Goal: Information Seeking & Learning: Check status

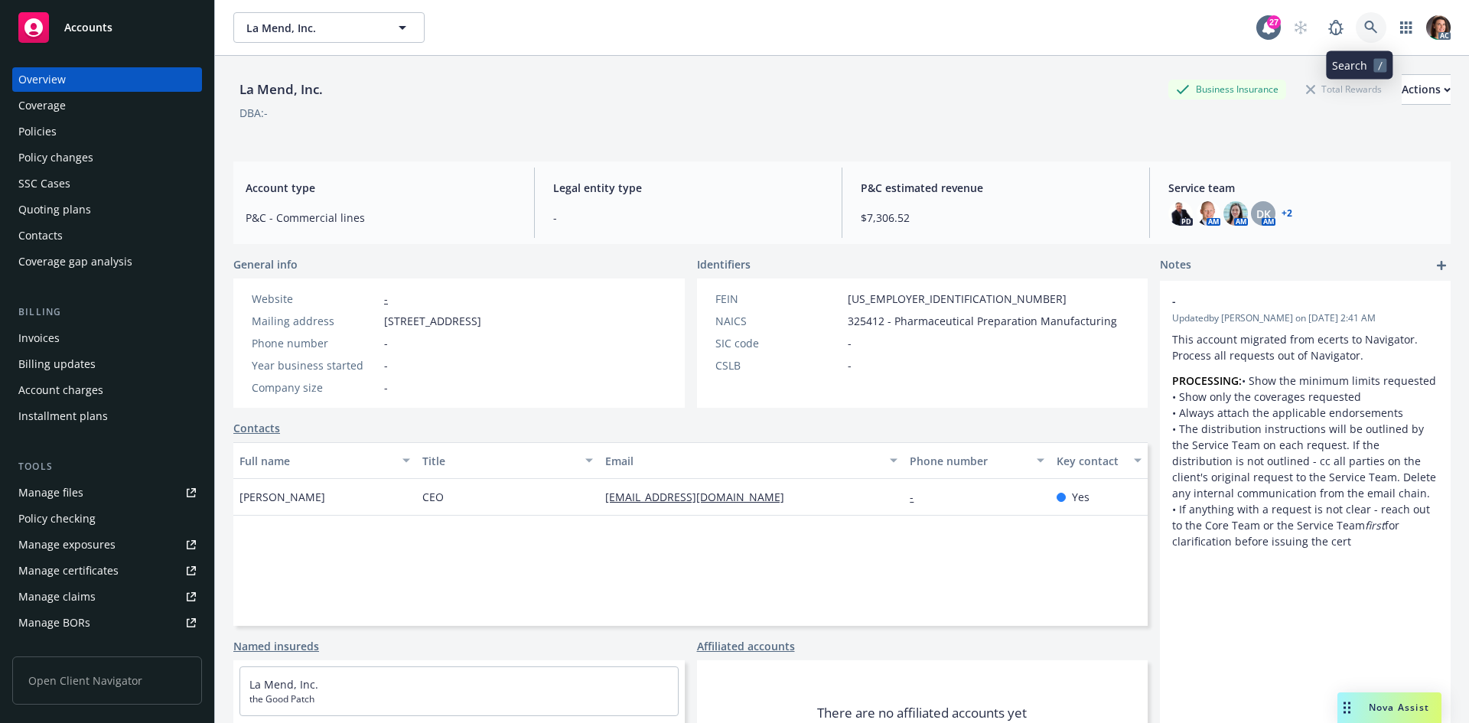
click at [1364, 30] on icon at bounding box center [1371, 28] width 14 height 14
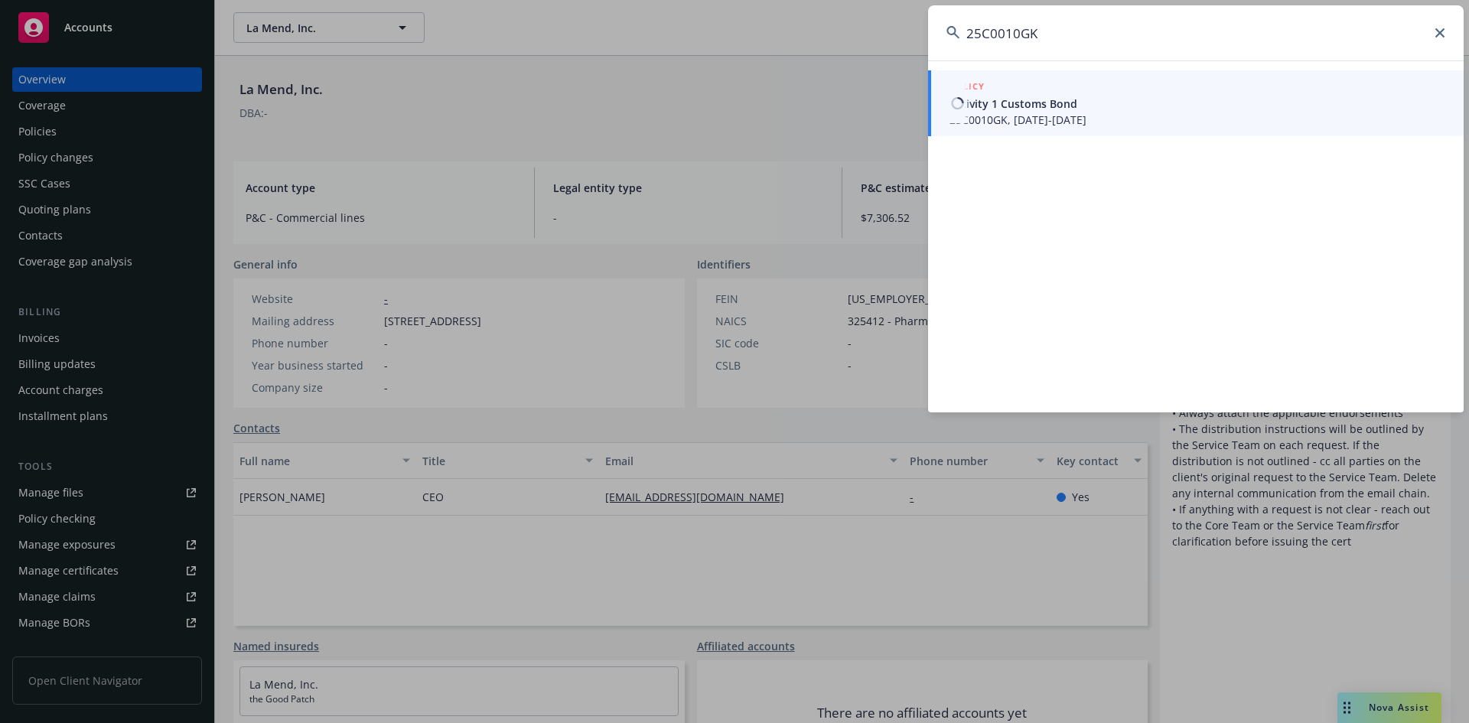
type input "25C0010GK"
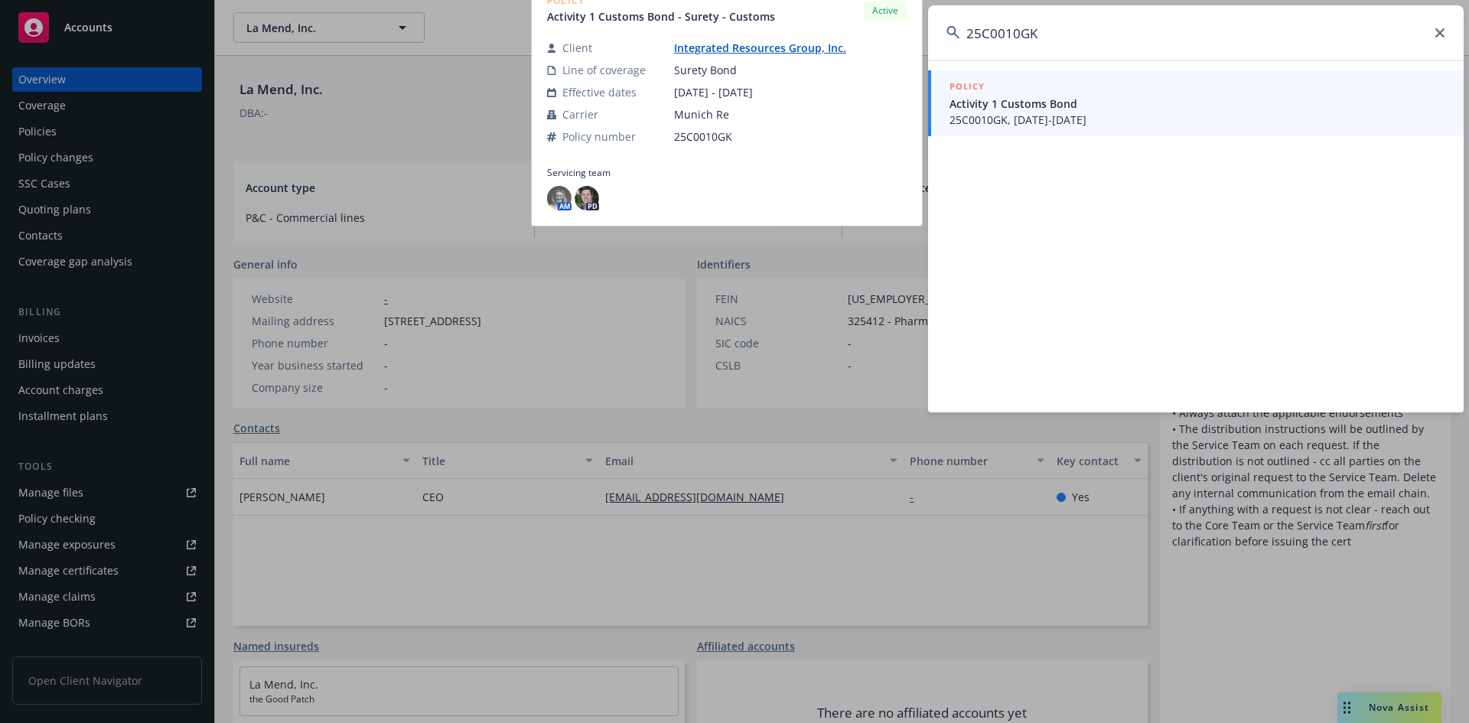
click at [1045, 122] on span "25C0010GK, 09/08/2025-09/08/2026" at bounding box center [1197, 120] width 496 height 16
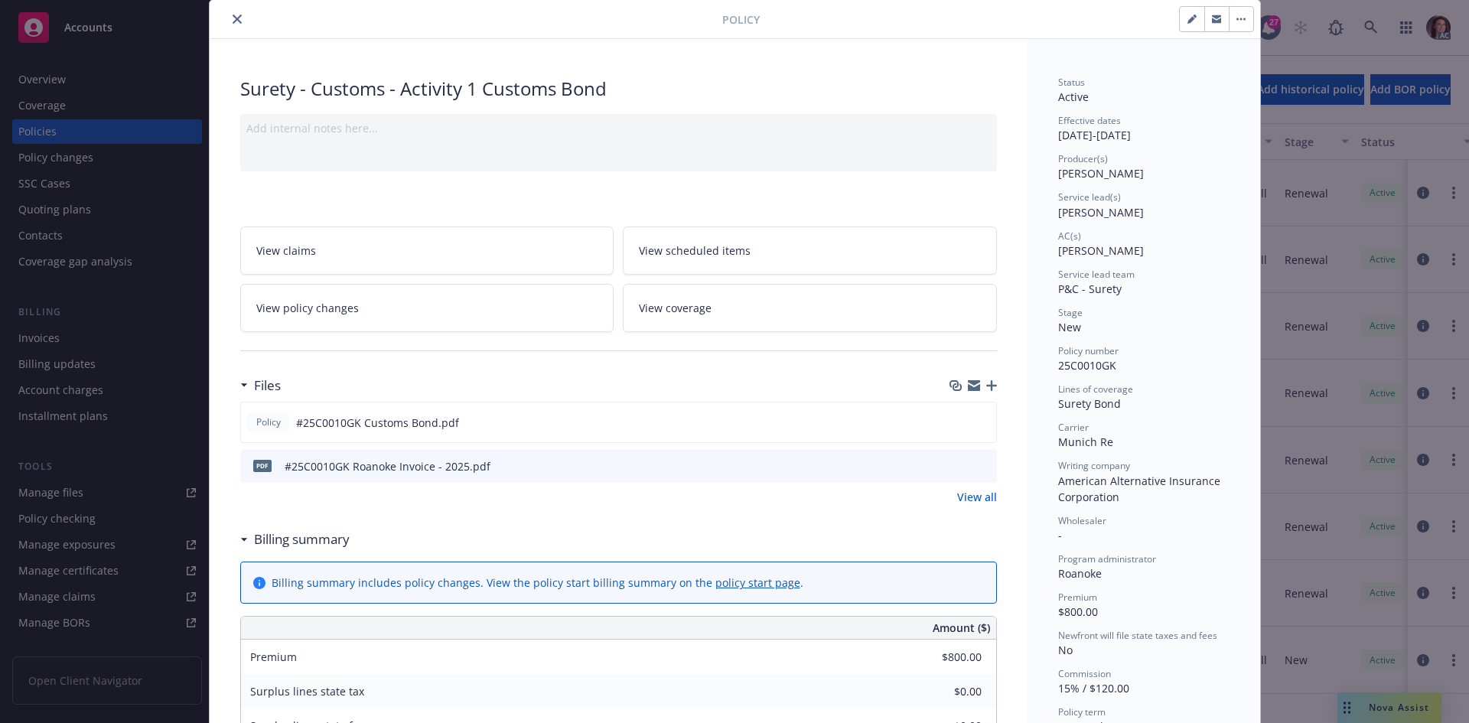
scroll to position [76, 0]
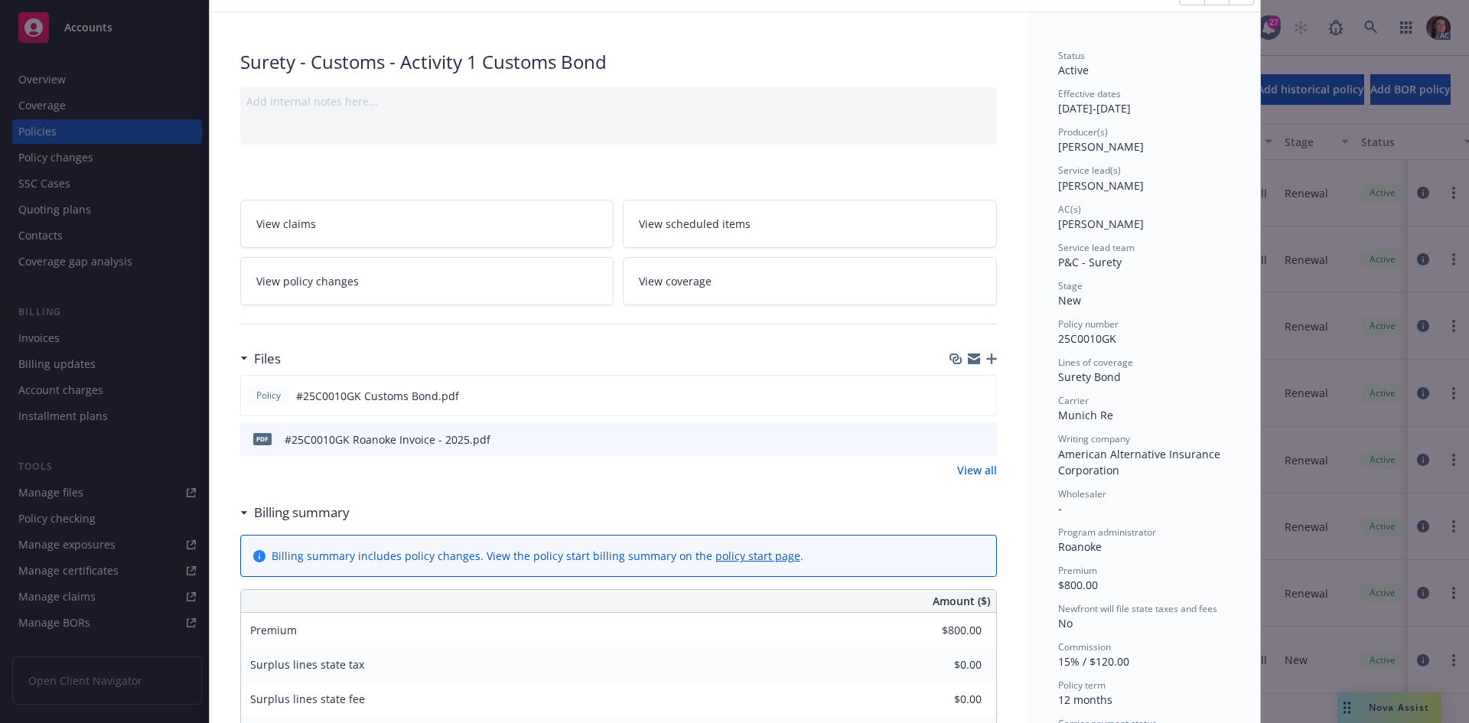
click at [984, 439] on button "preview file" at bounding box center [982, 438] width 17 height 14
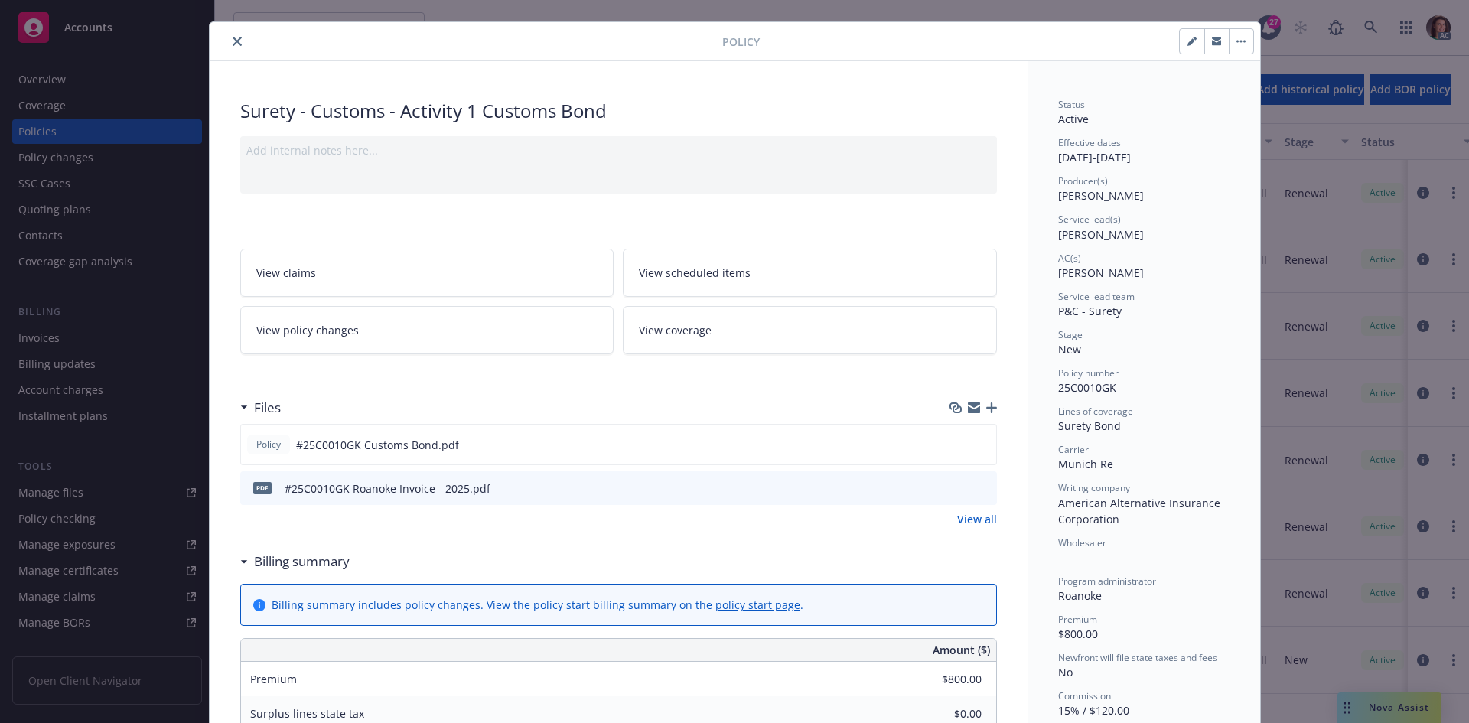
scroll to position [0, 0]
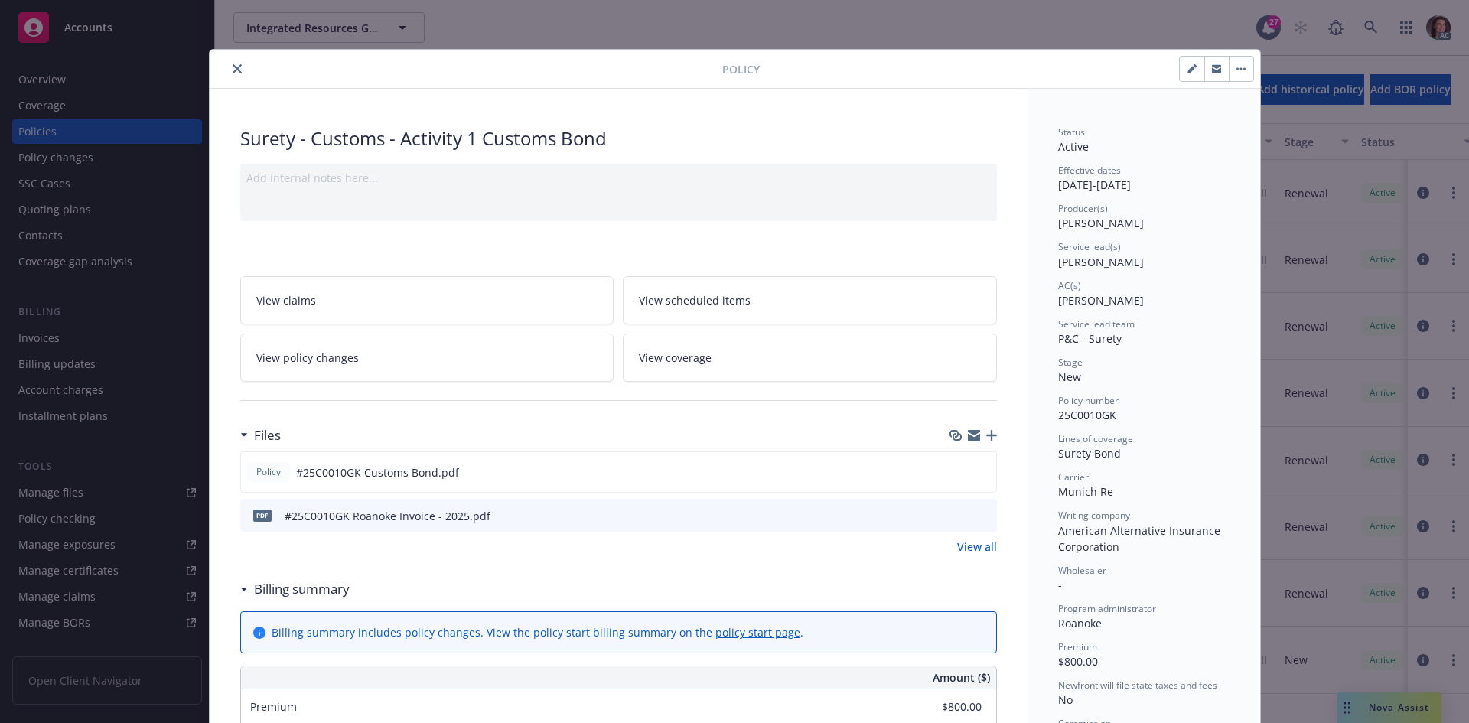
click at [233, 68] on icon "close" at bounding box center [237, 68] width 9 height 9
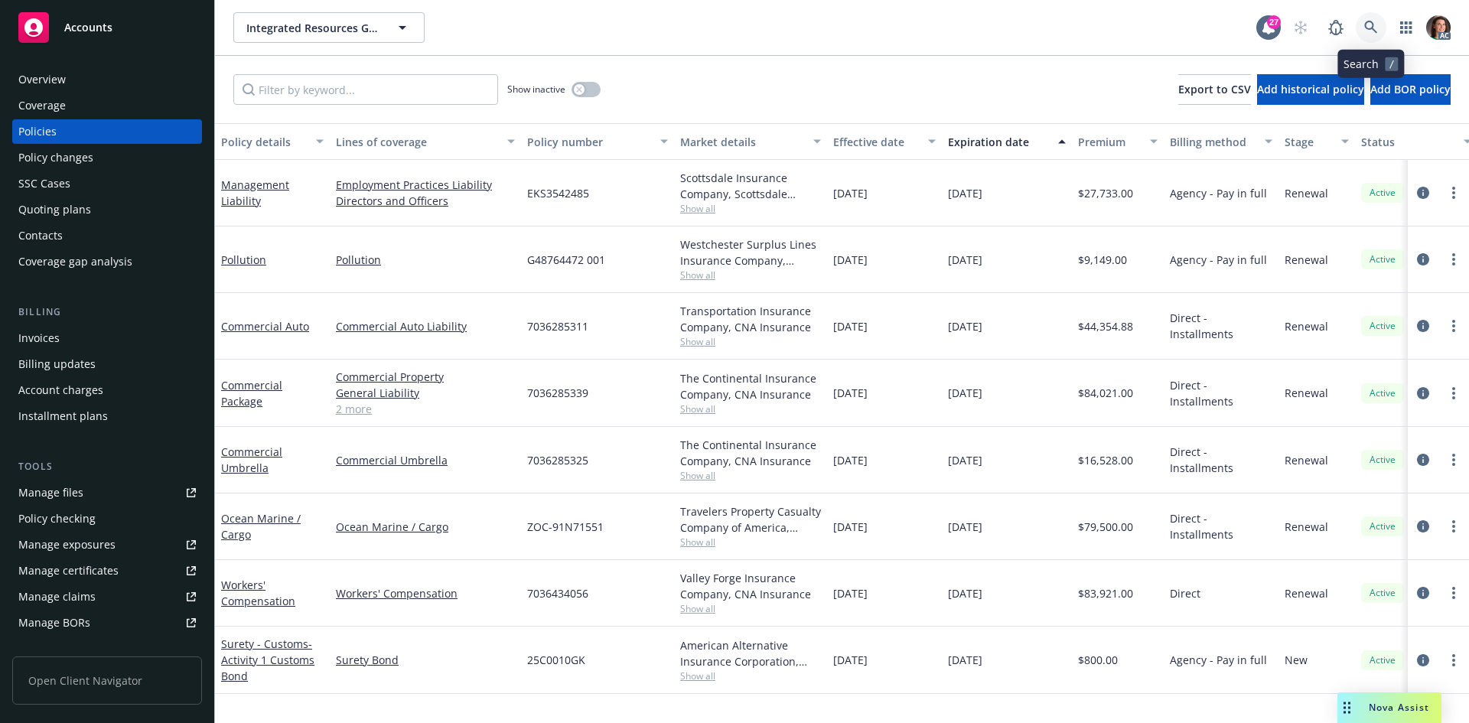
click at [1368, 24] on icon at bounding box center [1371, 28] width 14 height 14
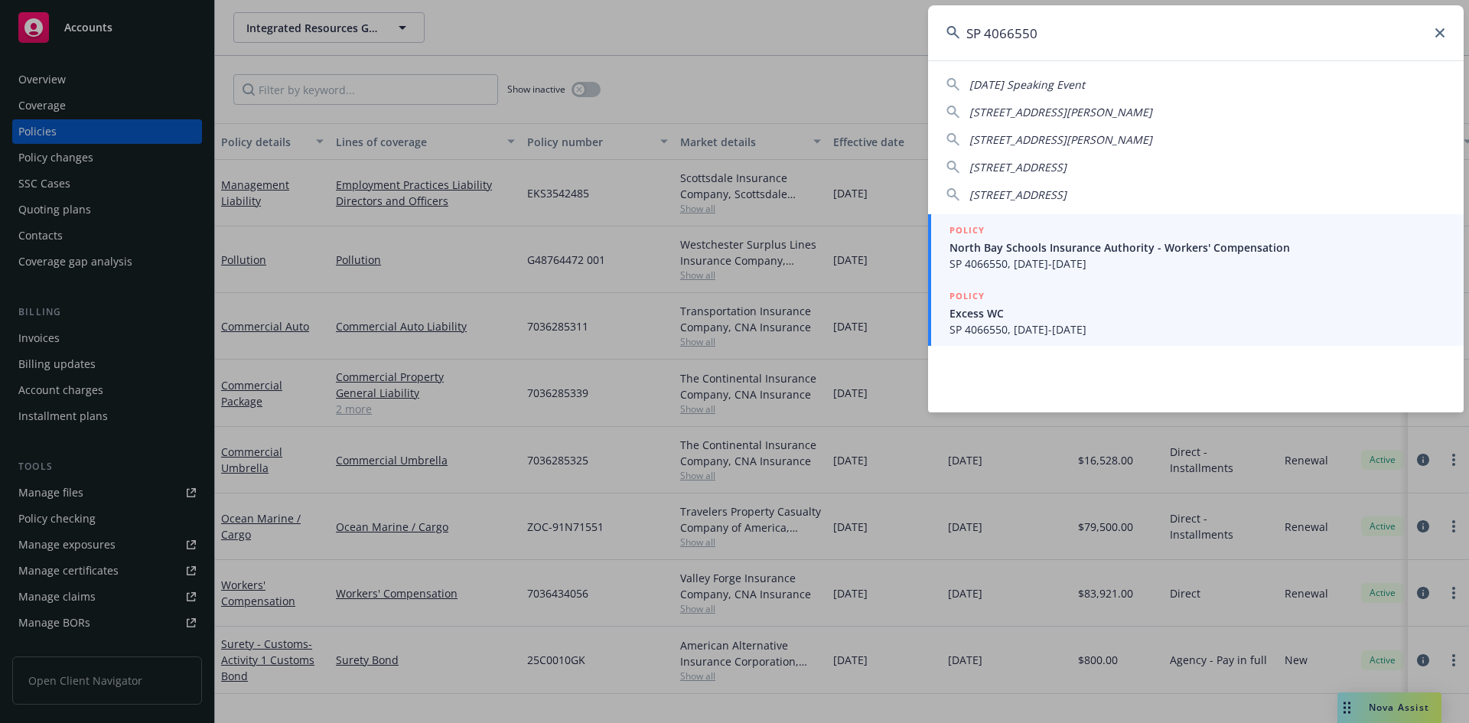
type input "SP 4066550"
click at [1066, 307] on span "Excess WC" at bounding box center [1197, 313] width 496 height 16
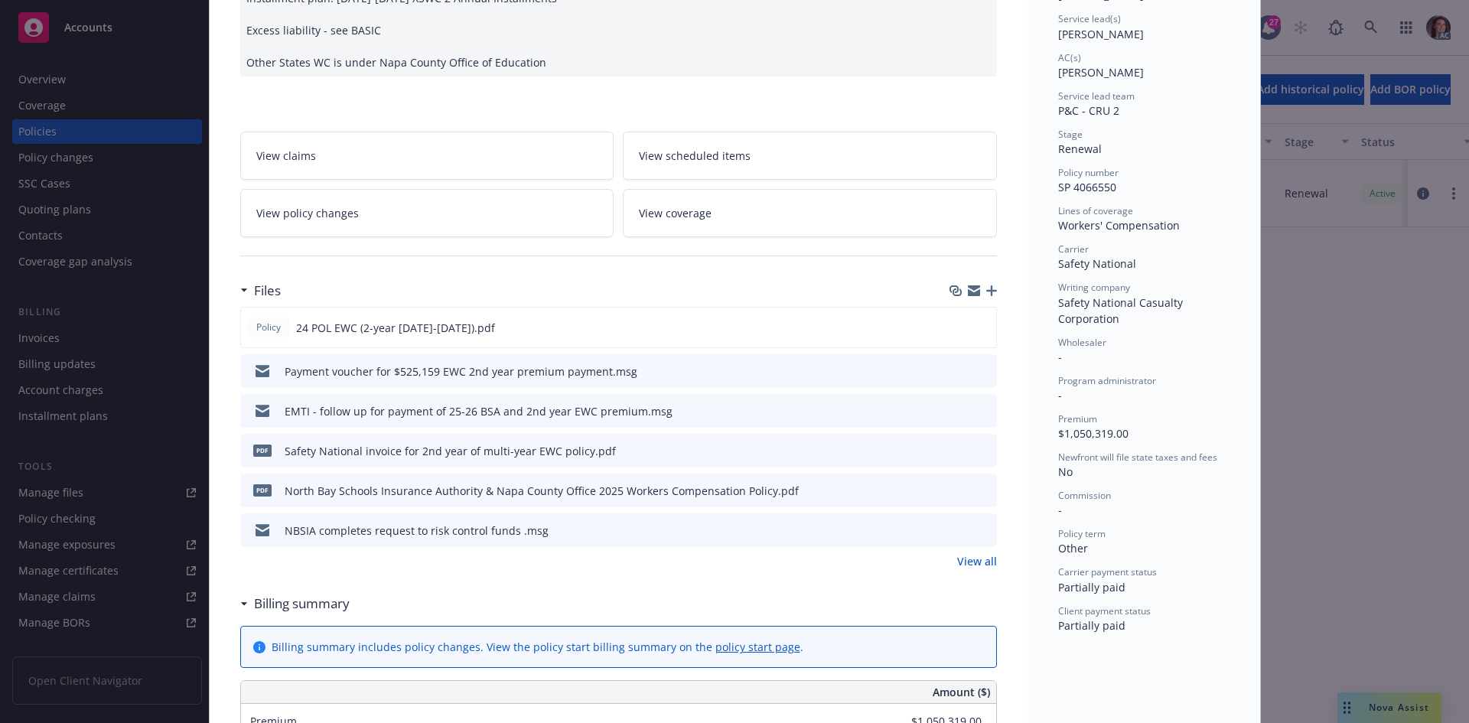
scroll to position [229, 0]
click at [971, 563] on link "View all" at bounding box center [977, 559] width 40 height 16
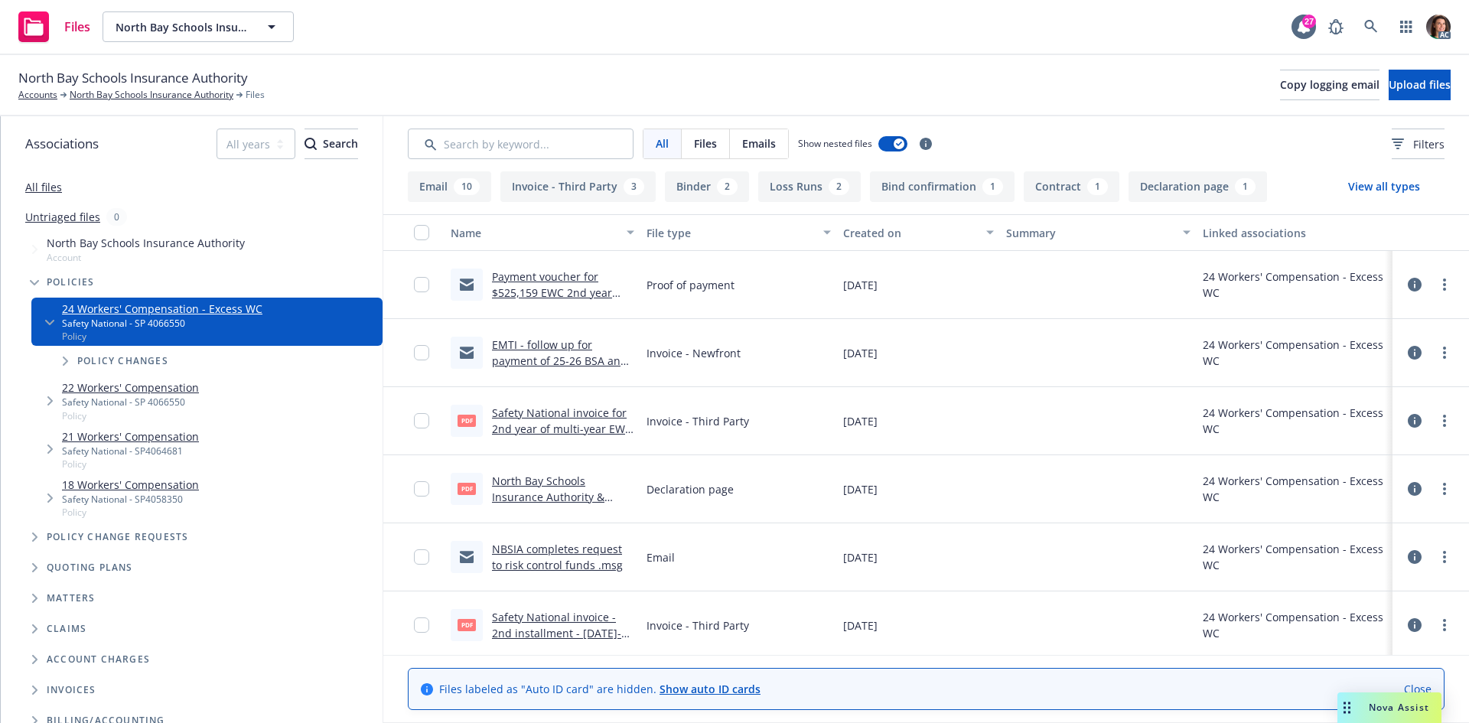
click at [568, 404] on div "pdf Safety National invoice for 2nd year of multi-year EWC policy.pdf" at bounding box center [542, 421] width 196 height 68
click at [571, 410] on link "Safety National invoice for 2nd year of multi-year EWC policy.pdf" at bounding box center [562, 428] width 140 height 47
click at [1381, 28] on link at bounding box center [1370, 26] width 31 height 31
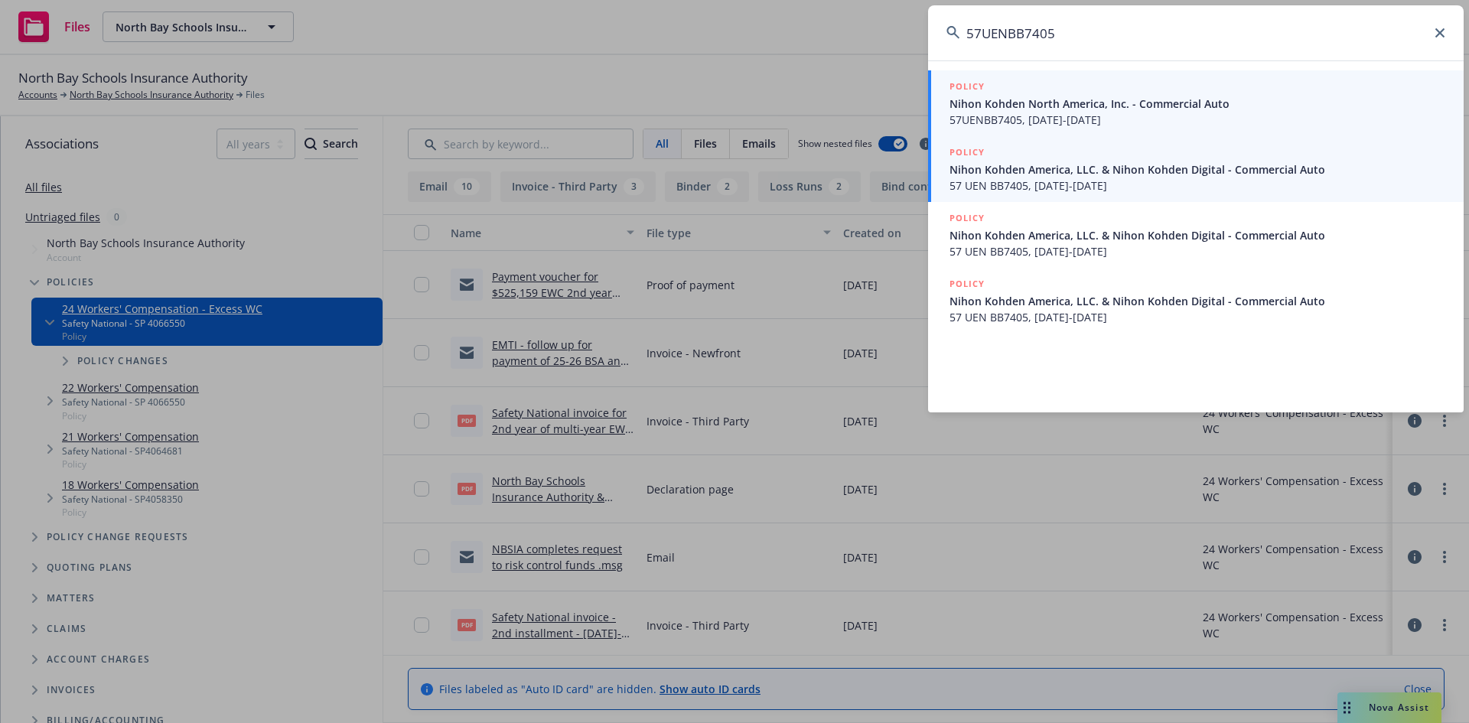
type input "57UENBB7405"
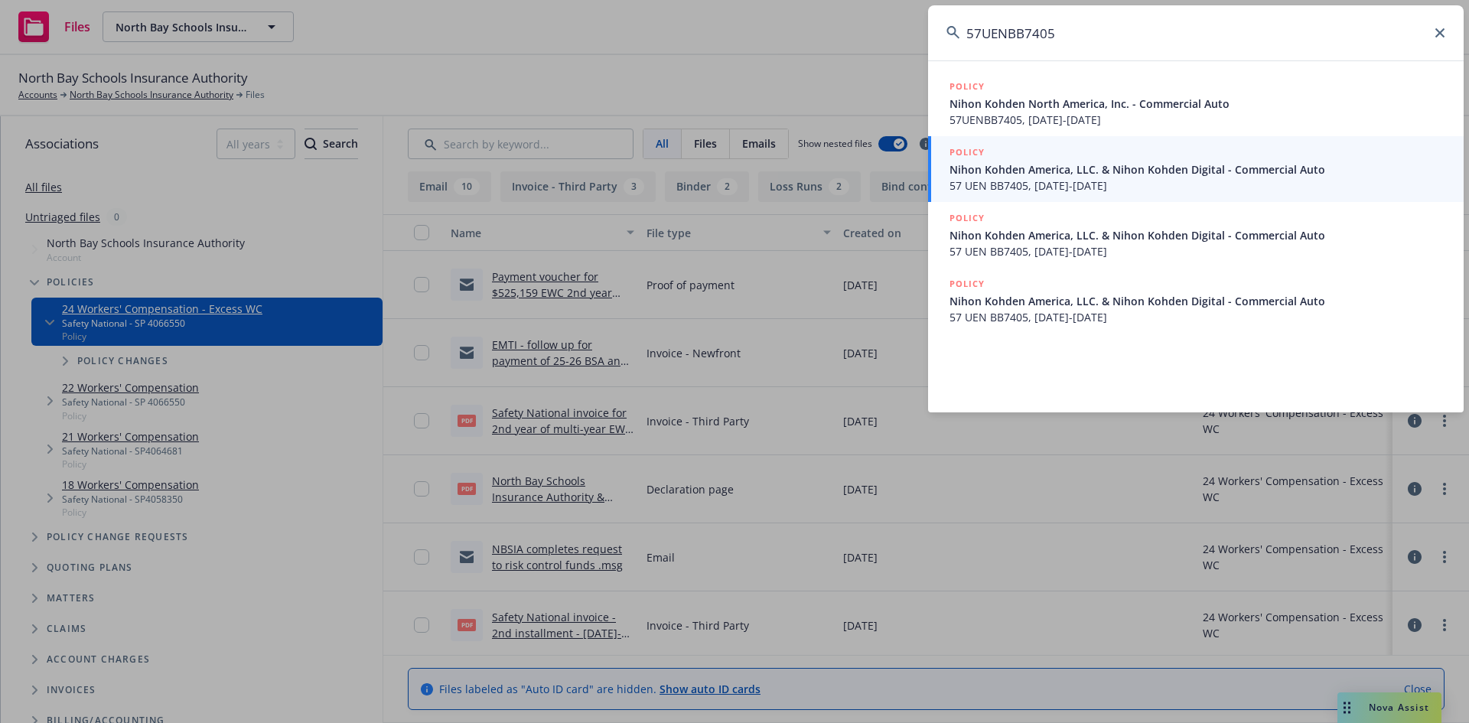
click at [997, 113] on span "57UENBB7405, 11/01/2024-11/01/2025" at bounding box center [1197, 120] width 496 height 16
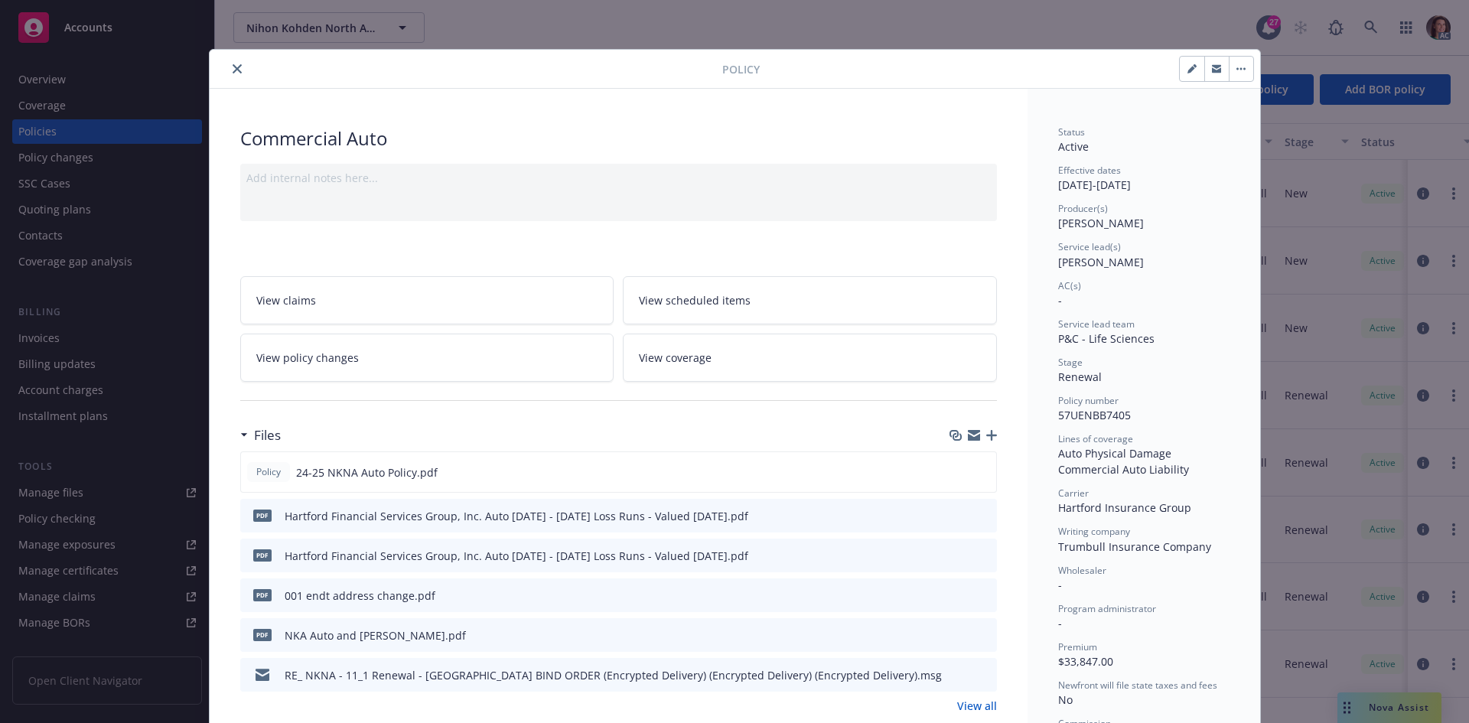
click at [231, 60] on button "close" at bounding box center [237, 69] width 18 height 18
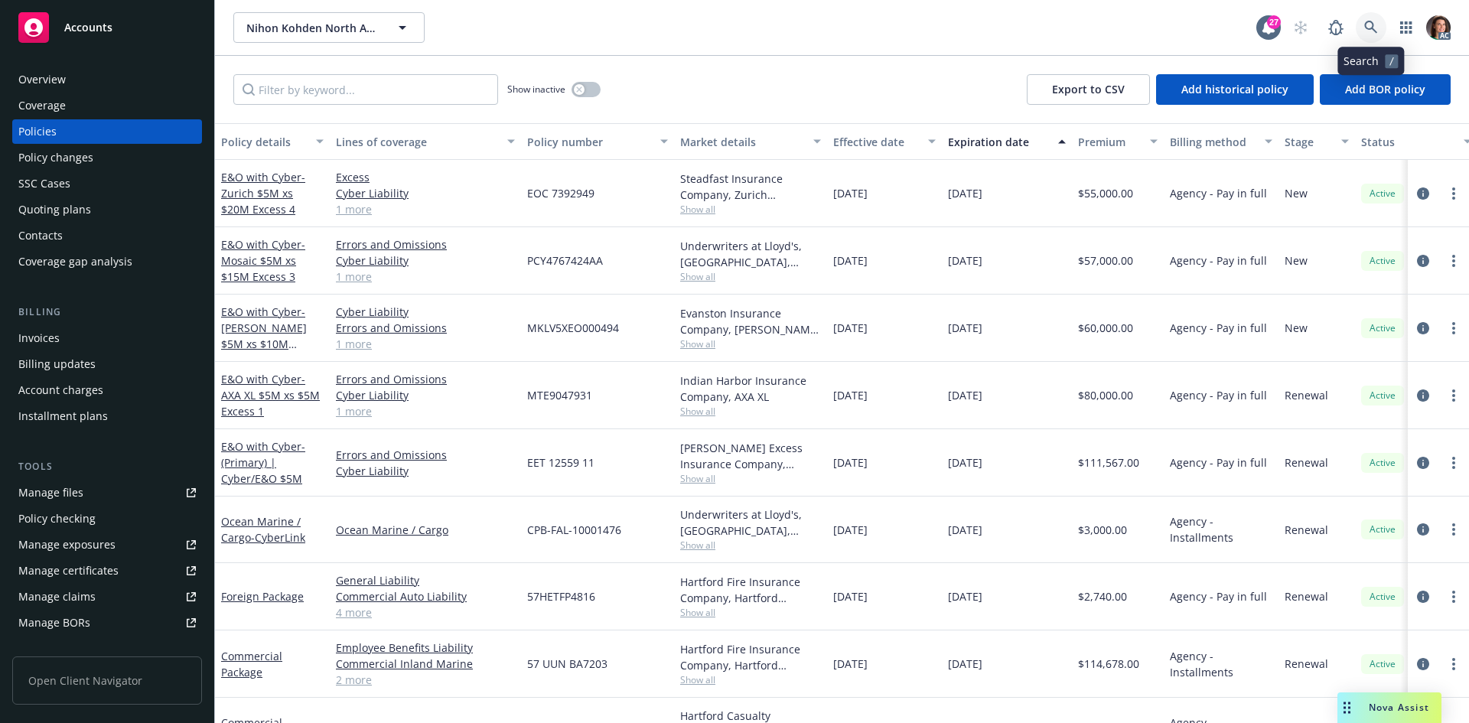
click at [1380, 20] on link at bounding box center [1370, 27] width 31 height 31
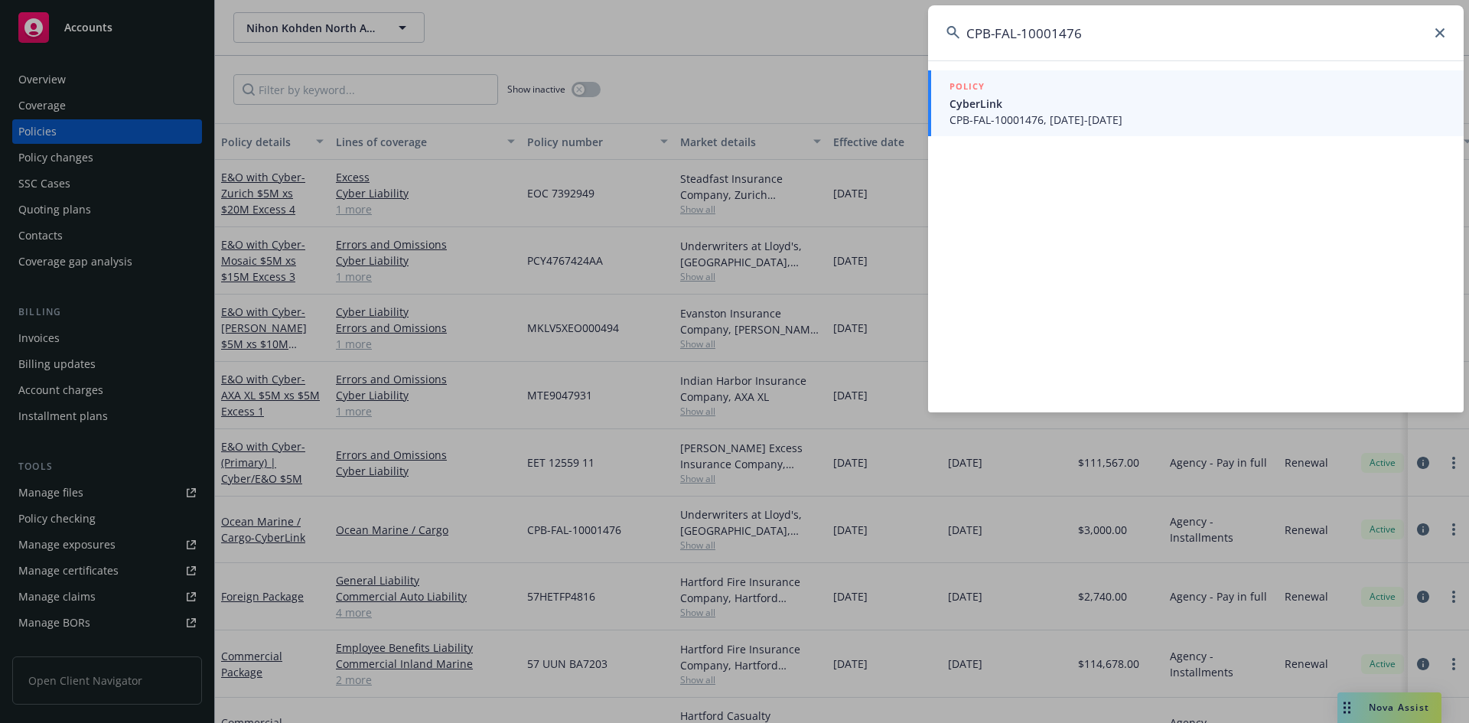
type input "CPB-FAL-10001476"
click at [1078, 100] on span "CyberLink" at bounding box center [1197, 104] width 496 height 16
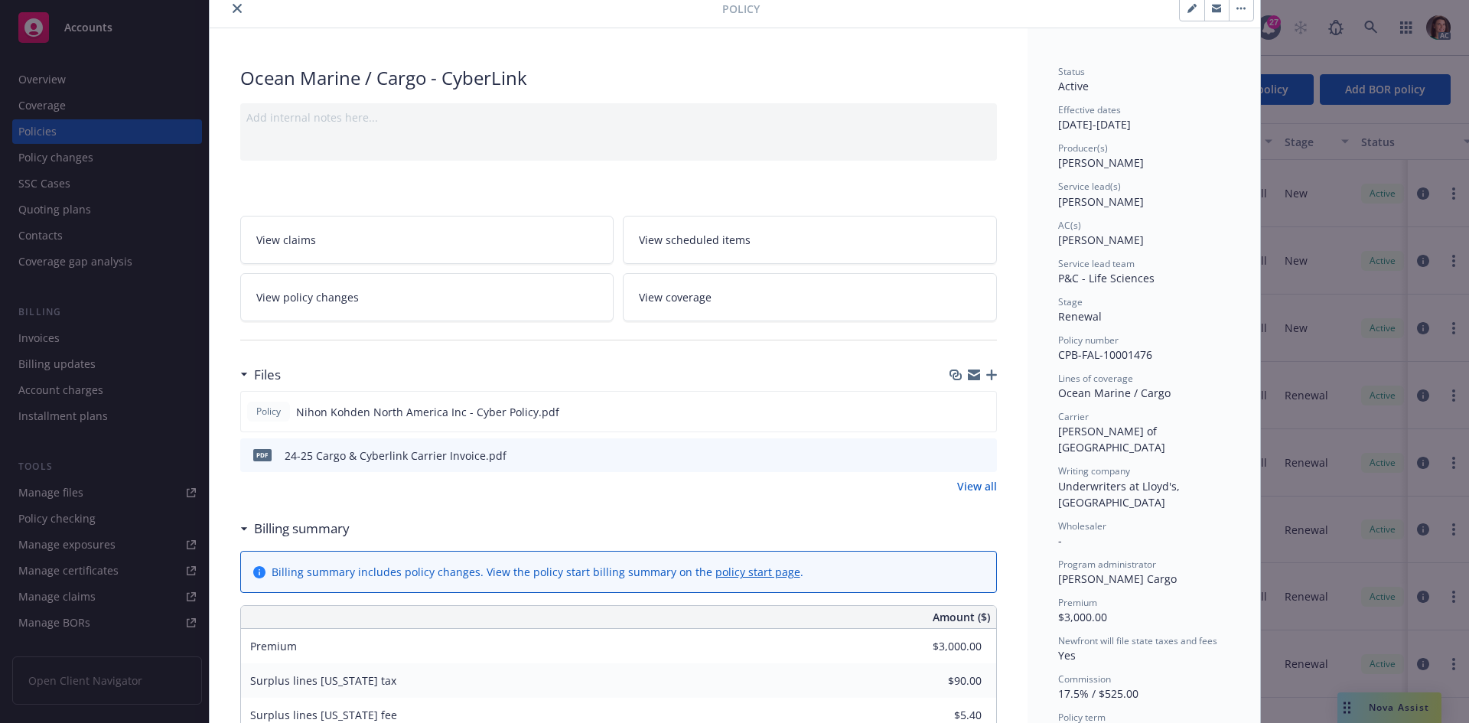
scroll to position [153, 0]
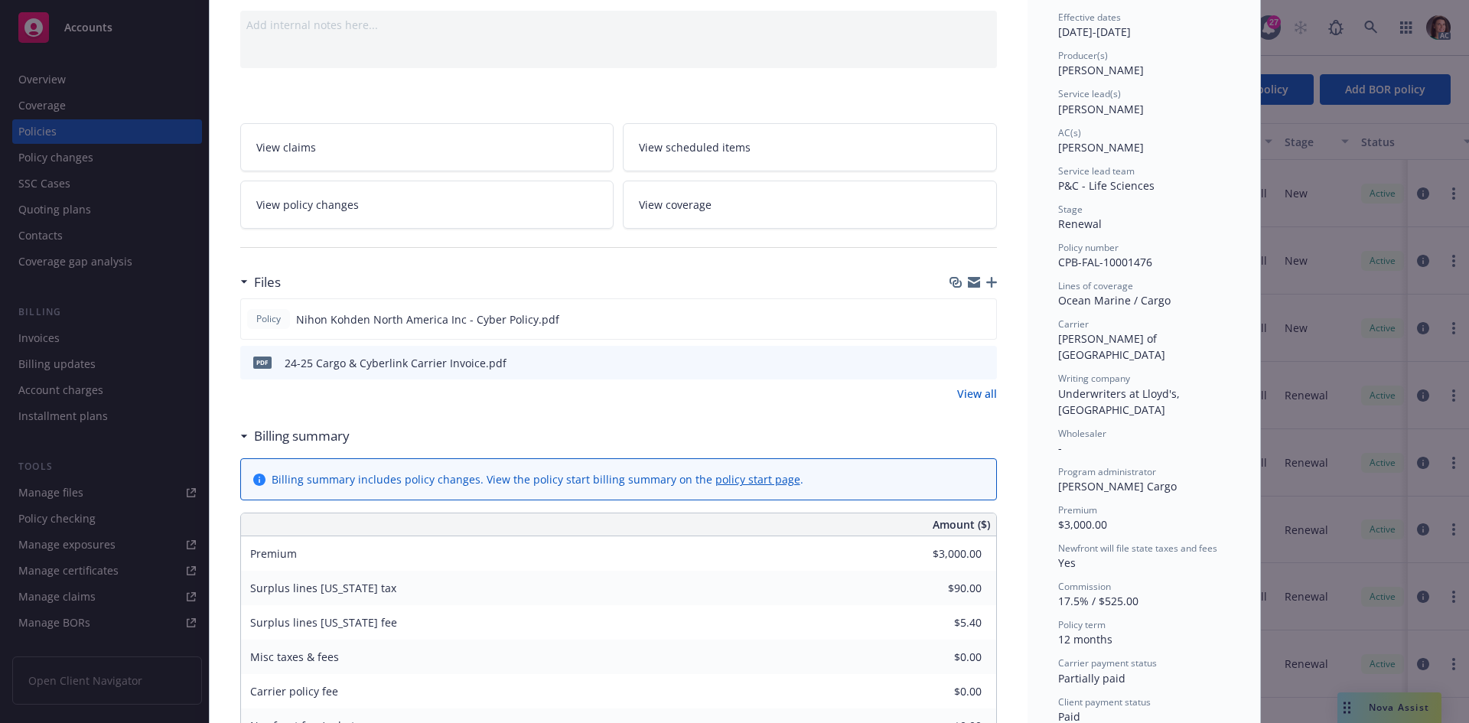
click at [978, 364] on icon "preview file" at bounding box center [982, 361] width 14 height 11
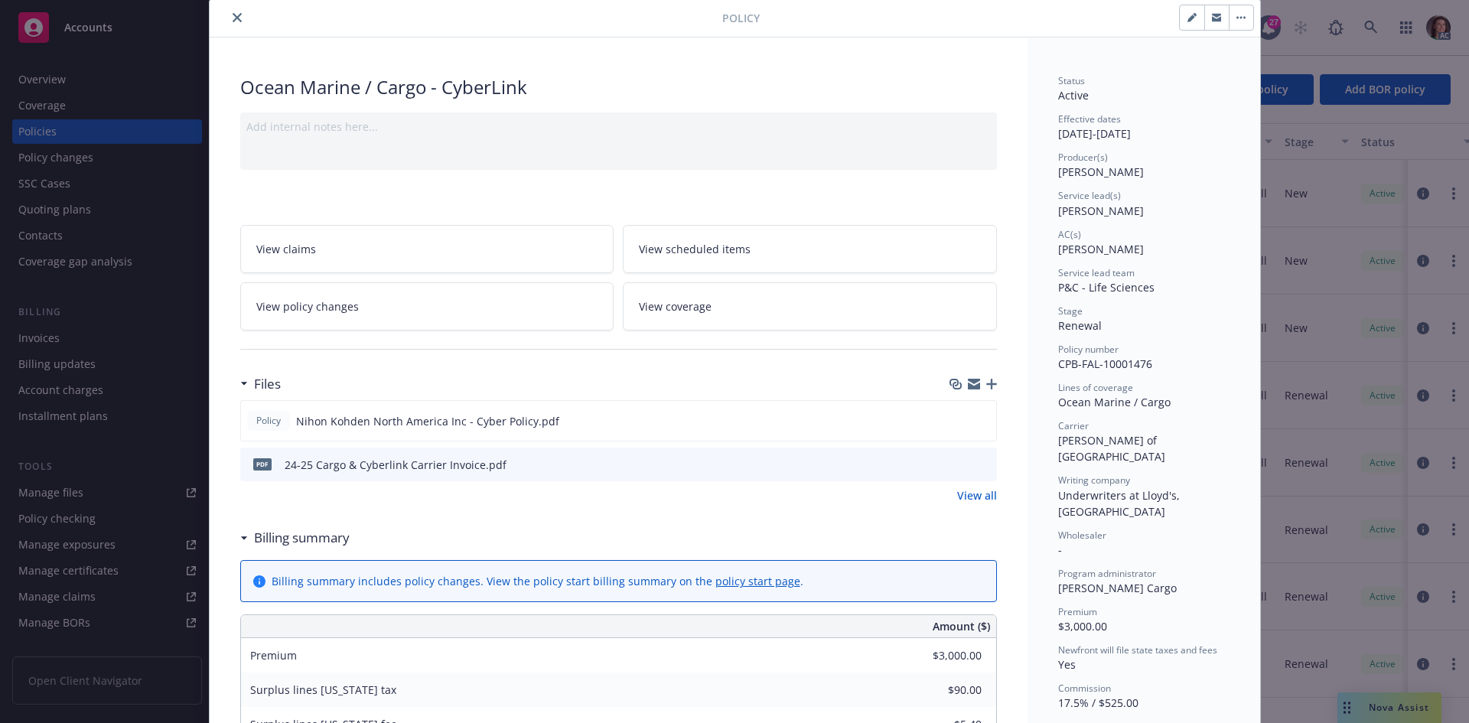
scroll to position [0, 0]
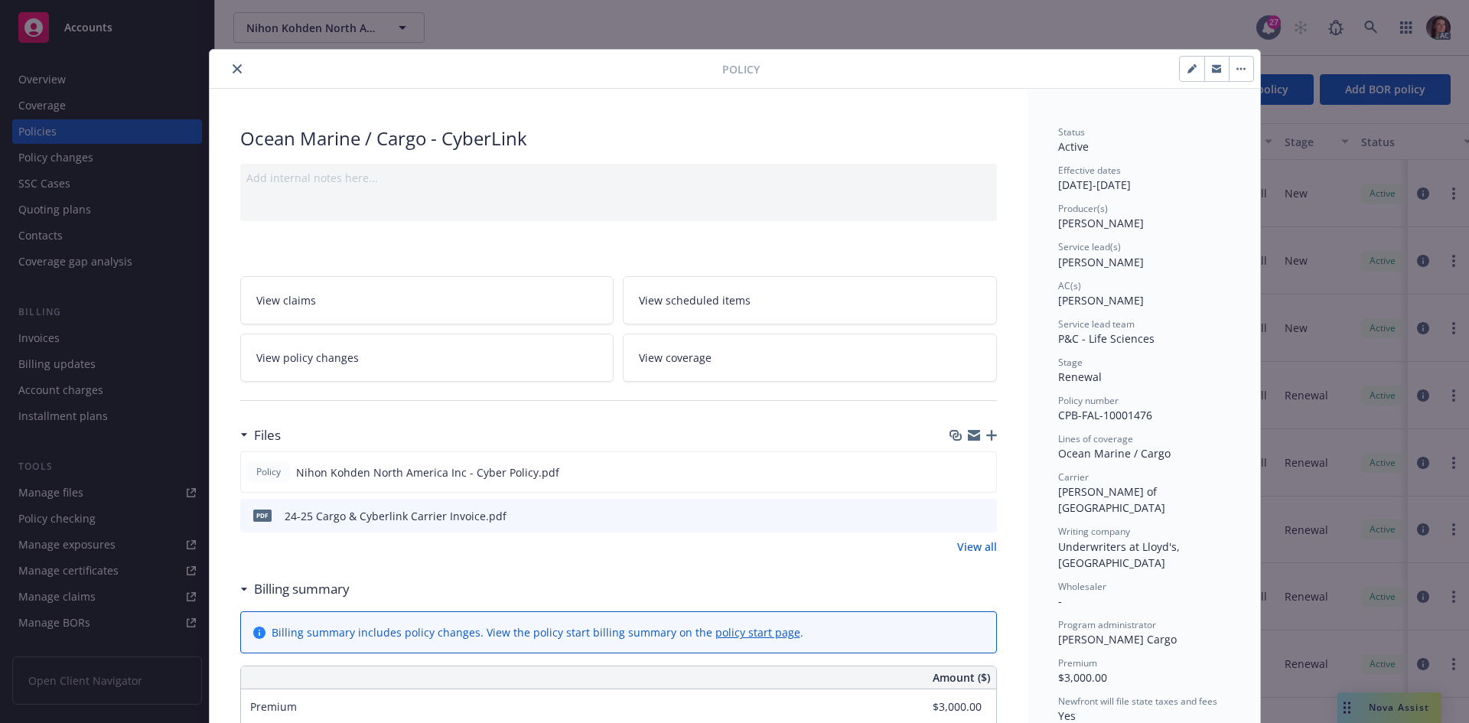
click at [228, 62] on button "close" at bounding box center [237, 69] width 18 height 18
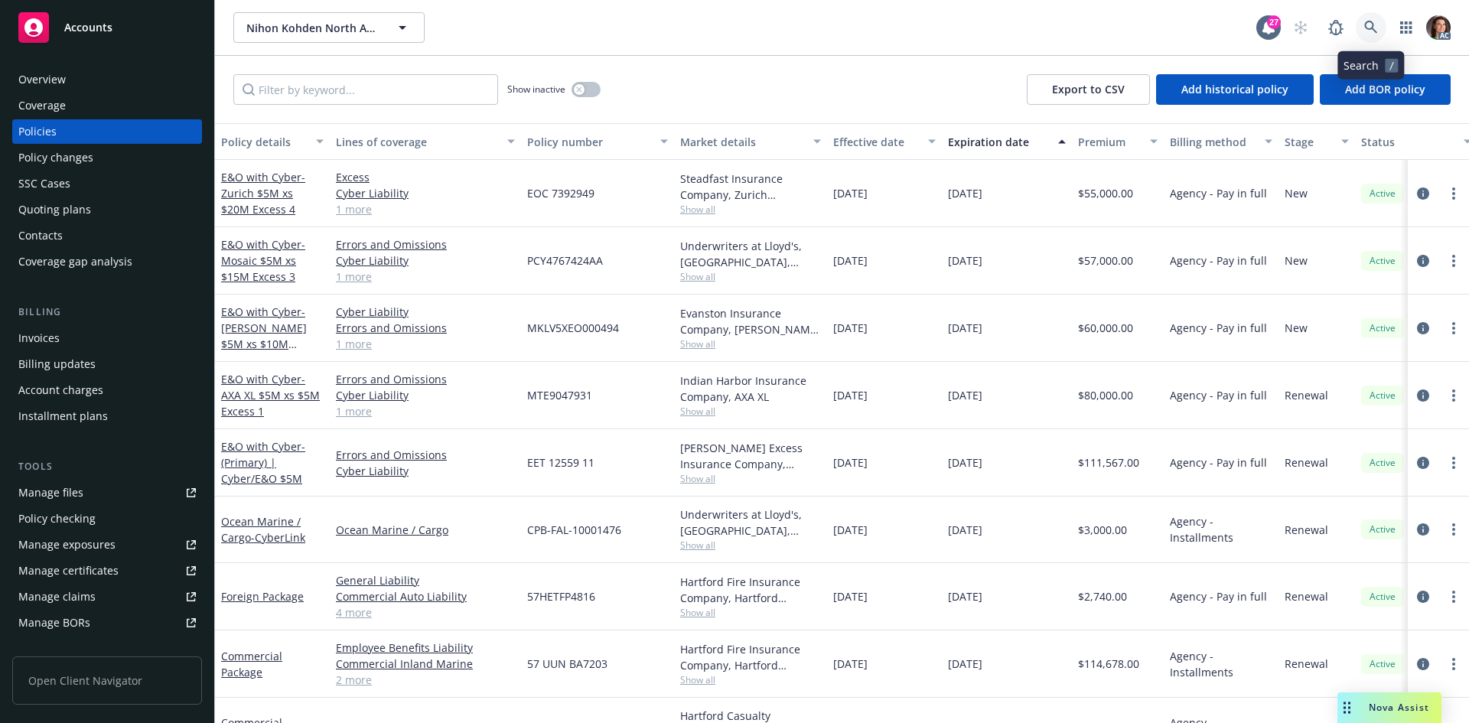
click at [1365, 35] on link at bounding box center [1370, 27] width 31 height 31
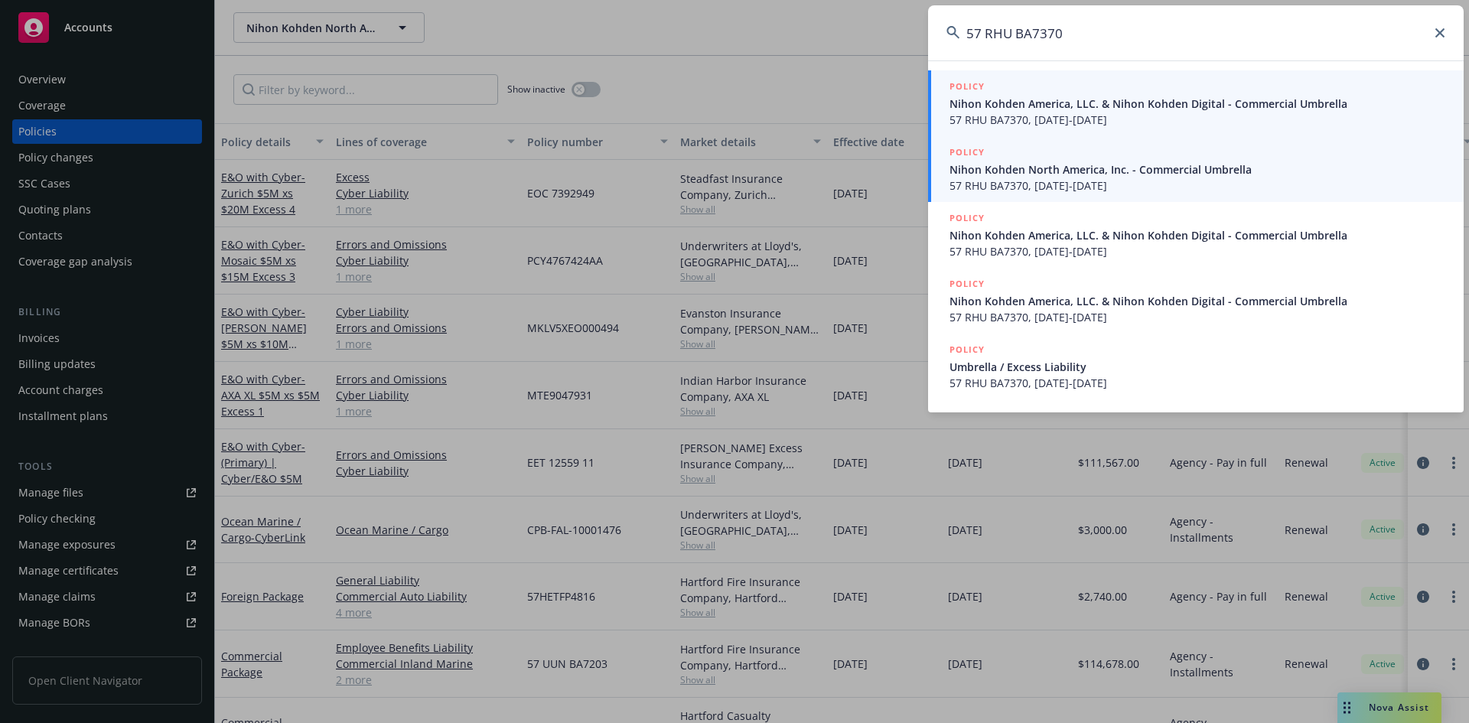
type input "57 RHU BA7370"
click at [1120, 173] on span "Nihon Kohden North America, Inc. - Commercial Umbrella" at bounding box center [1197, 169] width 496 height 16
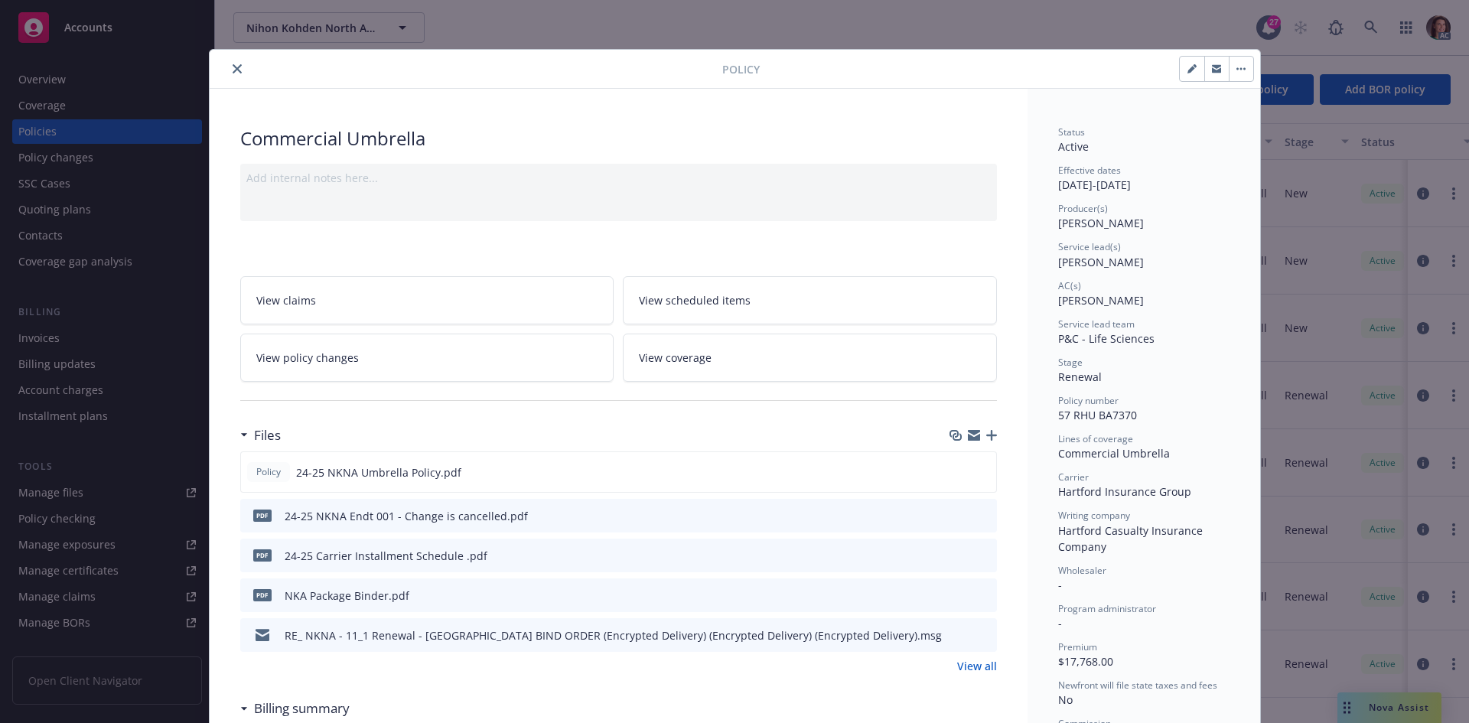
click at [975, 552] on icon "preview file" at bounding box center [982, 554] width 14 height 11
click at [222, 75] on div at bounding box center [469, 69] width 506 height 18
click at [233, 68] on icon "close" at bounding box center [237, 68] width 9 height 9
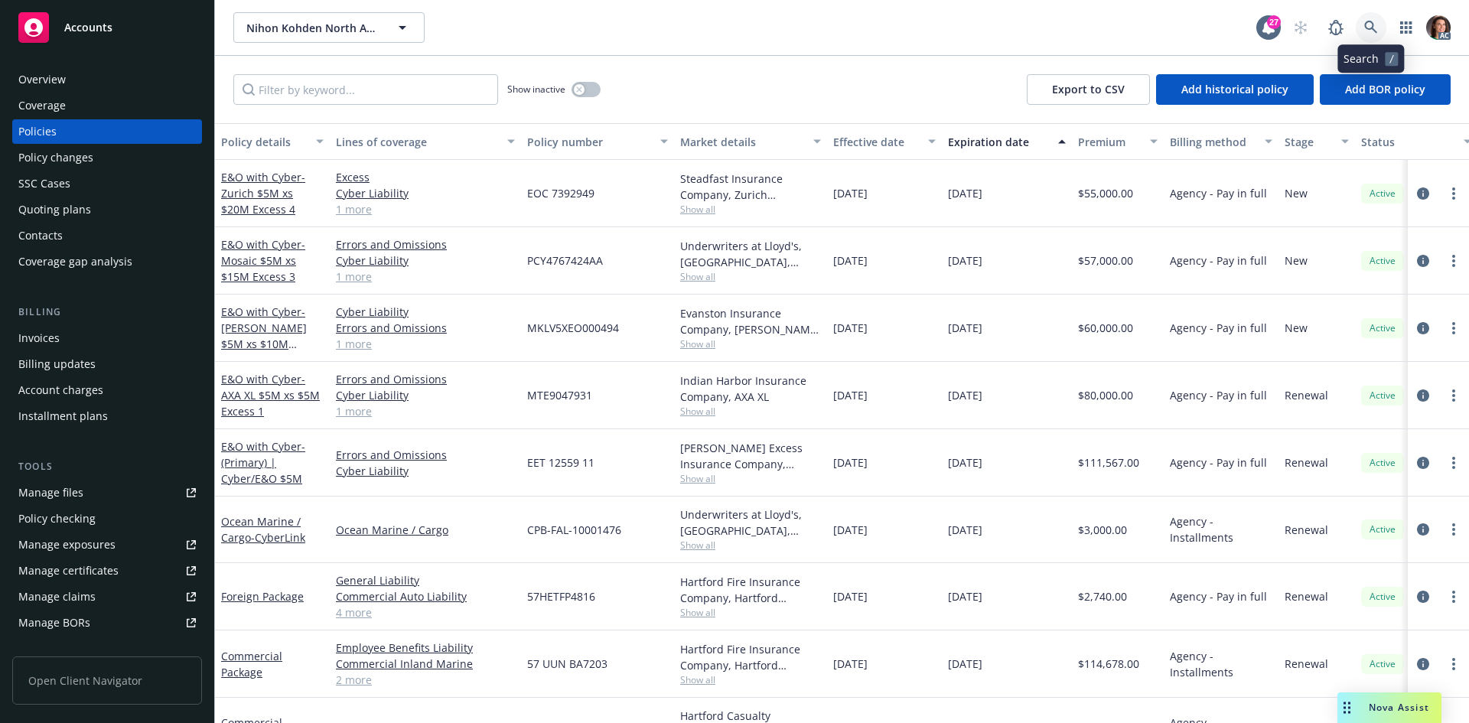
click at [1365, 28] on icon at bounding box center [1371, 28] width 14 height 14
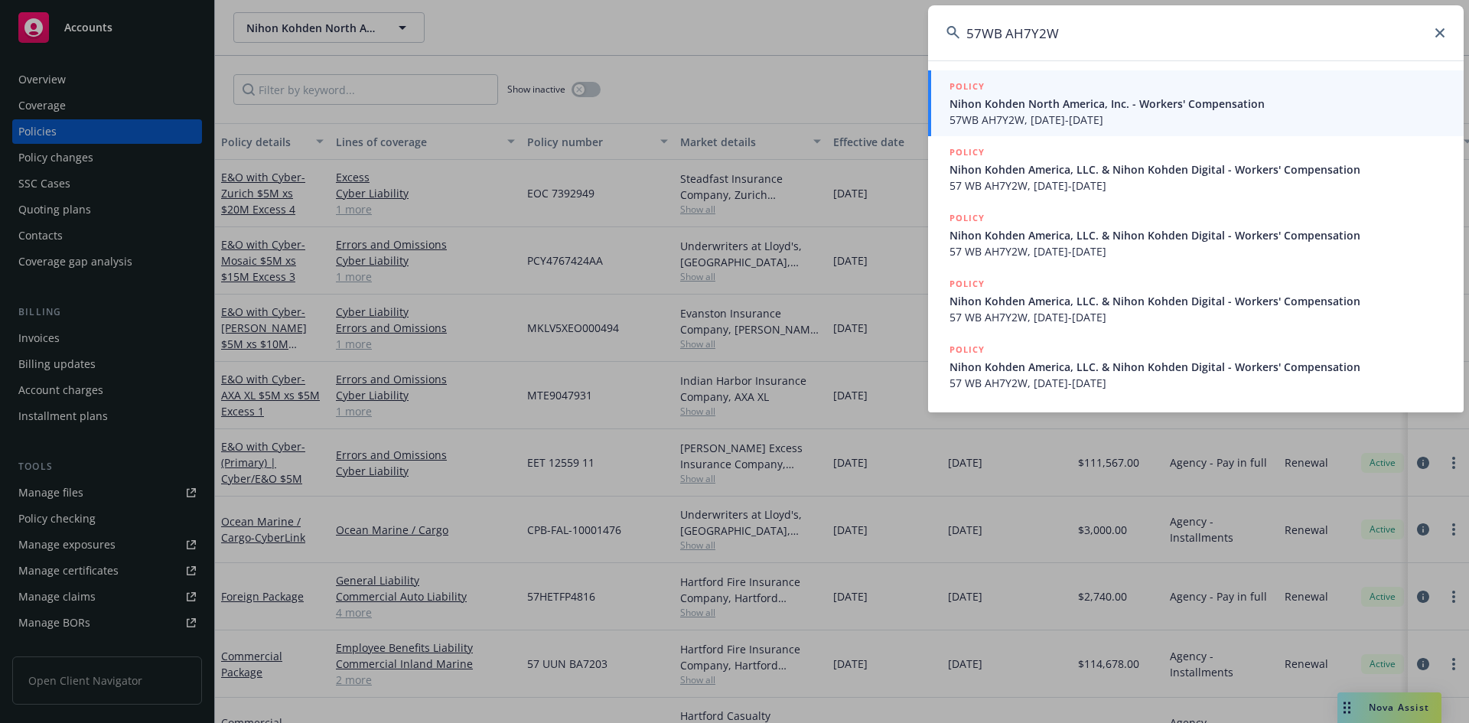
type input "57WB AH7Y2W"
click at [1011, 106] on span "Nihon Kohden North America, Inc. - Workers' Compensation" at bounding box center [1197, 104] width 496 height 16
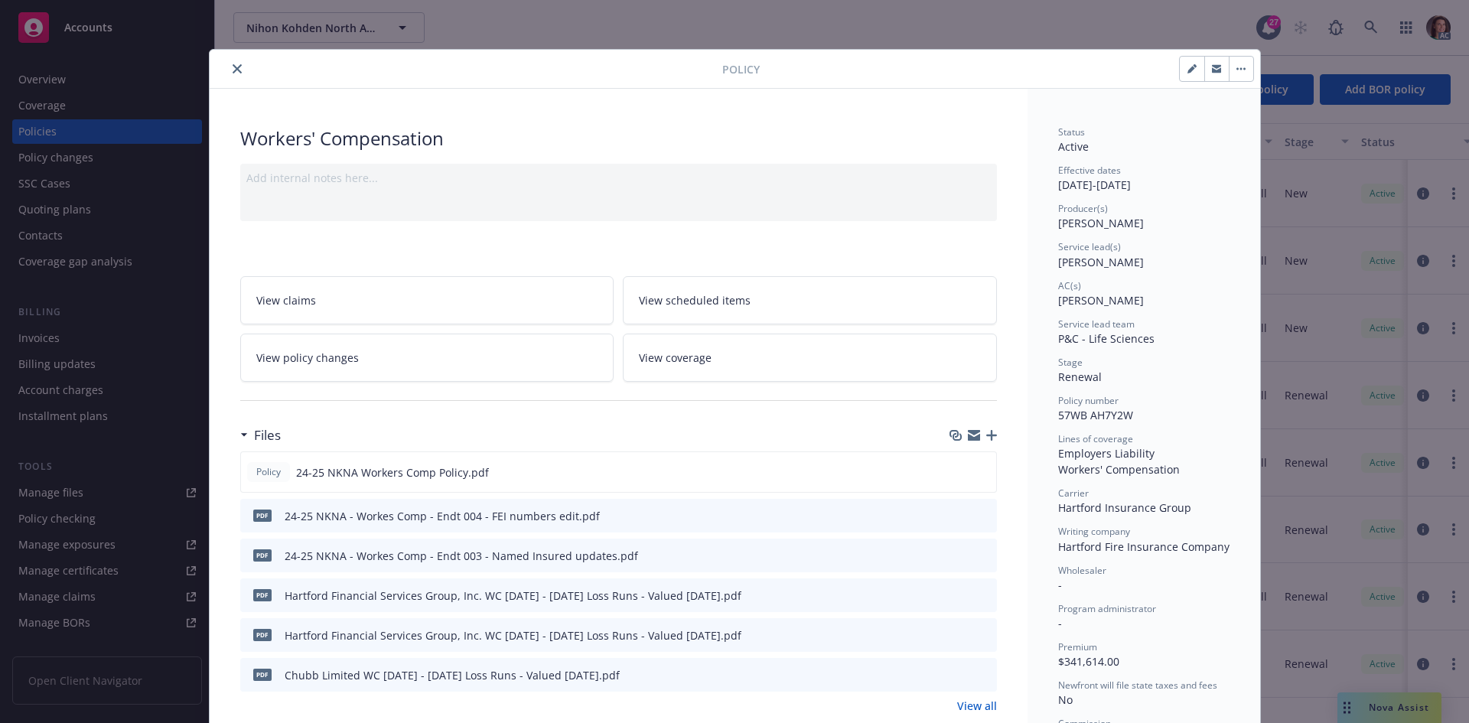
click at [233, 60] on button "close" at bounding box center [237, 69] width 18 height 18
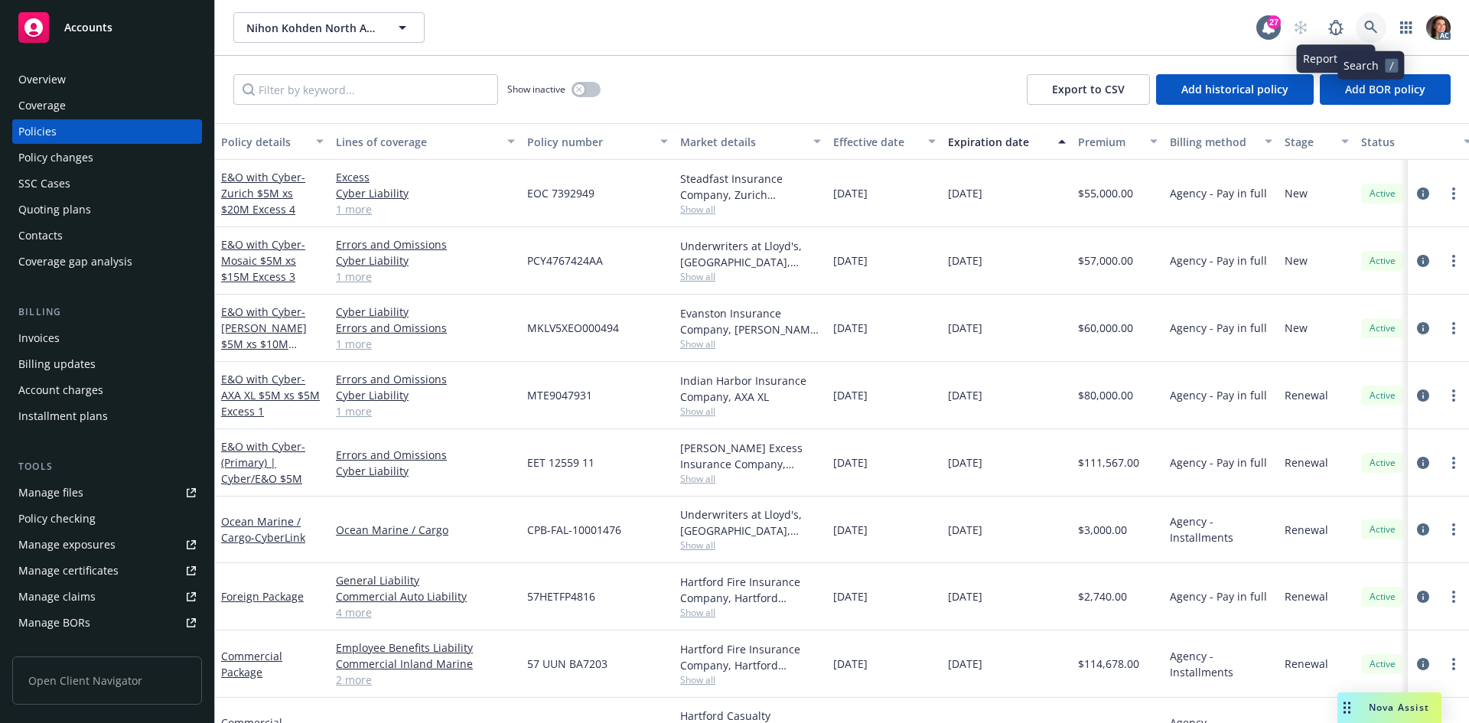
click at [1370, 28] on icon at bounding box center [1371, 28] width 14 height 14
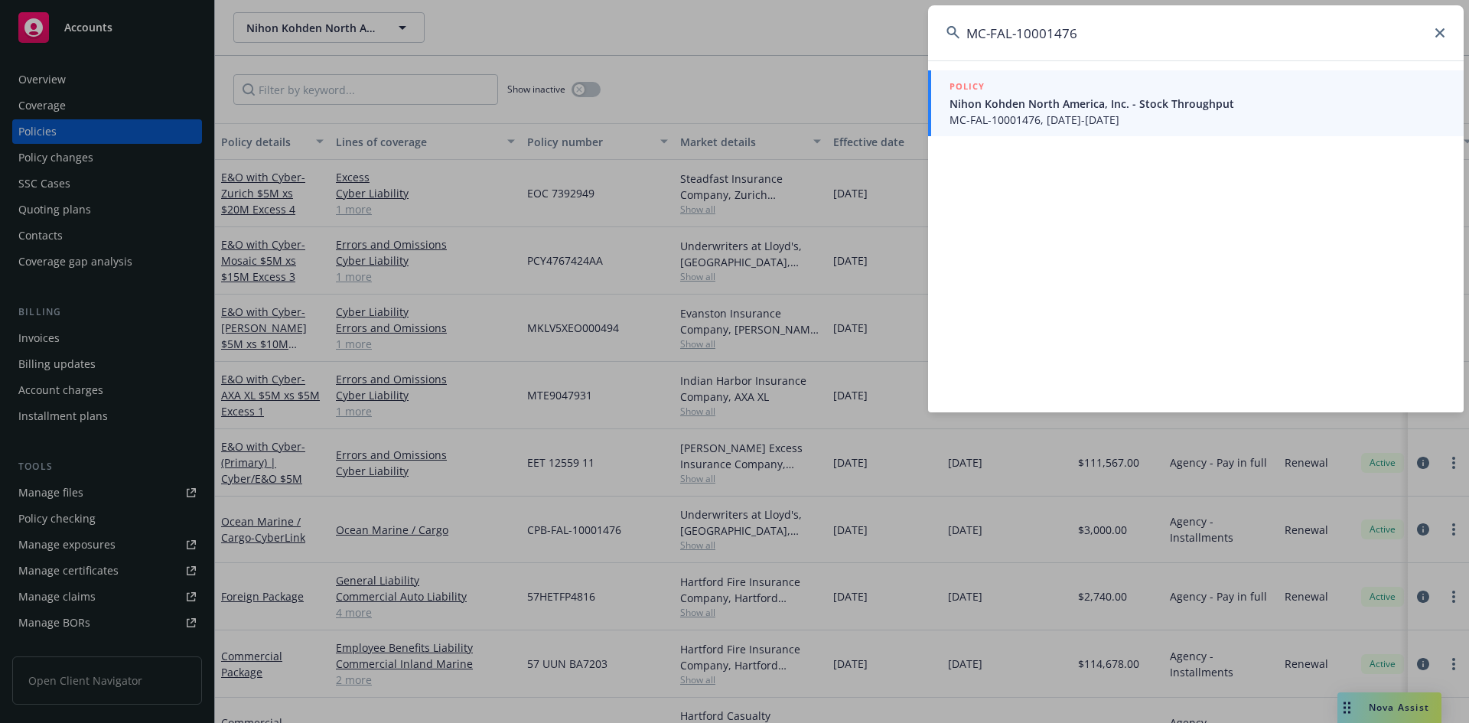
type input "MC-FAL-10001476"
click at [1055, 100] on span "Nihon Kohden North America, Inc. - Stock Throughput" at bounding box center [1197, 104] width 496 height 16
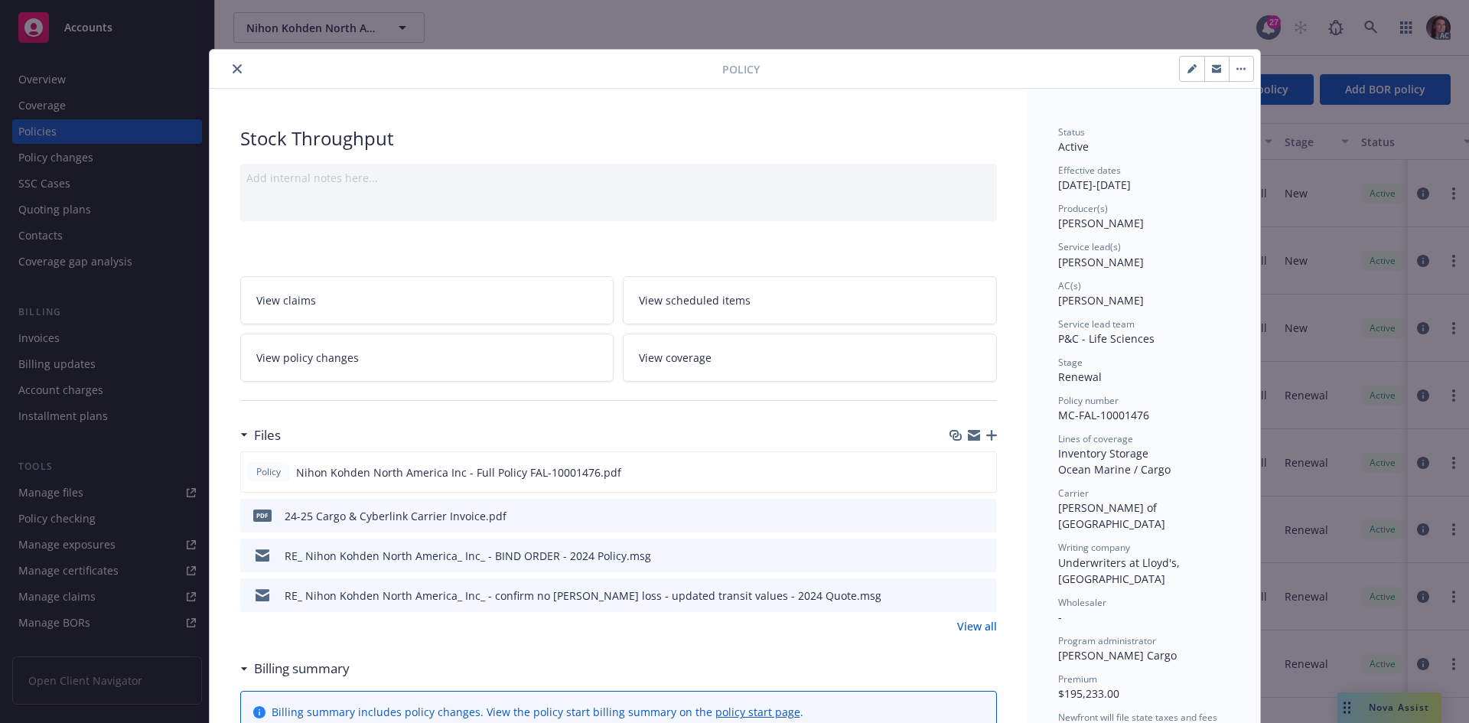
click at [975, 512] on icon "preview file" at bounding box center [982, 514] width 14 height 11
click at [233, 66] on icon "close" at bounding box center [237, 68] width 9 height 9
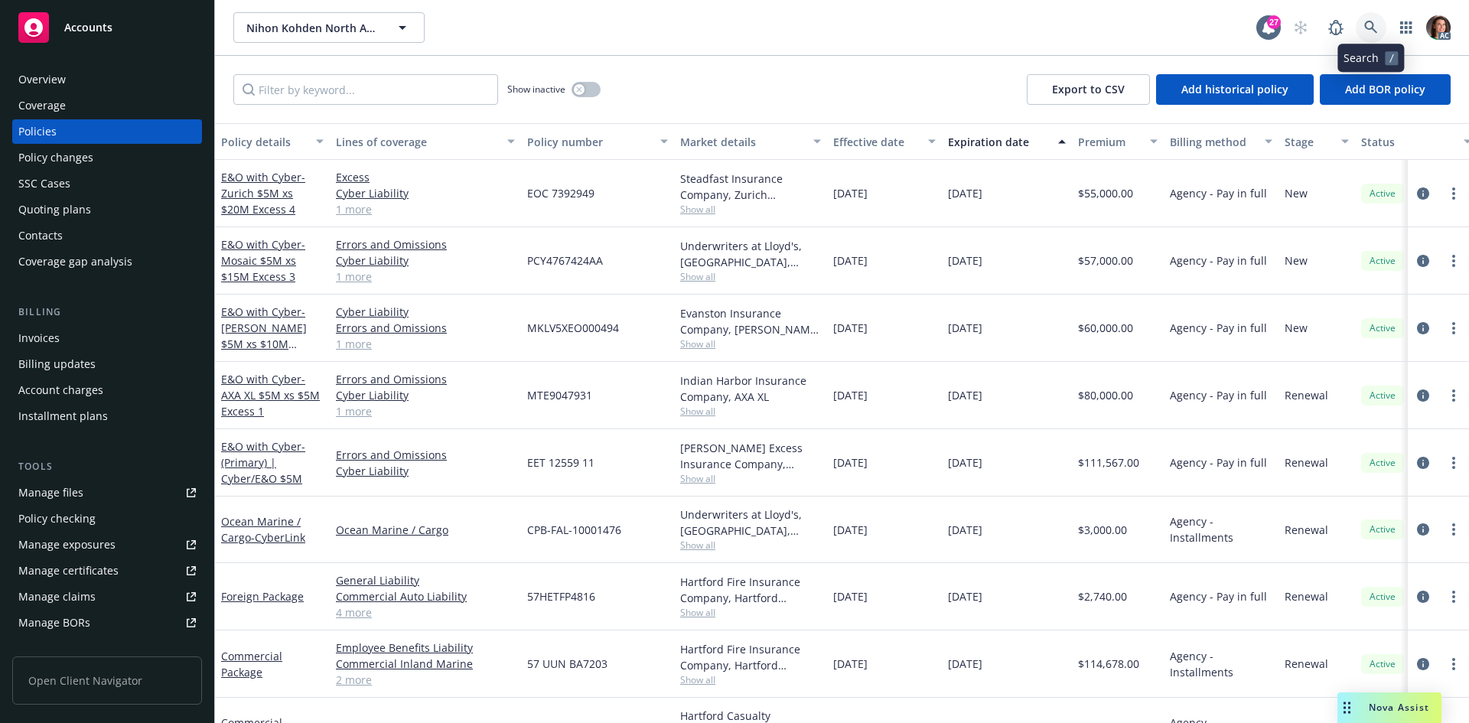
click at [1385, 24] on link at bounding box center [1370, 27] width 31 height 31
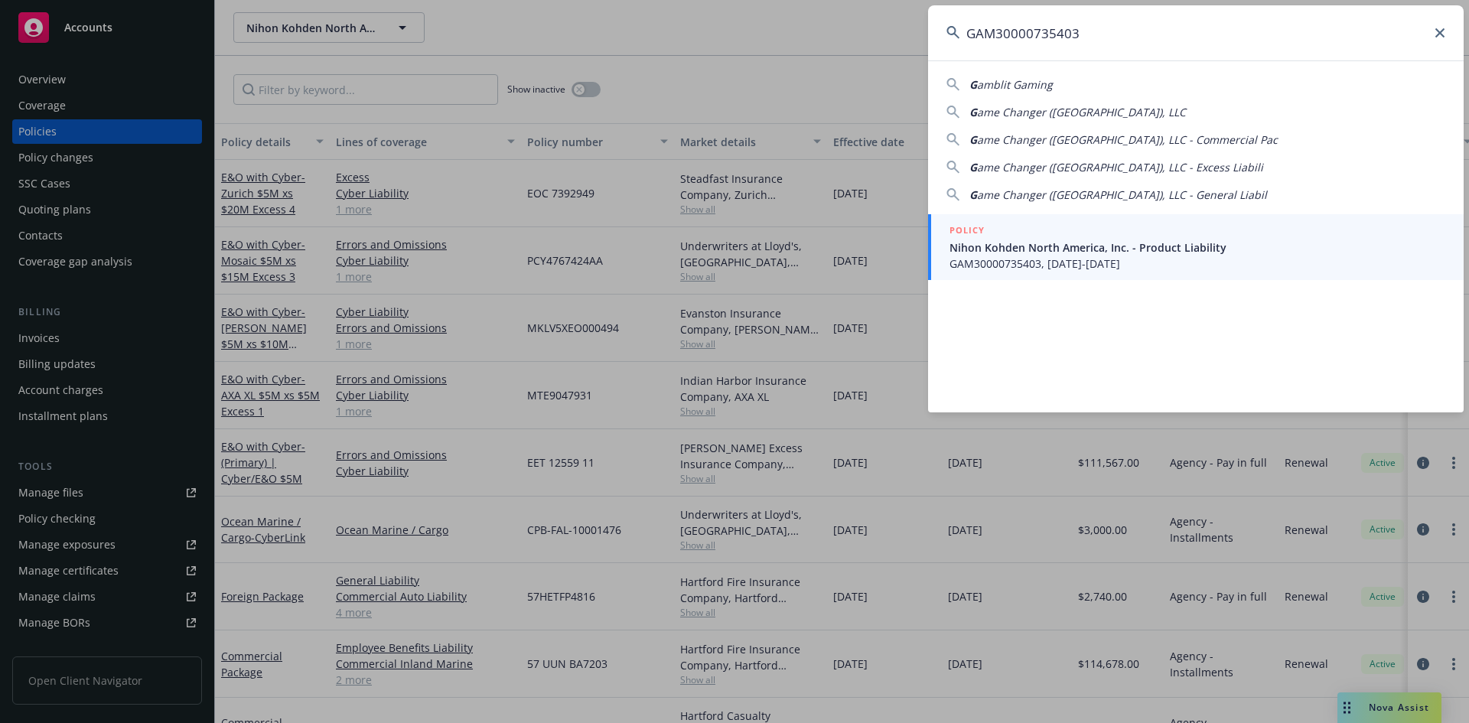
type input "GAM30000735403"
click at [1031, 229] on div "POLICY" at bounding box center [1197, 231] width 496 height 17
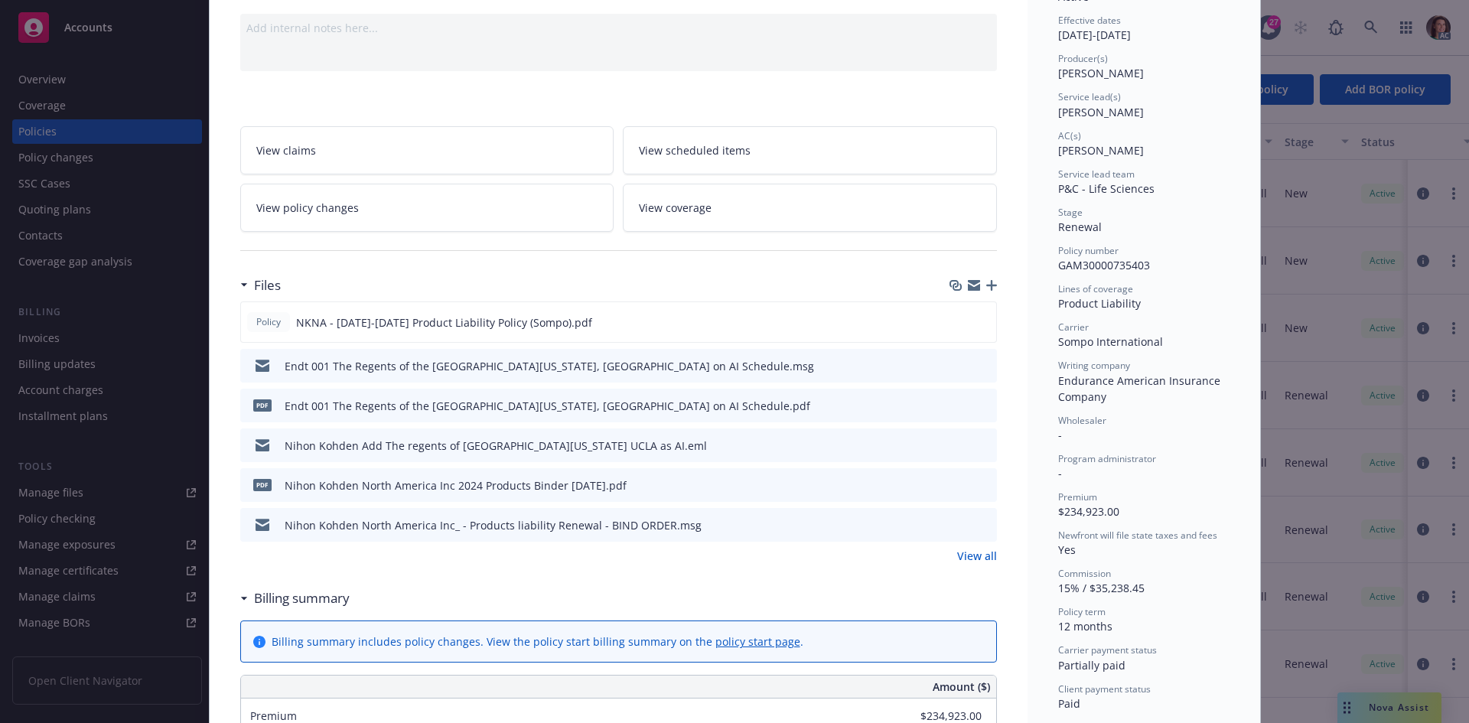
scroll to position [153, 0]
click at [980, 551] on link "View all" at bounding box center [977, 553] width 40 height 16
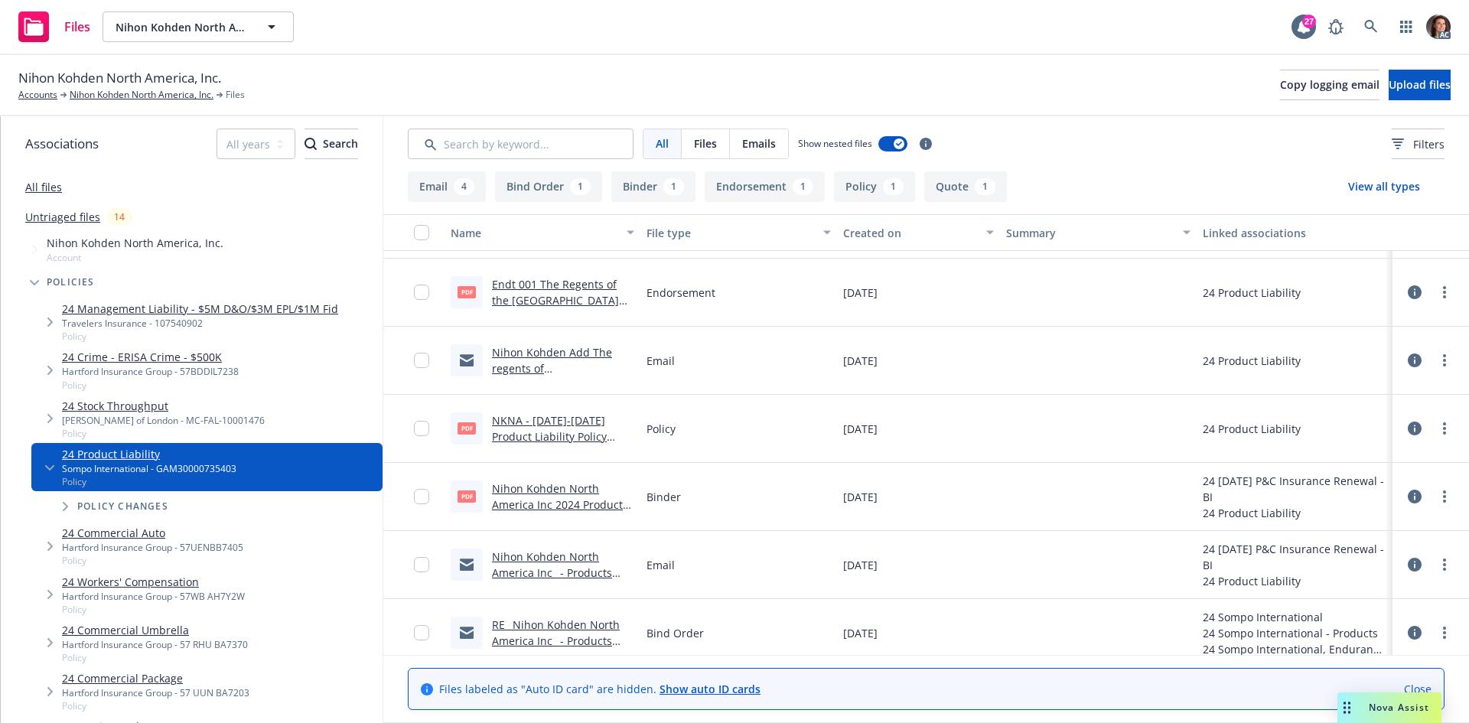
scroll to position [54, 0]
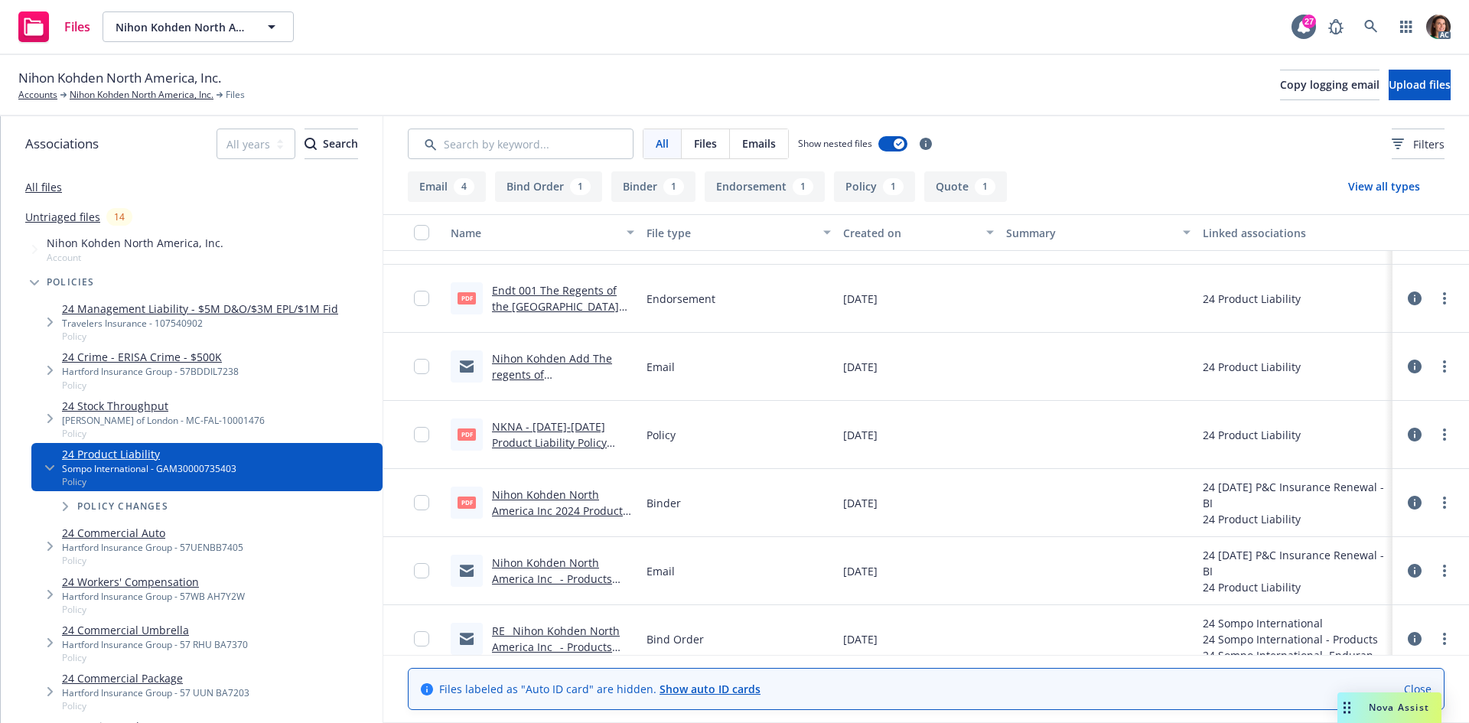
click at [562, 293] on link "Endt 001 The Regents of the [GEOGRAPHIC_DATA][US_STATE], [GEOGRAPHIC_DATA] on A…" at bounding box center [560, 322] width 136 height 79
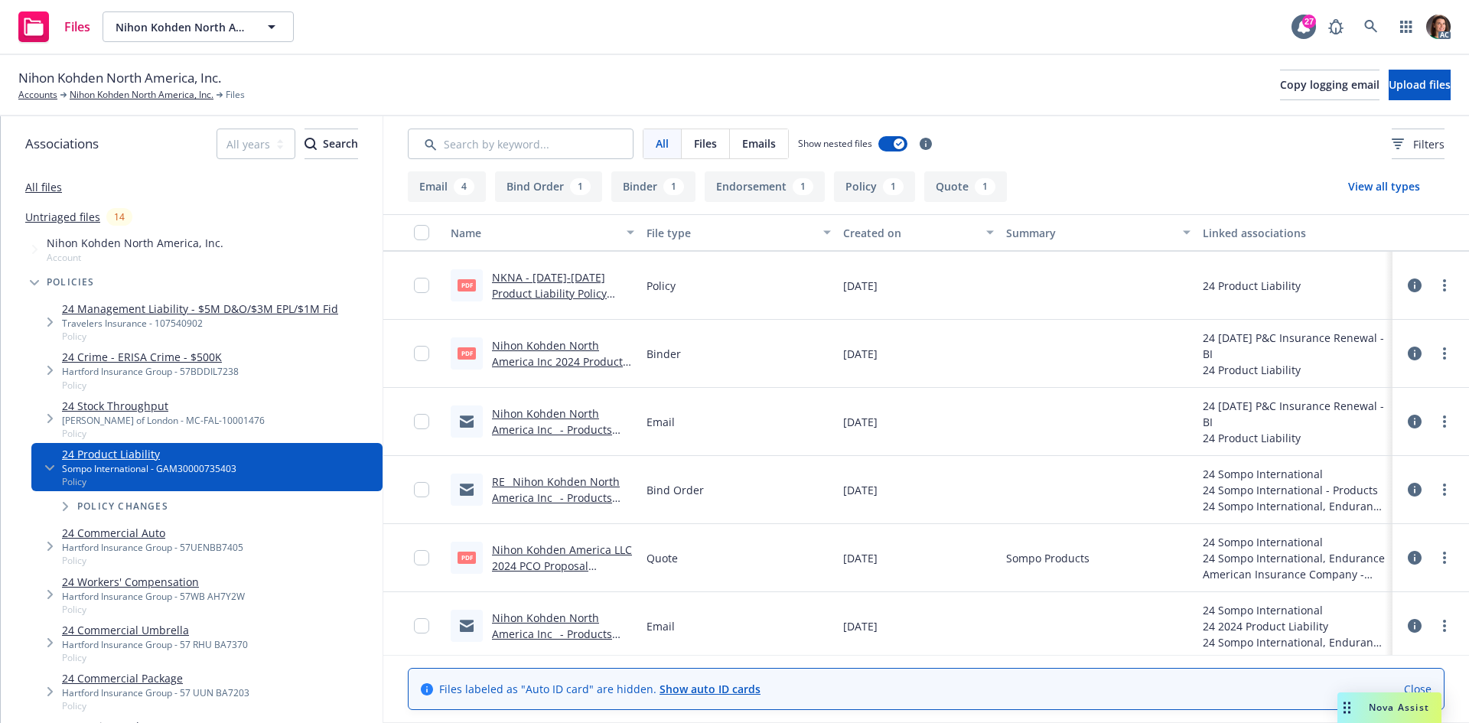
scroll to position [207, 0]
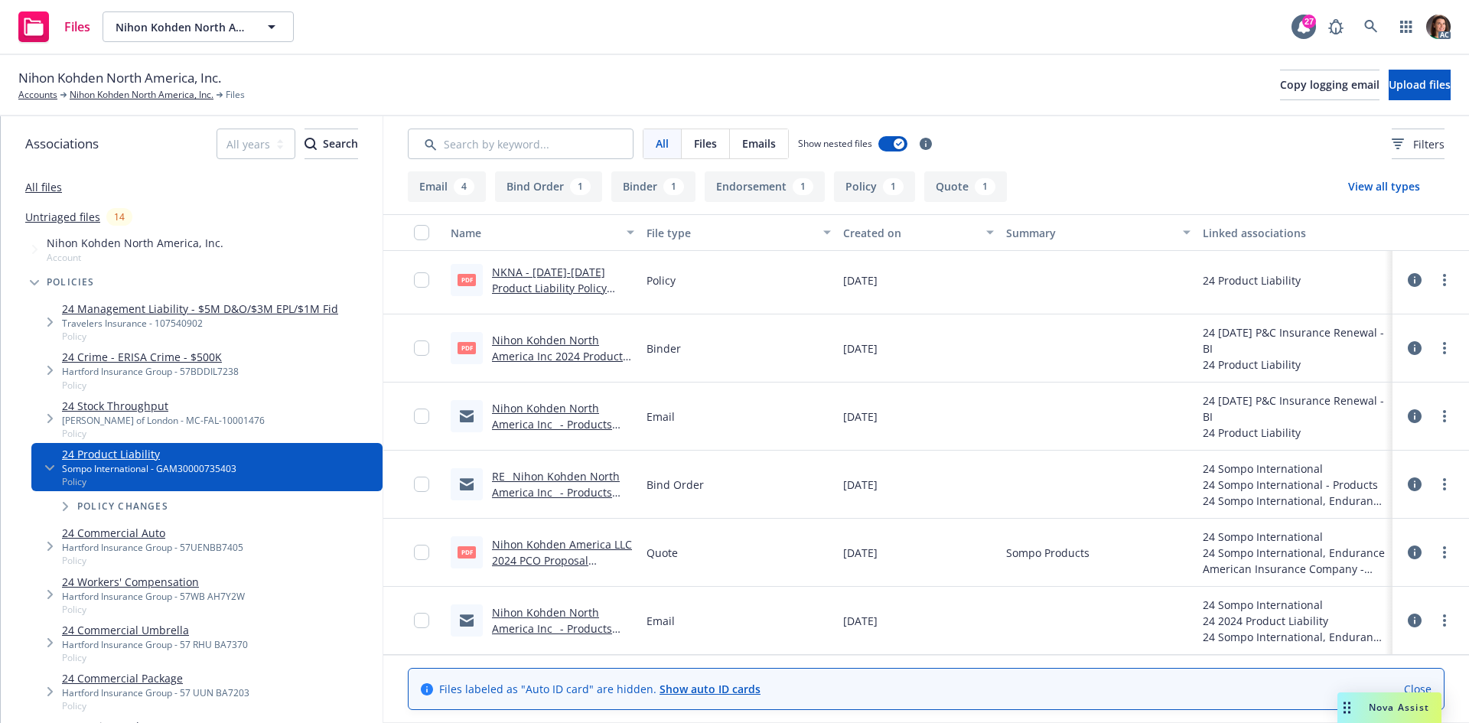
click at [578, 342] on link "Nihon Kohden North America Inc 2024 Products Binder [DATE].pdf" at bounding box center [560, 356] width 136 height 47
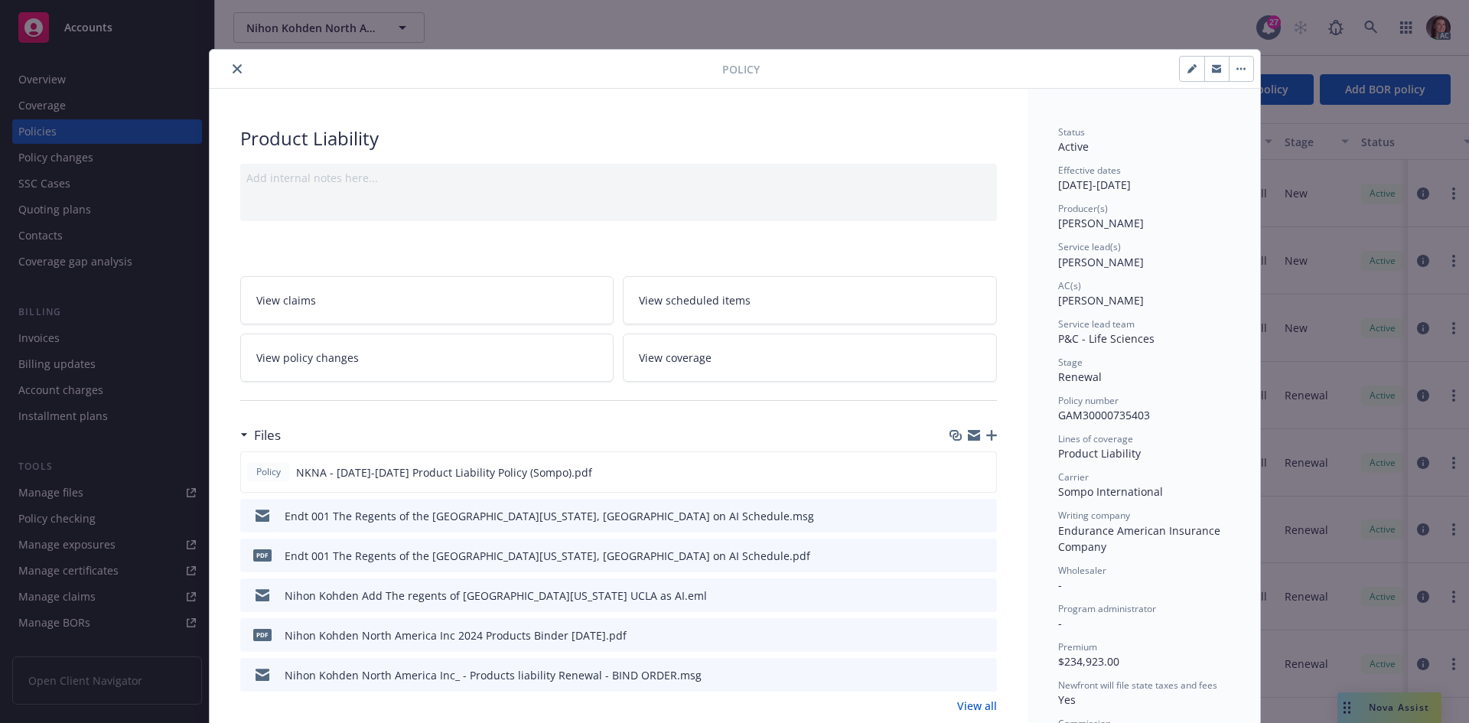
click at [233, 67] on icon "close" at bounding box center [237, 68] width 9 height 9
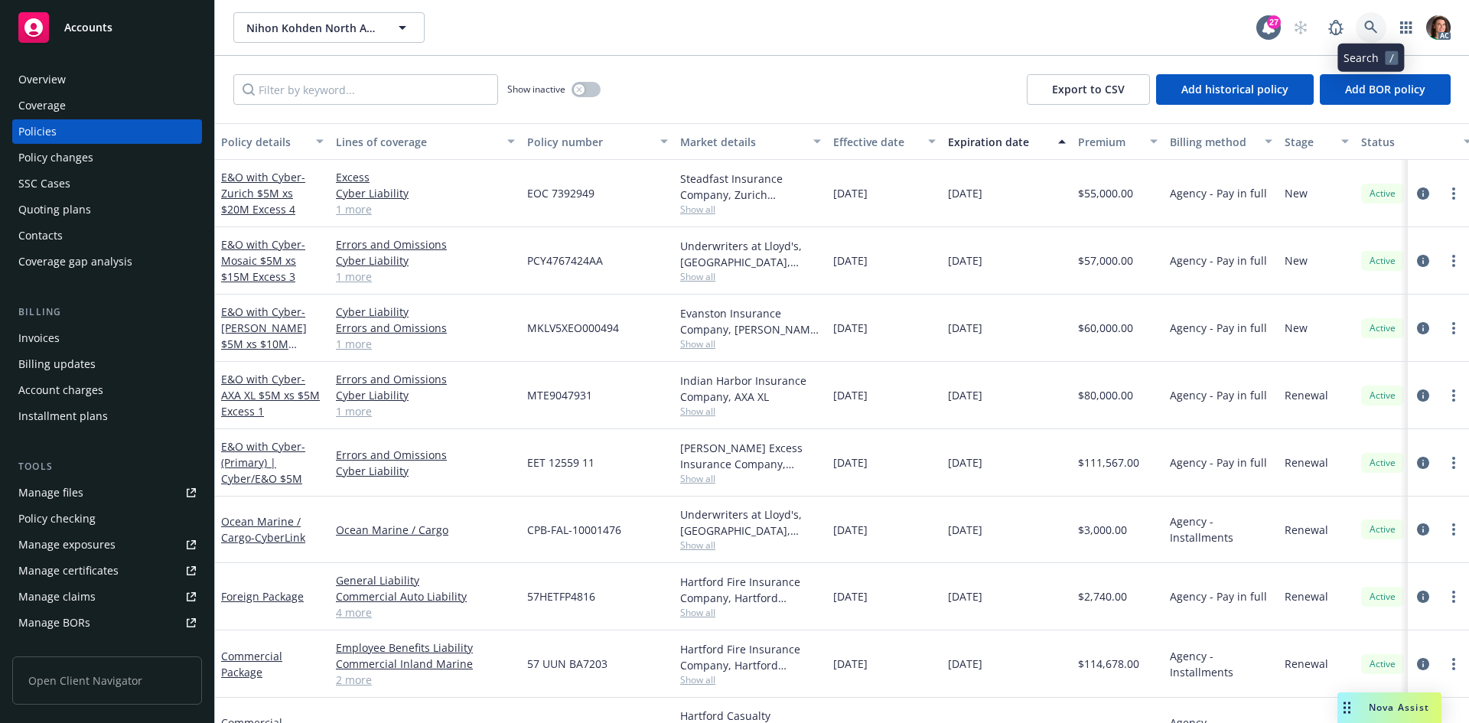
click at [1378, 28] on link at bounding box center [1370, 27] width 31 height 31
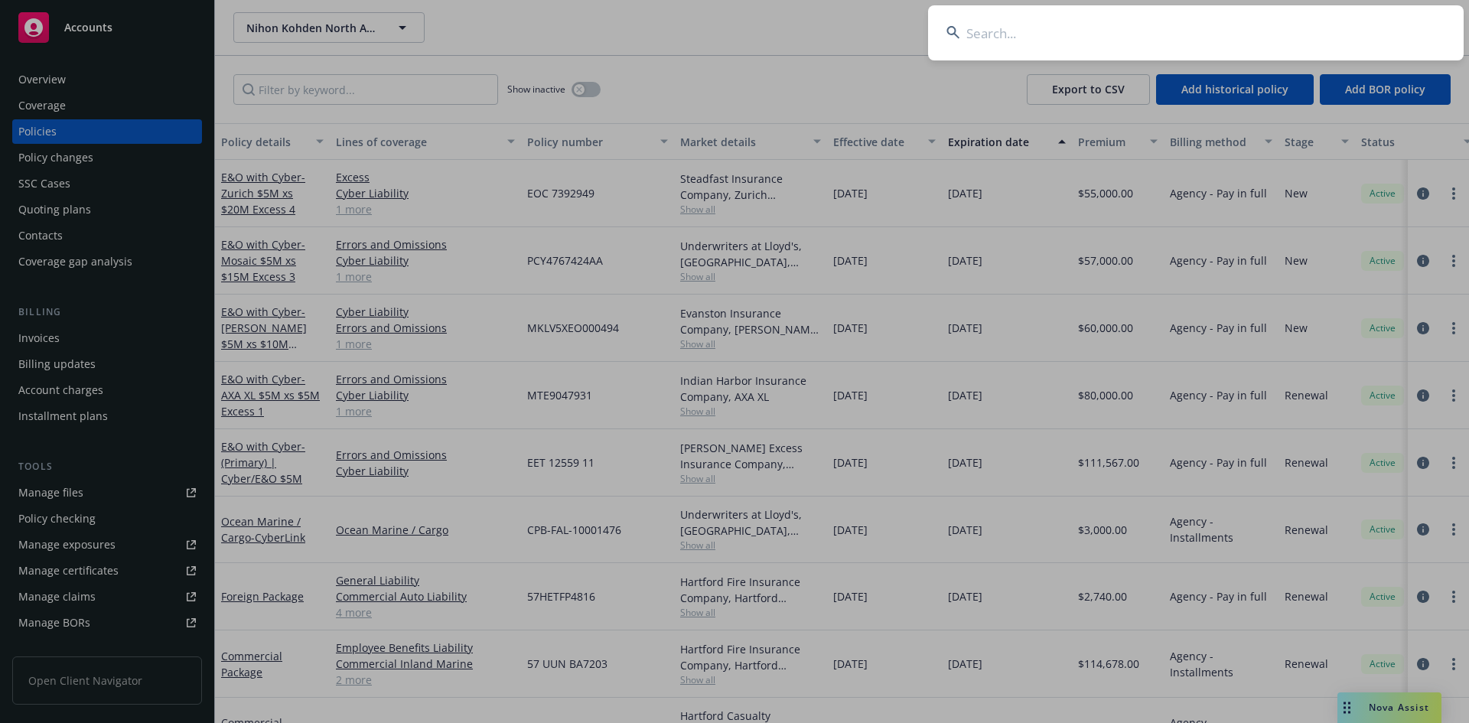
click at [1378, 28] on input at bounding box center [1195, 32] width 535 height 55
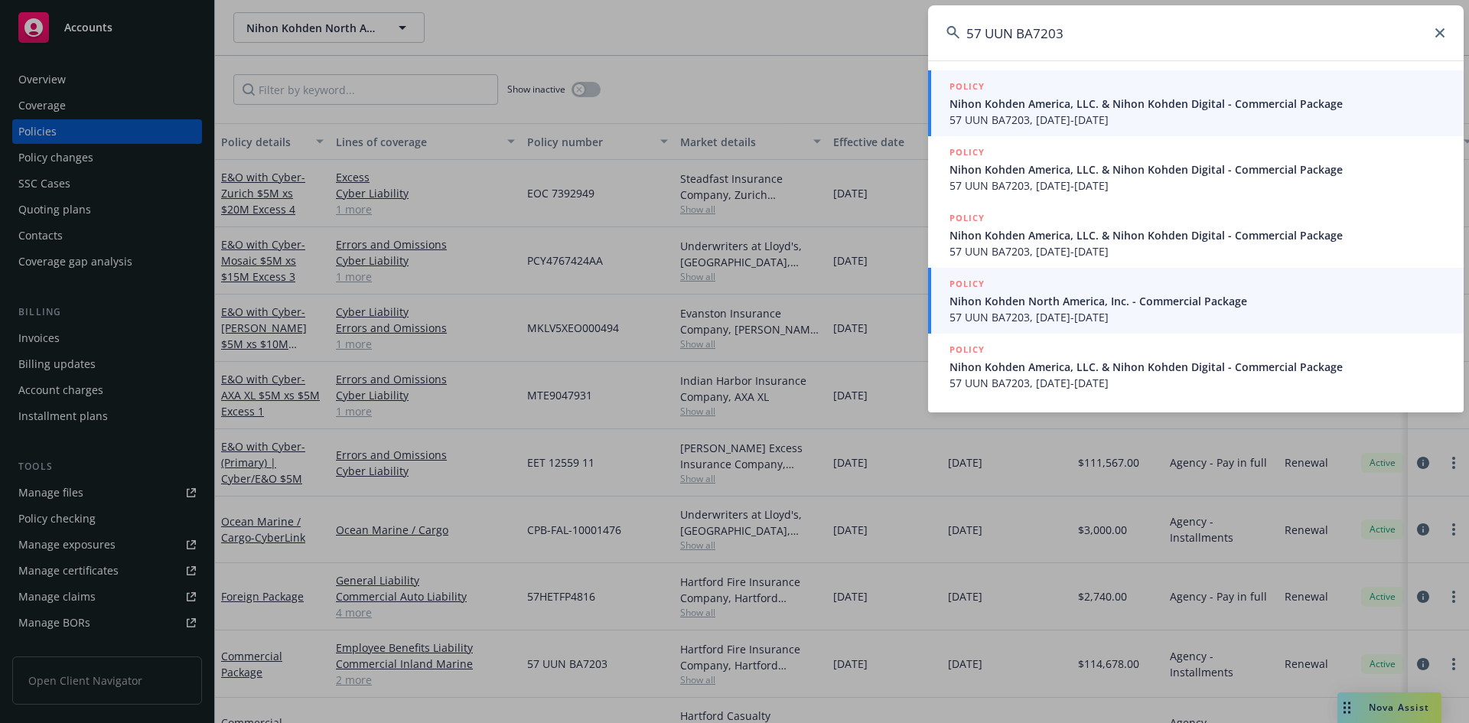
type input "57 UUN BA7203"
click at [1017, 295] on span "Nihon Kohden North America, Inc. - Commercial Package" at bounding box center [1197, 301] width 496 height 16
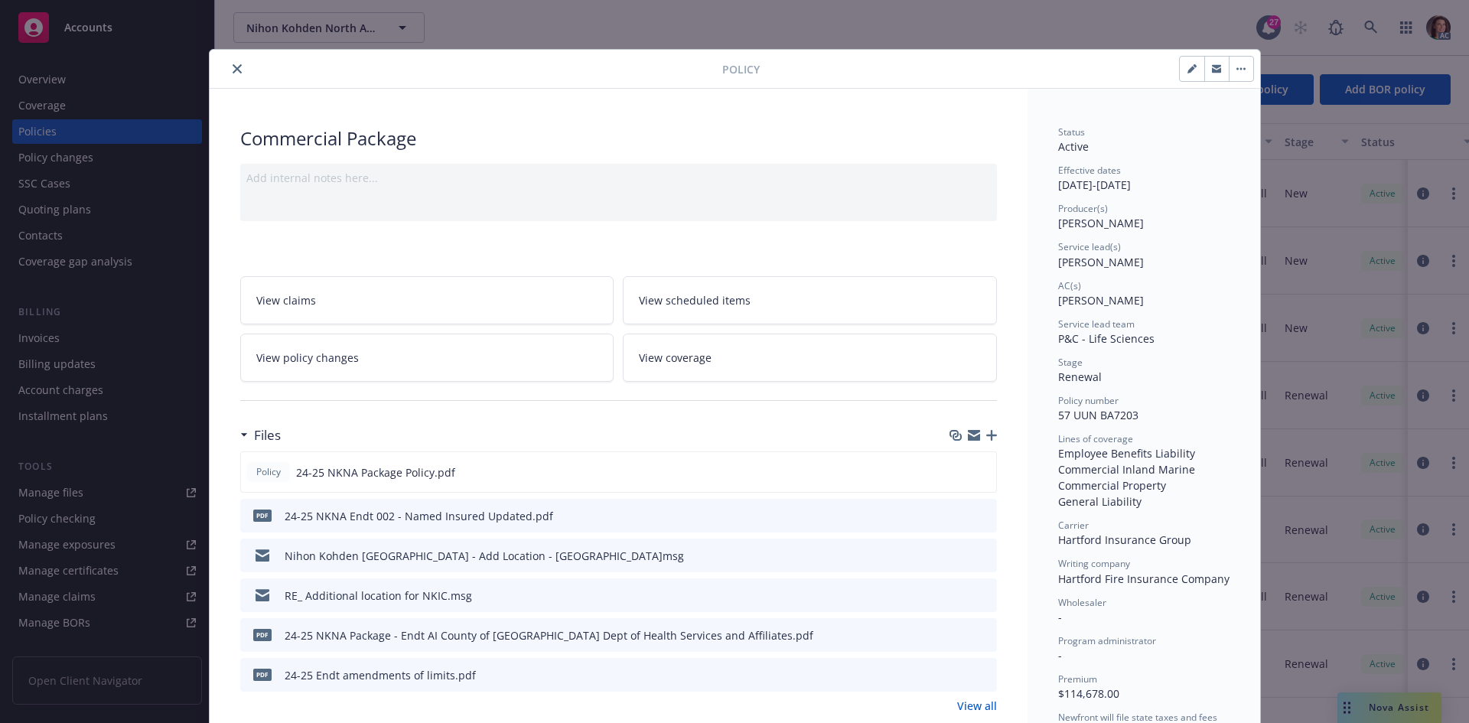
click at [240, 70] on div at bounding box center [469, 69] width 506 height 18
click at [236, 70] on button "close" at bounding box center [237, 69] width 18 height 18
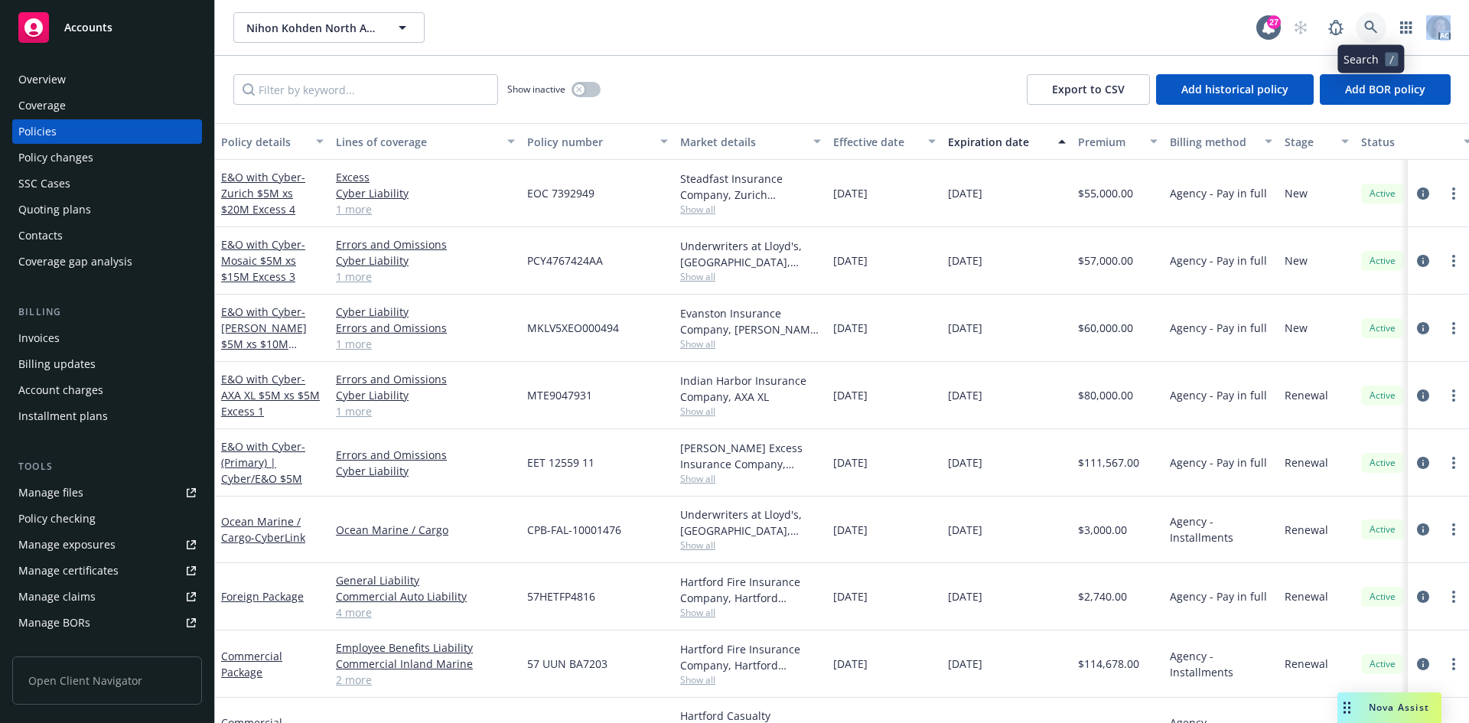
click at [1377, 28] on icon at bounding box center [1371, 28] width 14 height 14
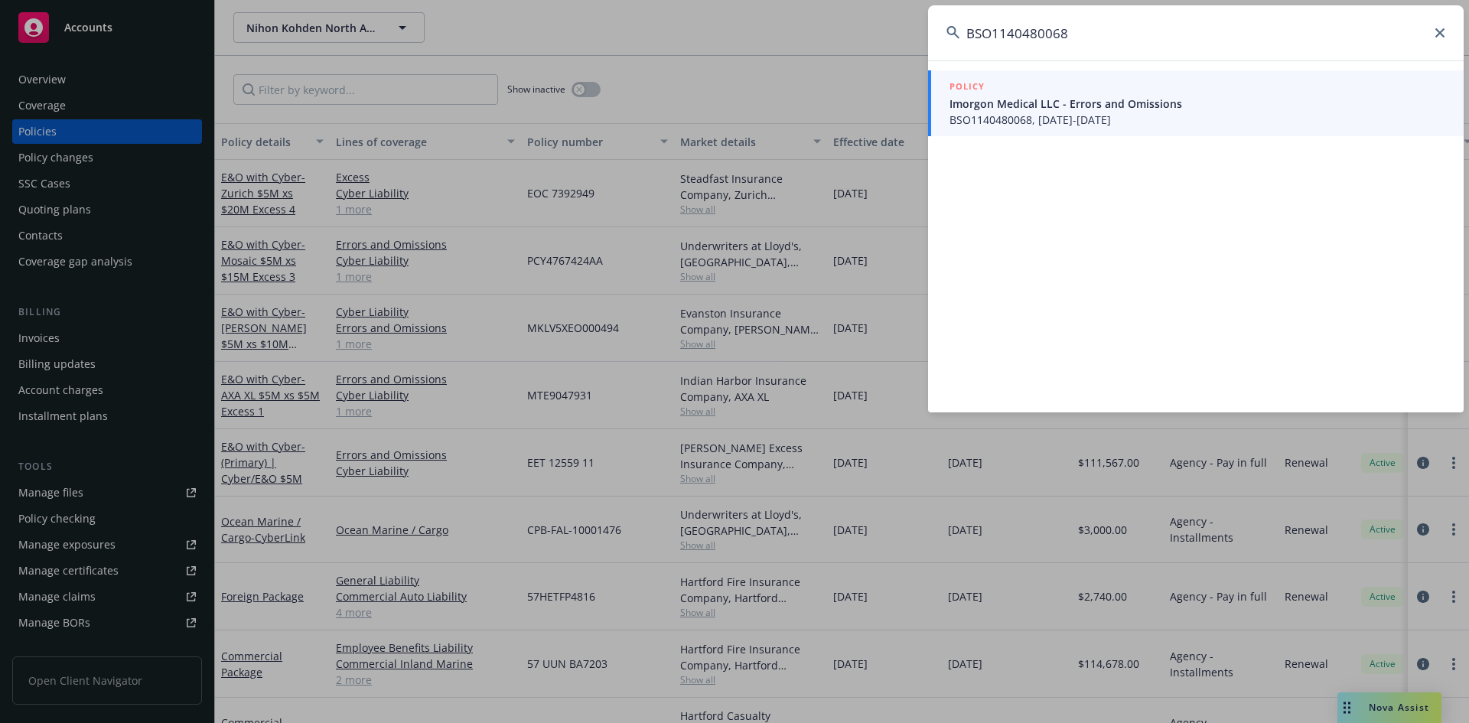
type input "BSO1140480068"
click at [1073, 116] on span "BSO1140480068, [DATE]-[DATE]" at bounding box center [1197, 120] width 496 height 16
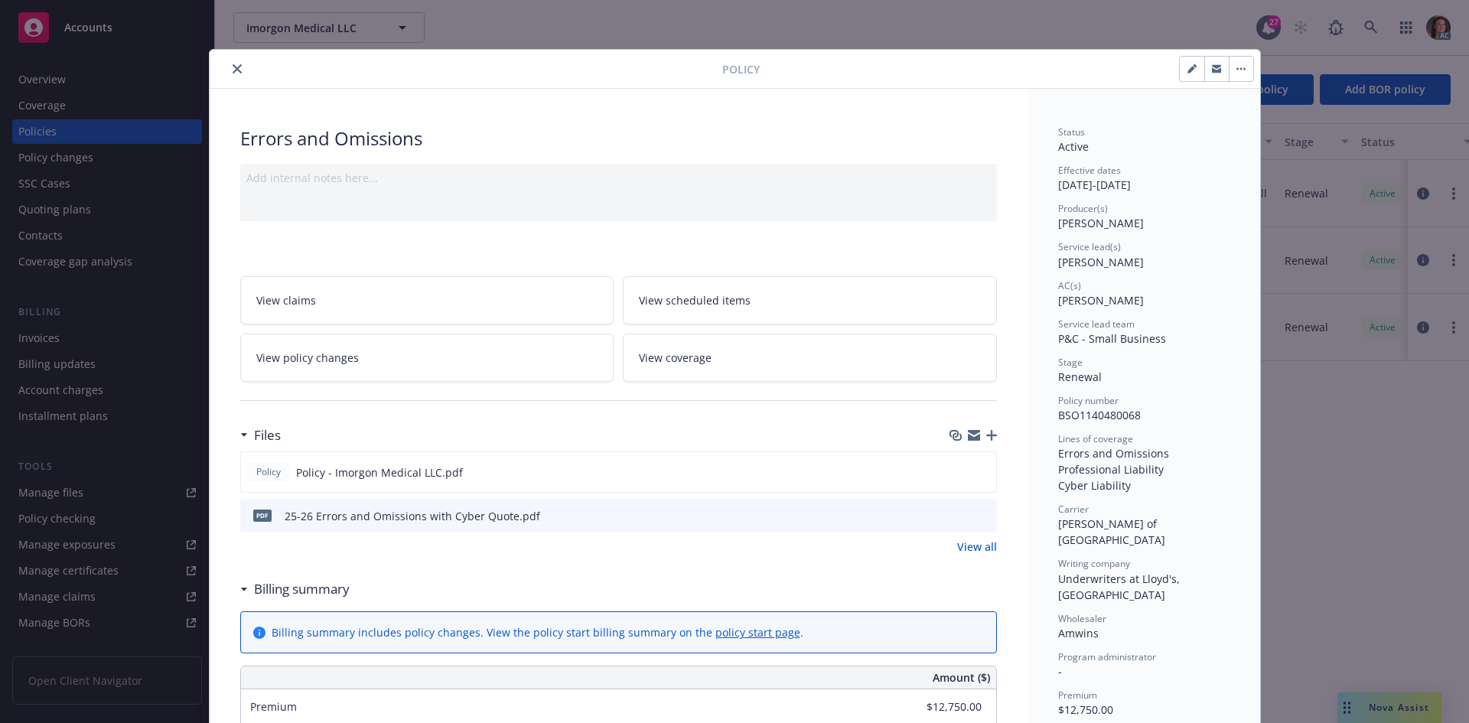
click at [228, 69] on button "close" at bounding box center [237, 69] width 18 height 18
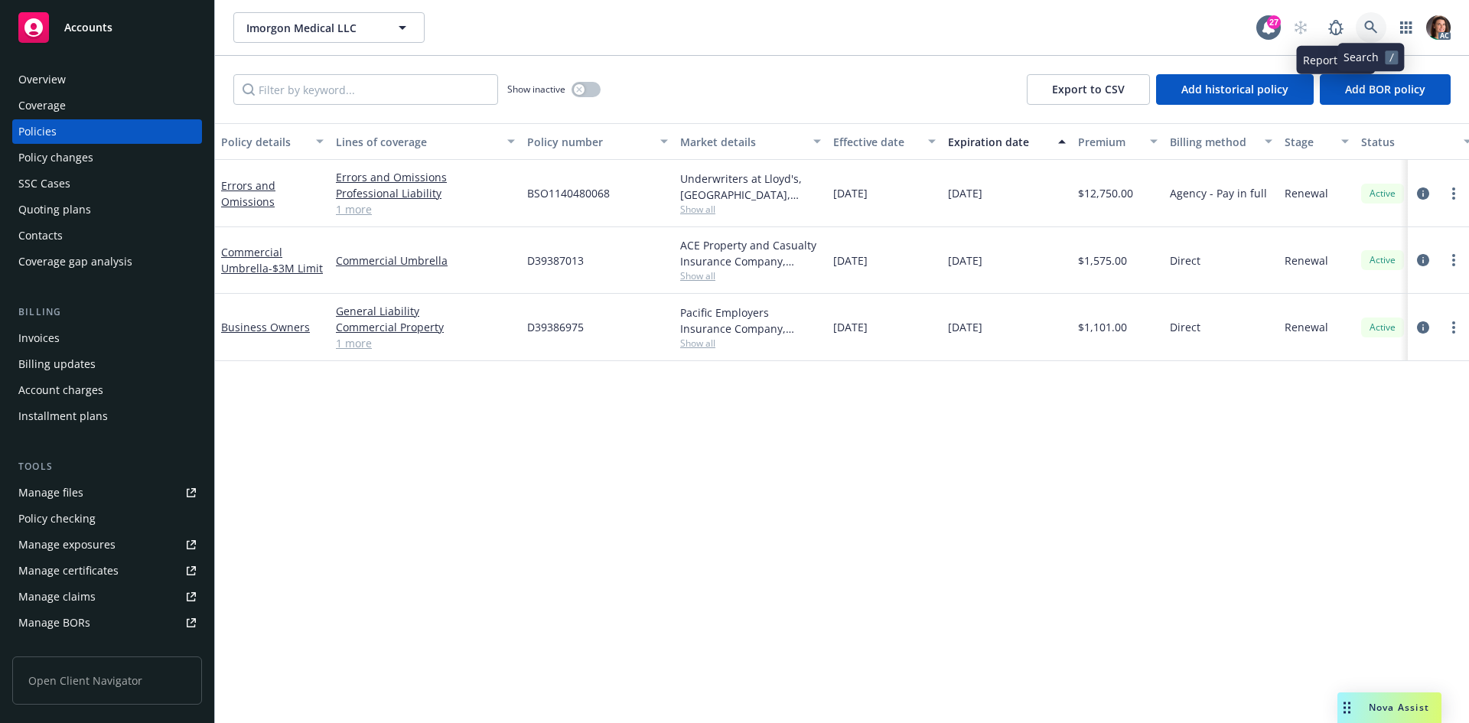
click at [1360, 28] on link at bounding box center [1370, 27] width 31 height 31
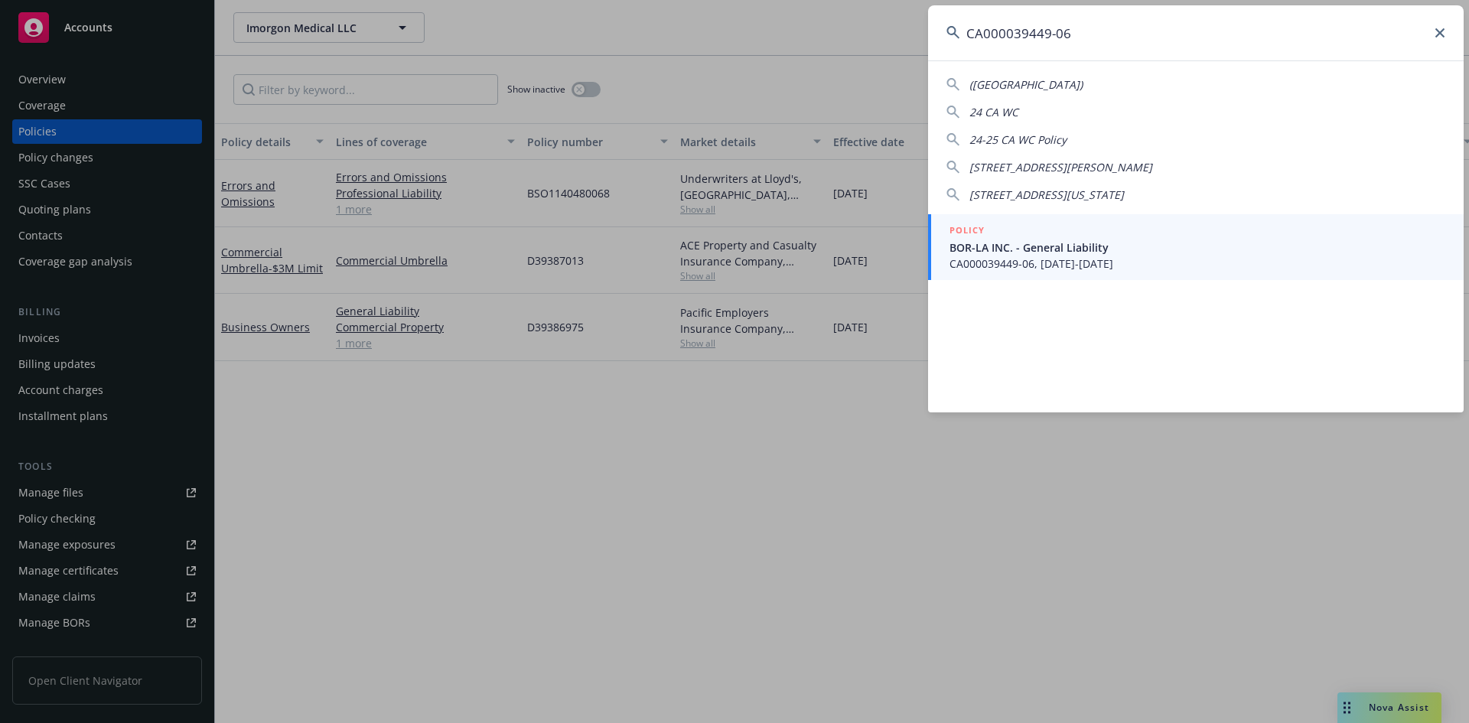
type input "CA000039449-06"
click at [1037, 221] on link "POLICY BOR-LA INC. - General Liability CA000039449-06, [DATE]-[DATE]" at bounding box center [1195, 247] width 535 height 66
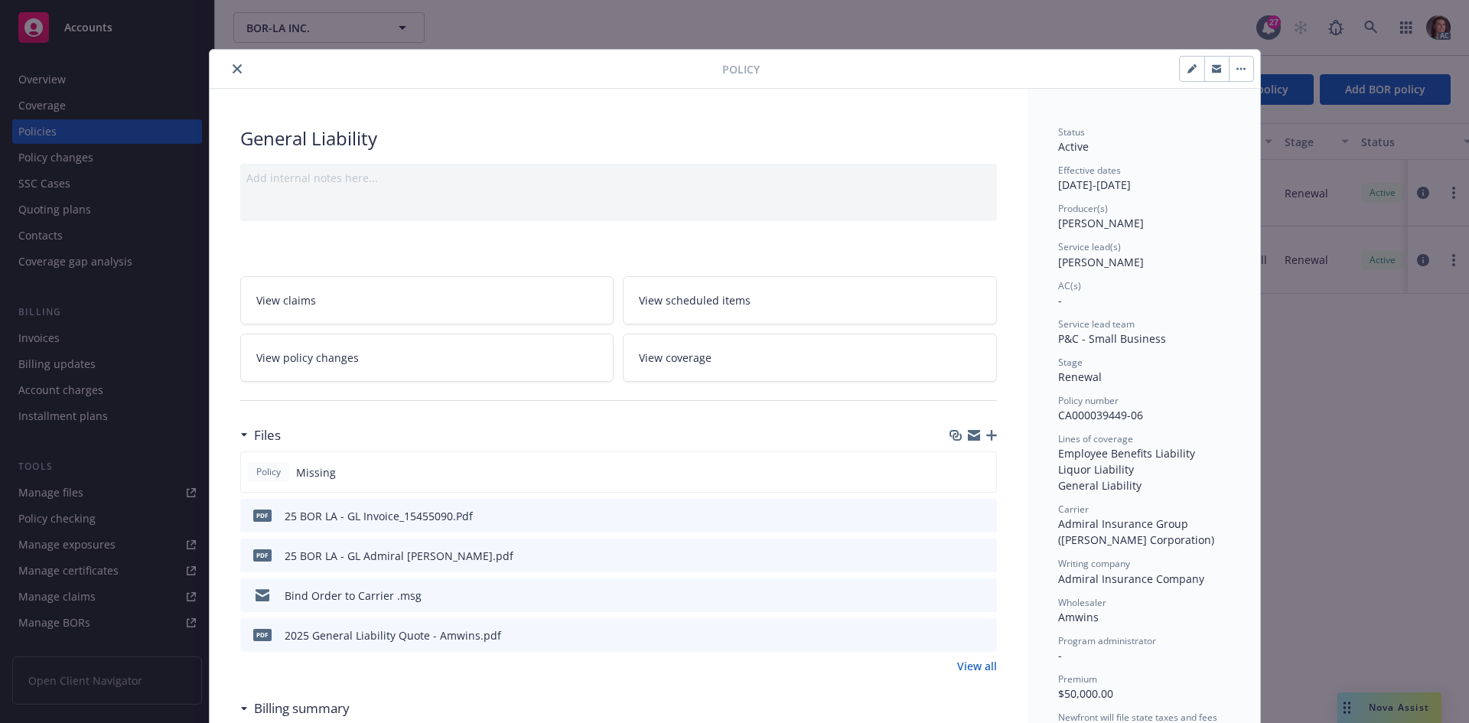
click at [233, 67] on icon "close" at bounding box center [237, 68] width 9 height 9
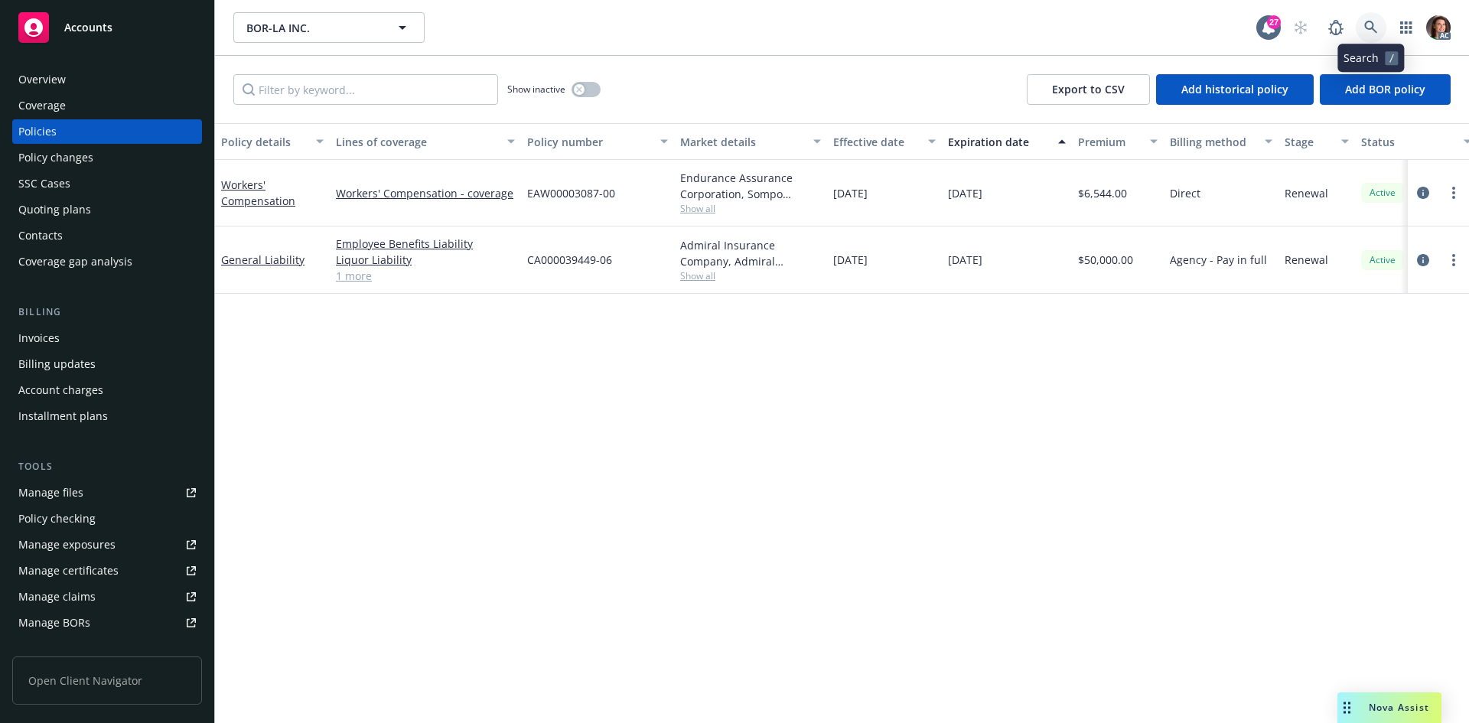
click at [1379, 21] on link at bounding box center [1370, 27] width 31 height 31
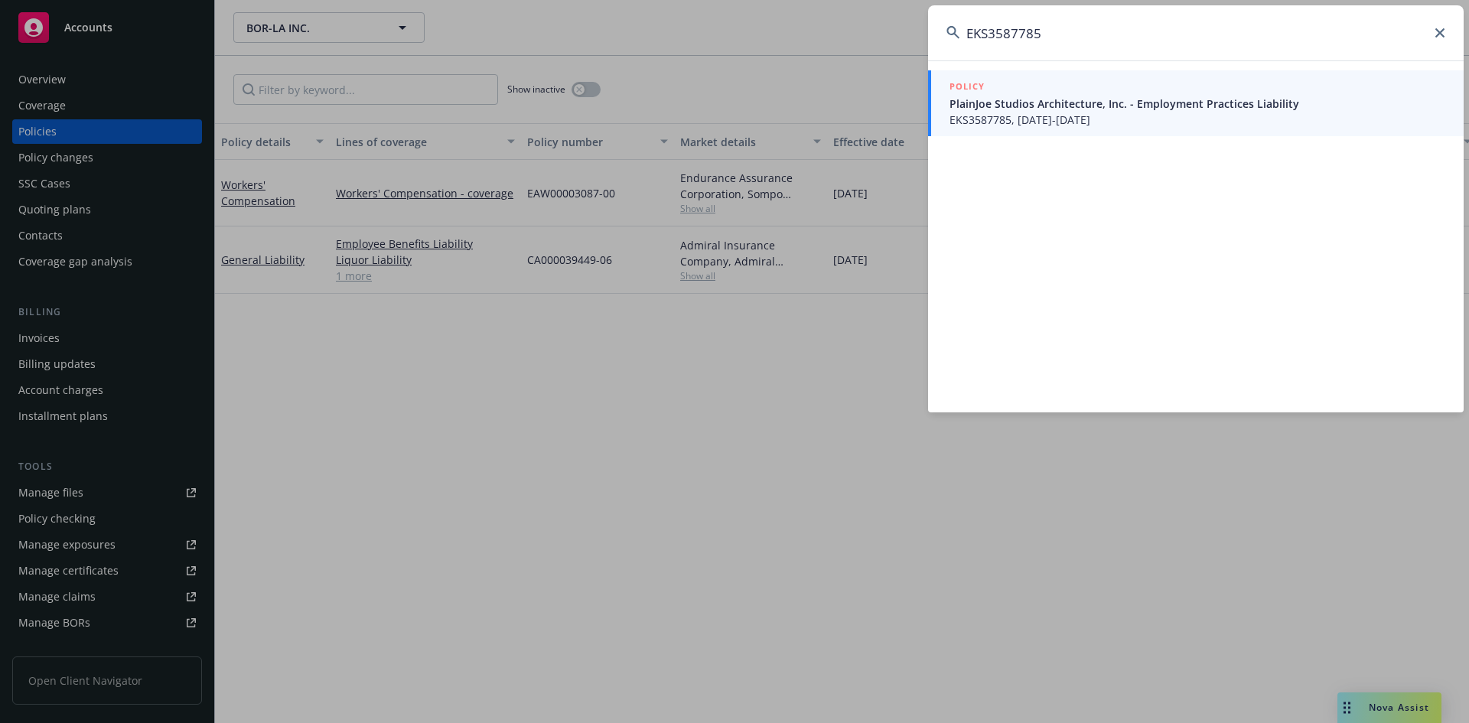
type input "EKS3587785"
click at [1040, 103] on span "PlainJoe Studios Architecture, Inc. - Employment Practices Liability" at bounding box center [1197, 104] width 496 height 16
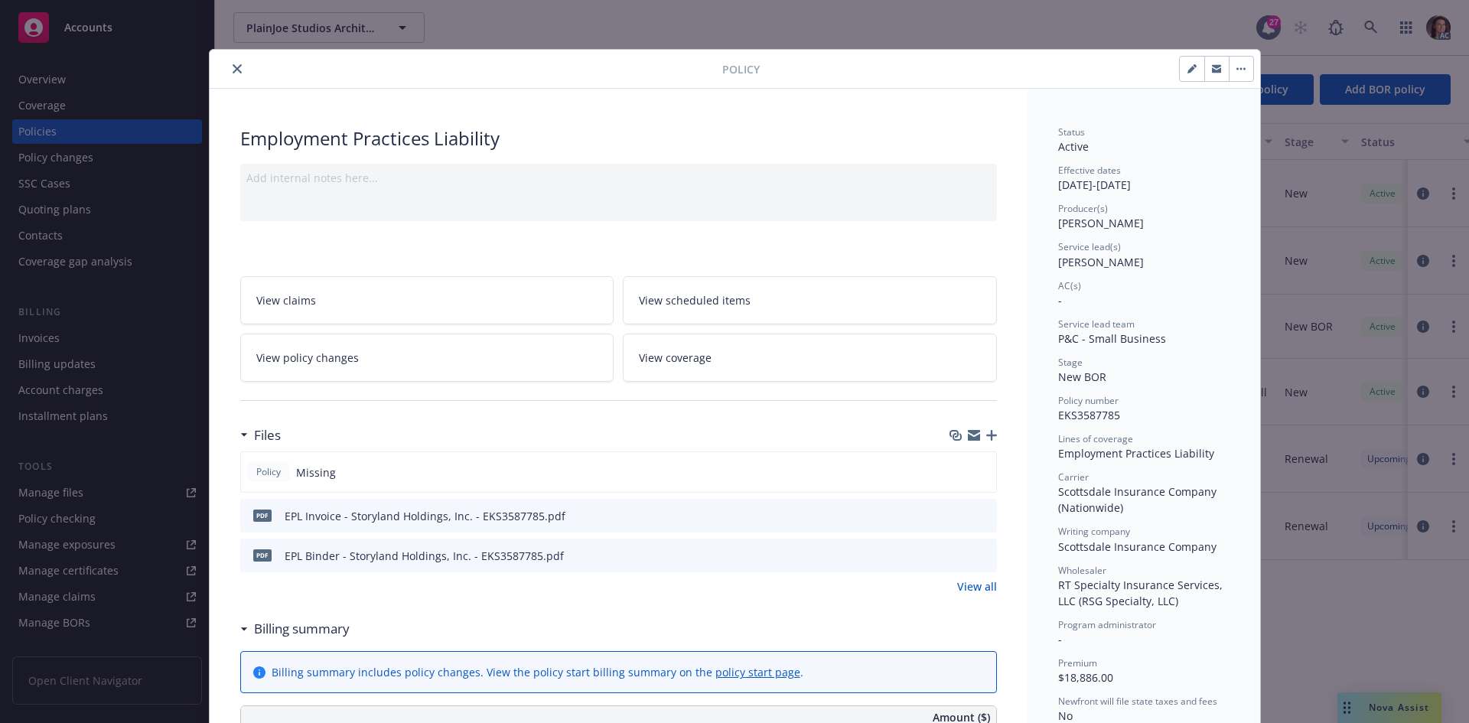
drag, startPoint x: 234, startPoint y: 70, endPoint x: 315, endPoint y: 49, distance: 83.9
click at [234, 70] on icon "close" at bounding box center [237, 68] width 9 height 9
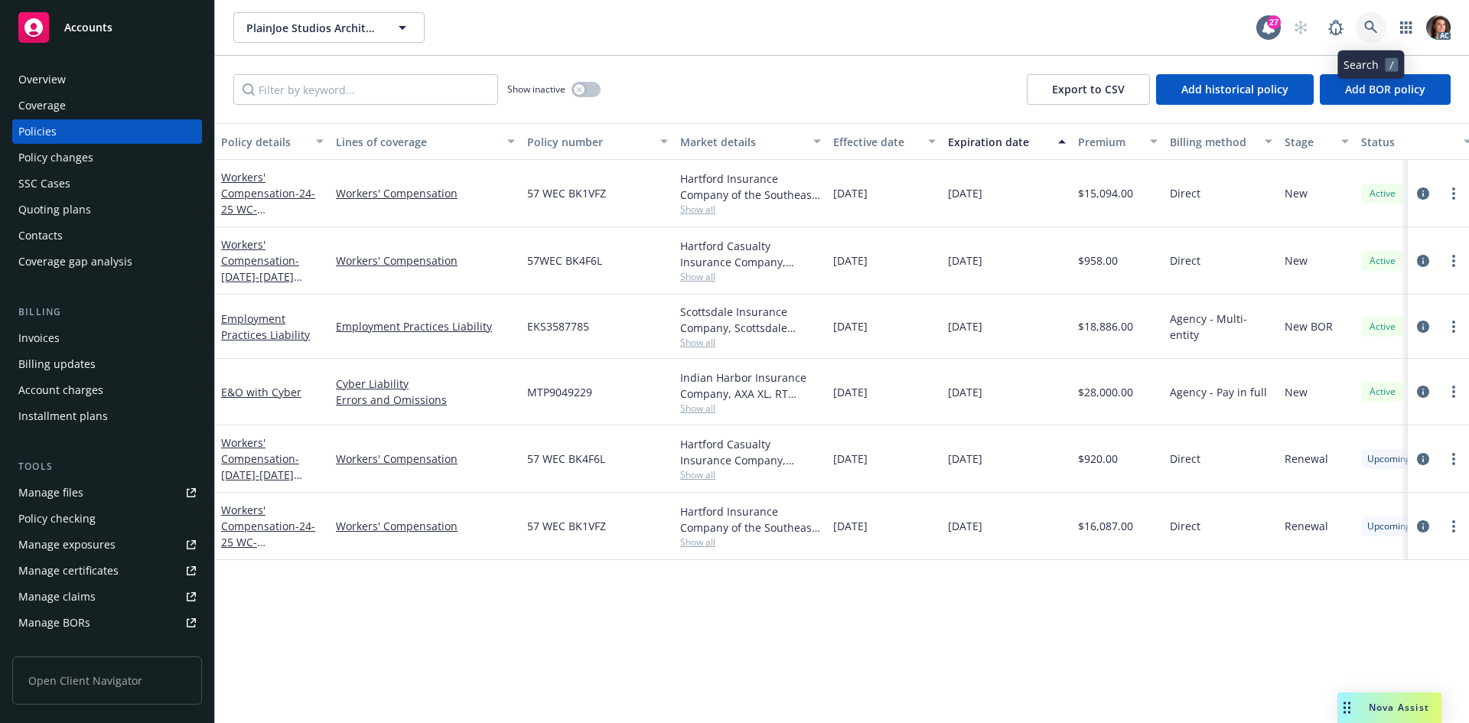
click at [1381, 21] on link at bounding box center [1370, 27] width 31 height 31
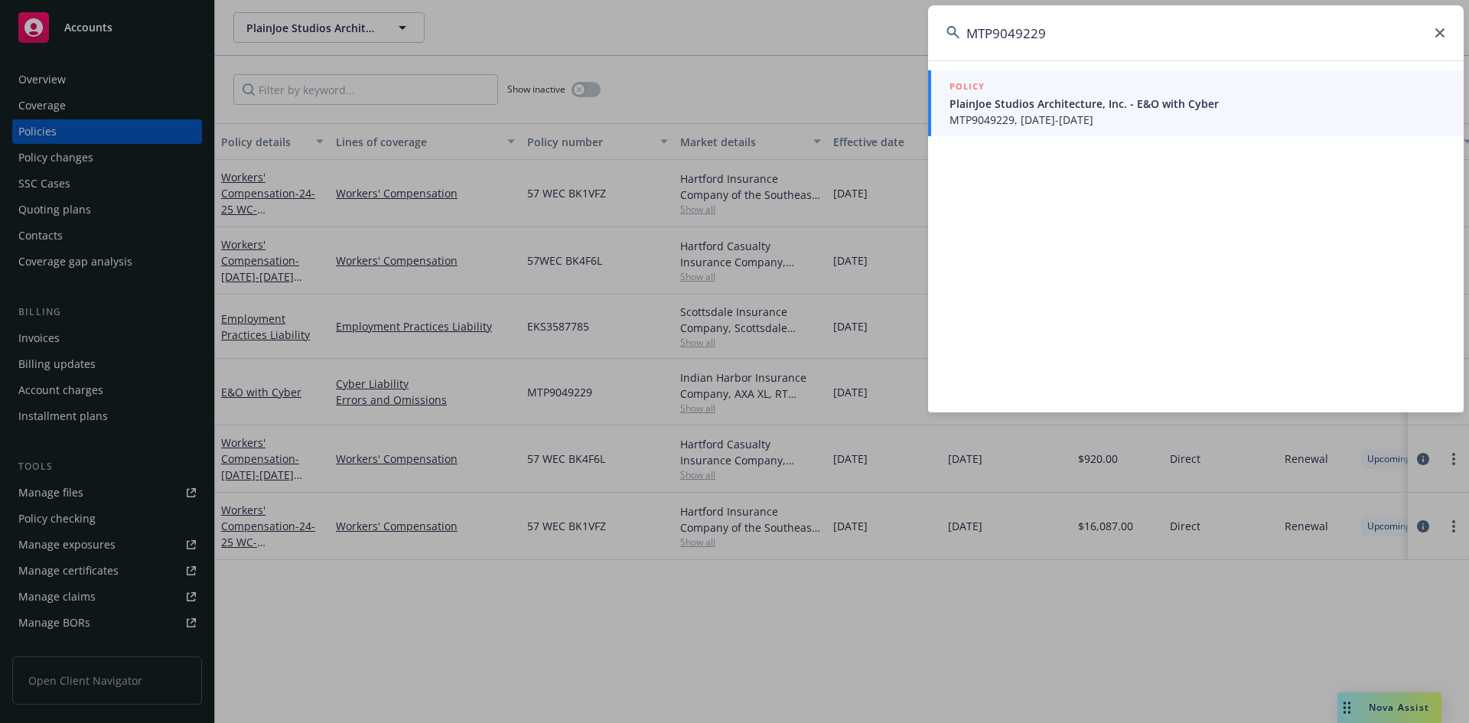
type input "MTP9049229"
click at [1053, 103] on span "PlainJoe Studios Architecture, Inc. - E&O with Cyber" at bounding box center [1197, 104] width 496 height 16
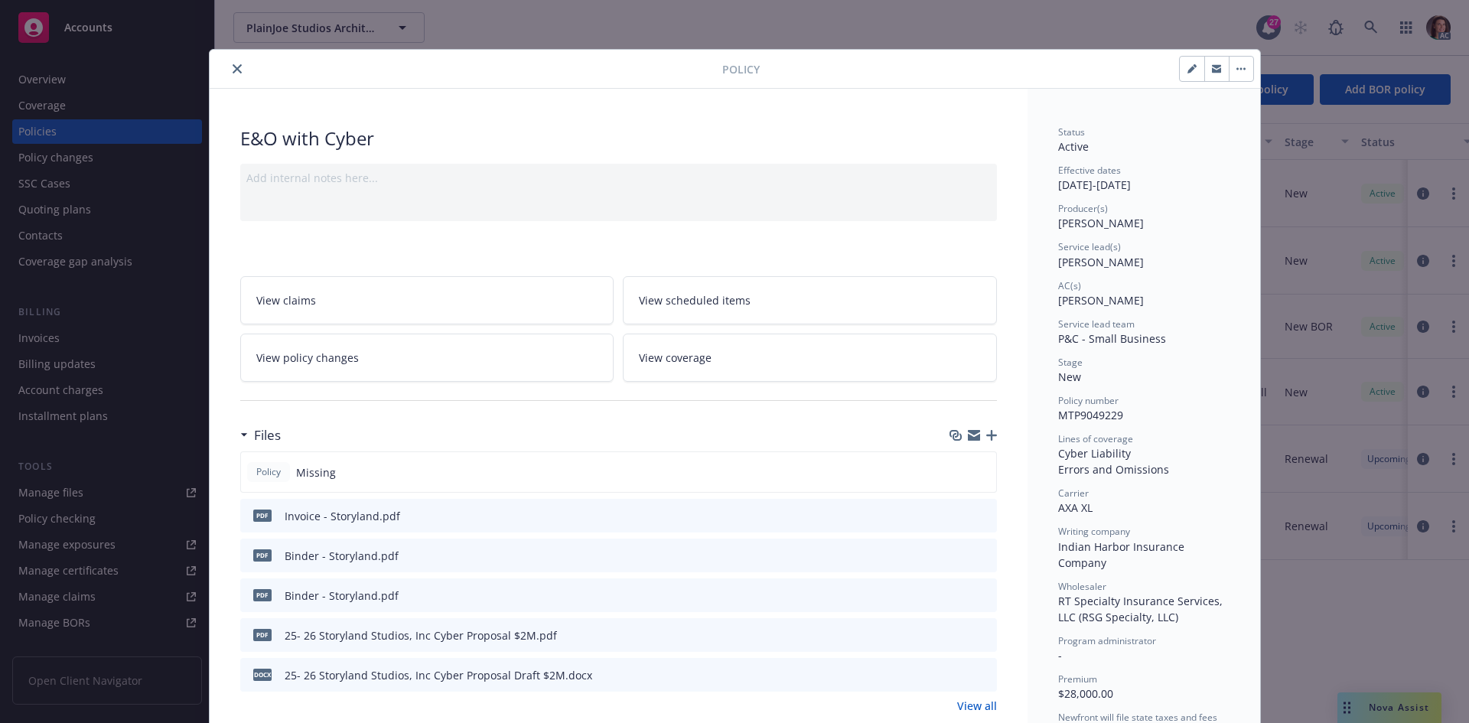
click at [975, 512] on icon "preview file" at bounding box center [982, 514] width 14 height 11
click at [233, 65] on icon "close" at bounding box center [237, 68] width 9 height 9
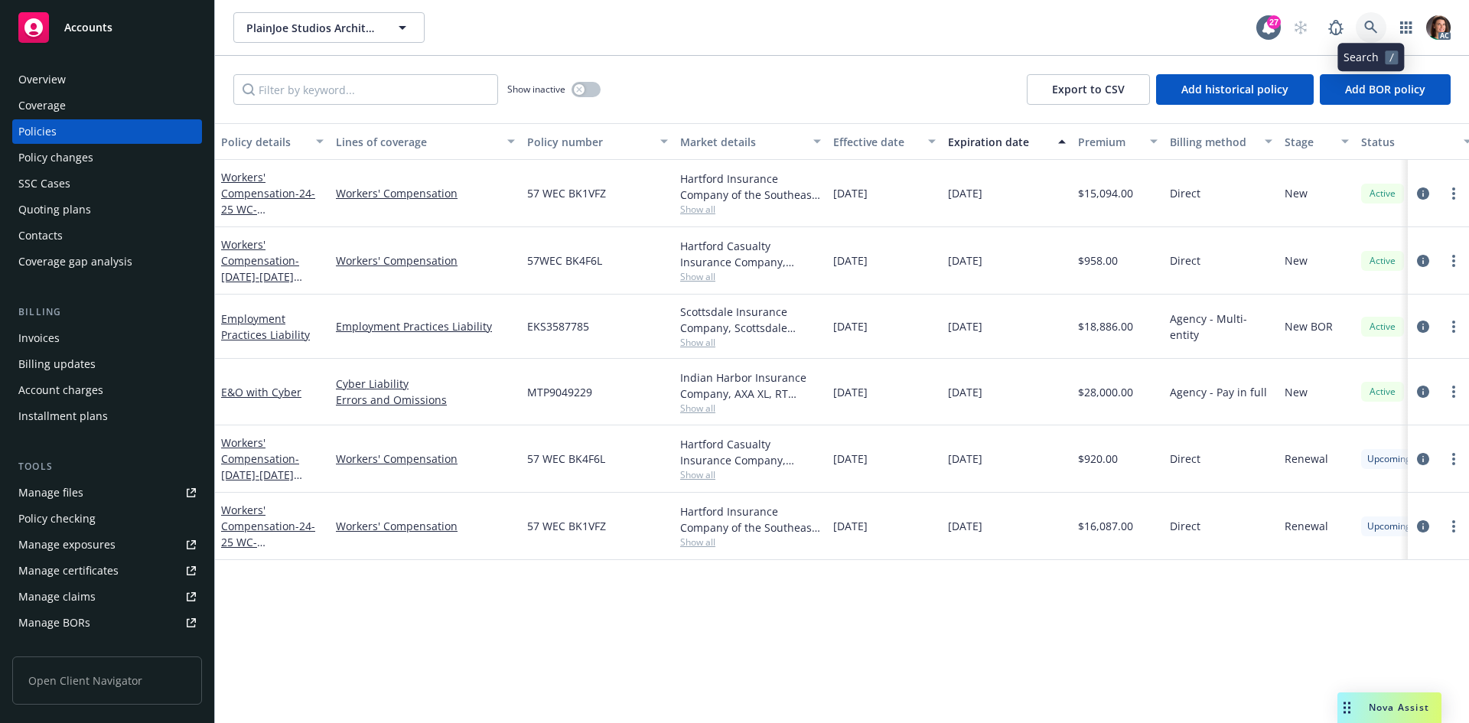
click at [1368, 20] on link at bounding box center [1370, 27] width 31 height 31
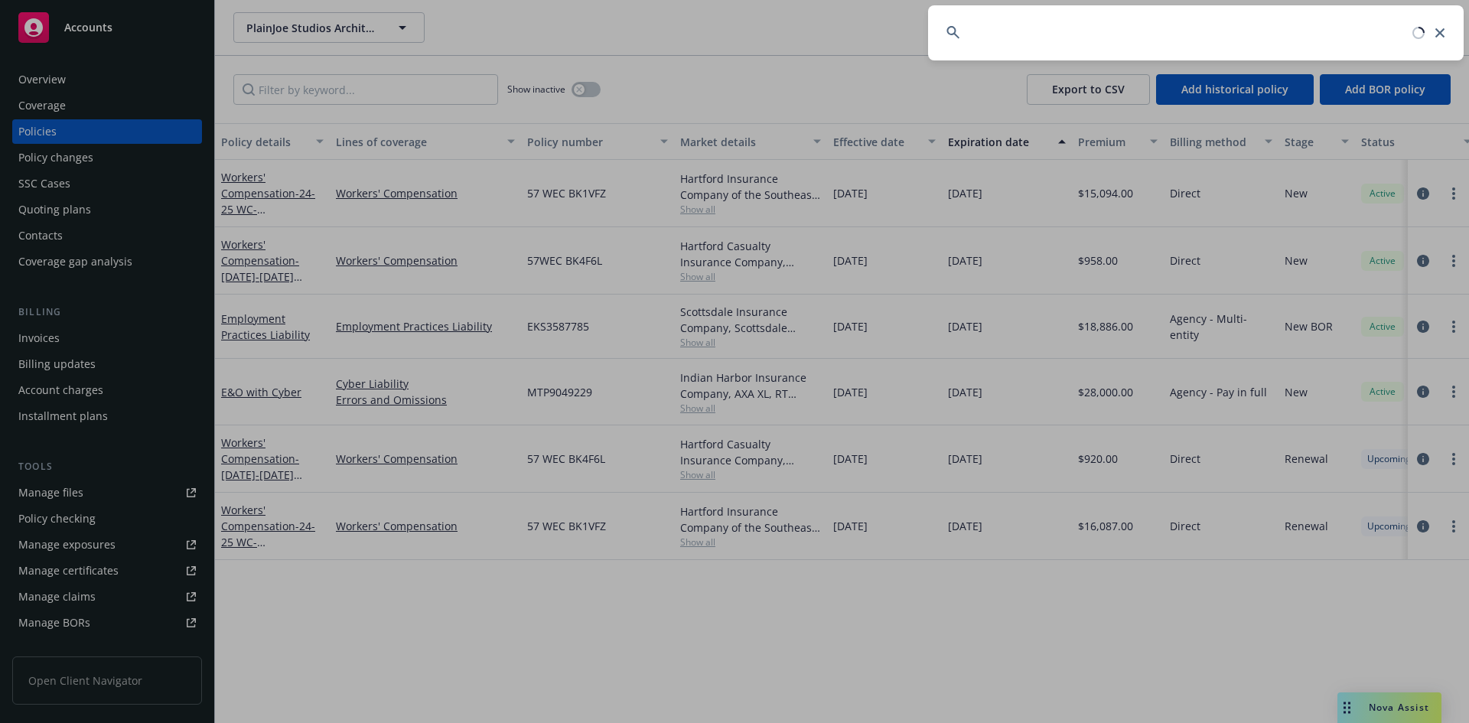
drag, startPoint x: 962, startPoint y: 37, endPoint x: 858, endPoint y: 34, distance: 104.1
click at [859, 34] on div at bounding box center [734, 361] width 1469 height 723
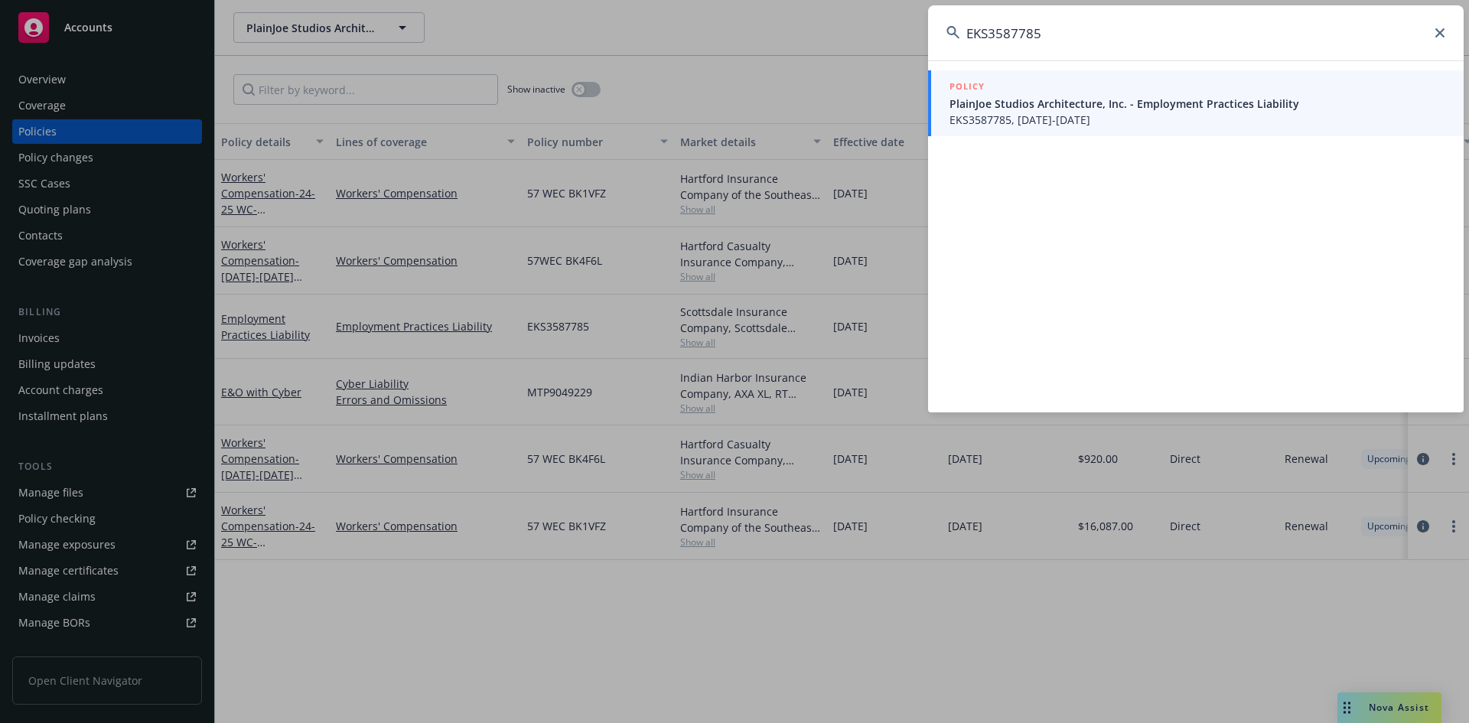
type input "EKS3587785"
click at [1005, 115] on span "EKS3587785, [DATE]-[DATE]" at bounding box center [1197, 120] width 496 height 16
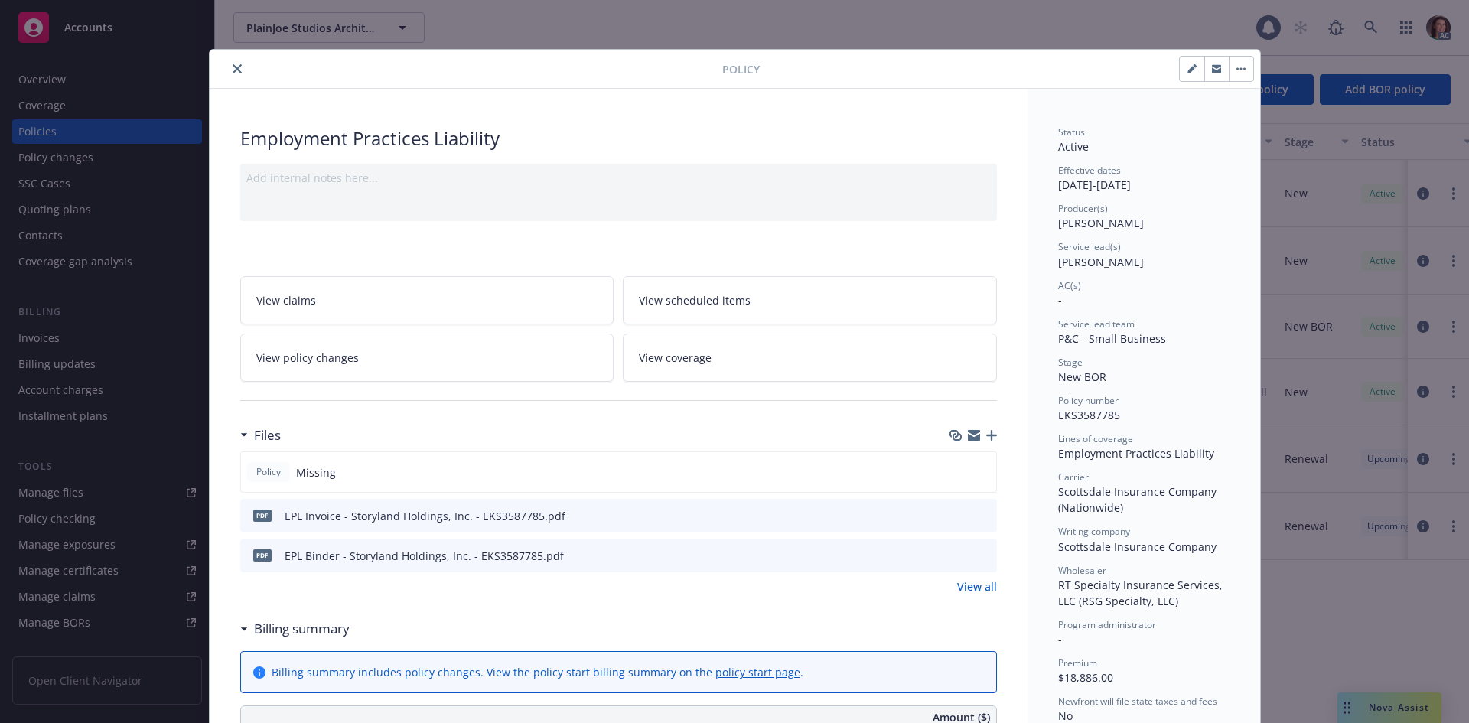
scroll to position [46, 0]
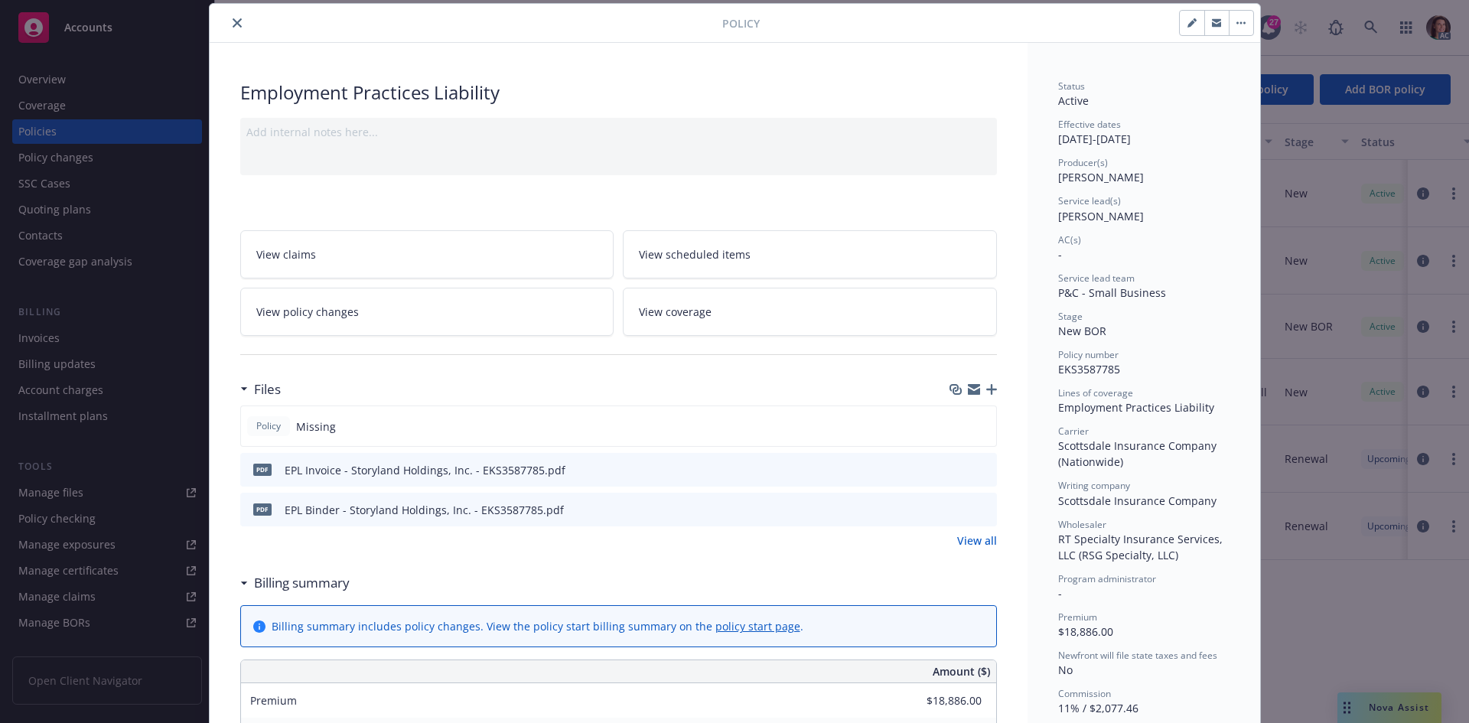
click at [981, 470] on icon "preview file" at bounding box center [982, 469] width 14 height 11
click at [230, 28] on button "close" at bounding box center [237, 23] width 18 height 18
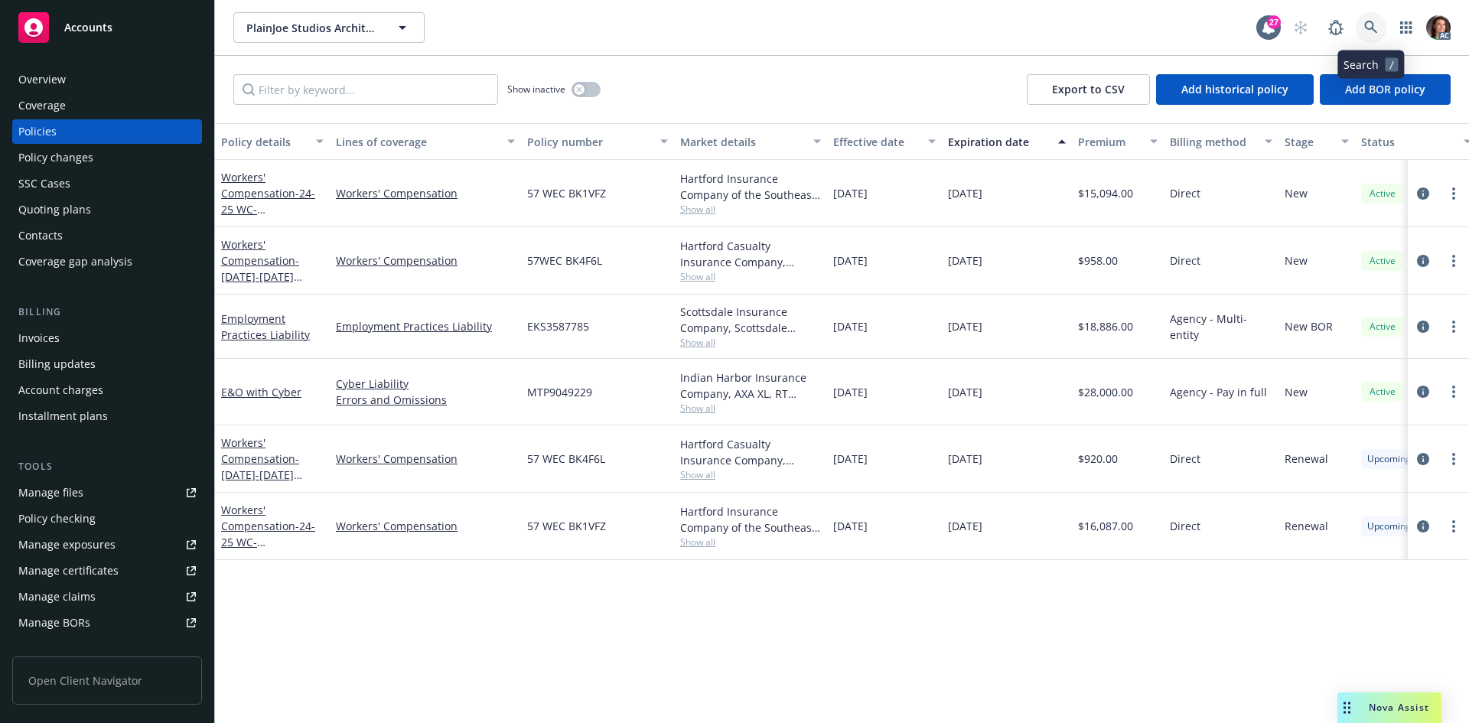
click at [1371, 18] on link at bounding box center [1370, 27] width 31 height 31
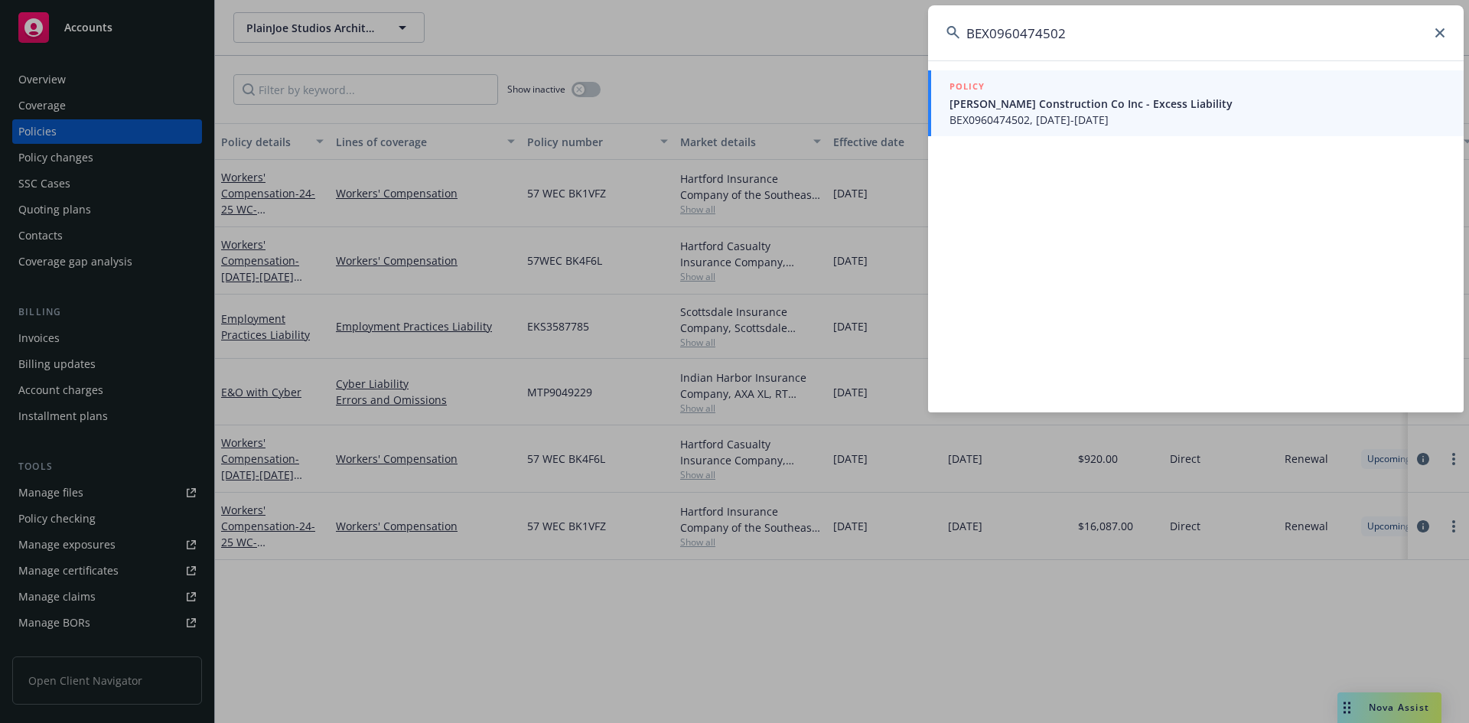
type input "BEX0960474502"
drag, startPoint x: 1150, startPoint y: 92, endPoint x: 1085, endPoint y: 116, distance: 68.8
click at [1085, 116] on span "BEX0960474502, [DATE]-[DATE]" at bounding box center [1197, 120] width 496 height 16
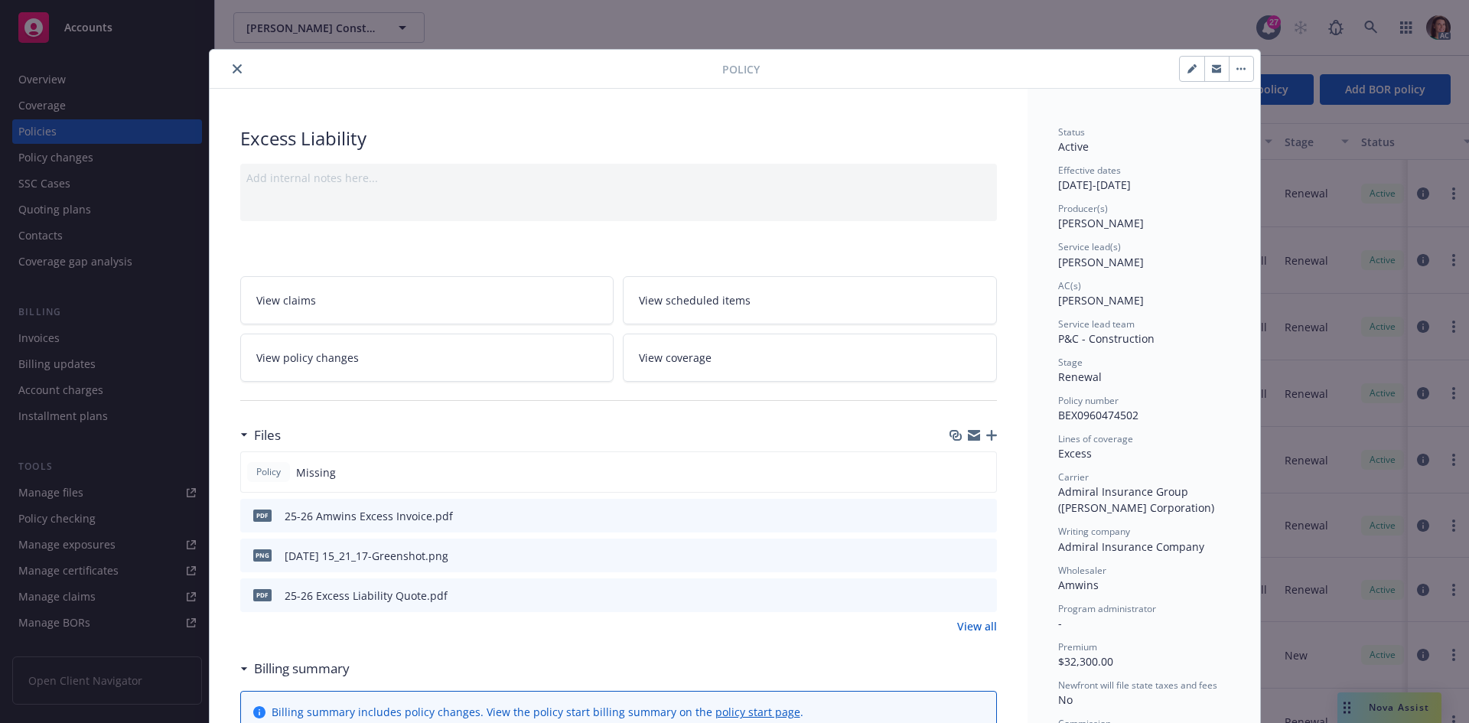
click at [975, 512] on icon "preview file" at bounding box center [982, 514] width 14 height 11
click at [231, 61] on button "close" at bounding box center [237, 69] width 18 height 18
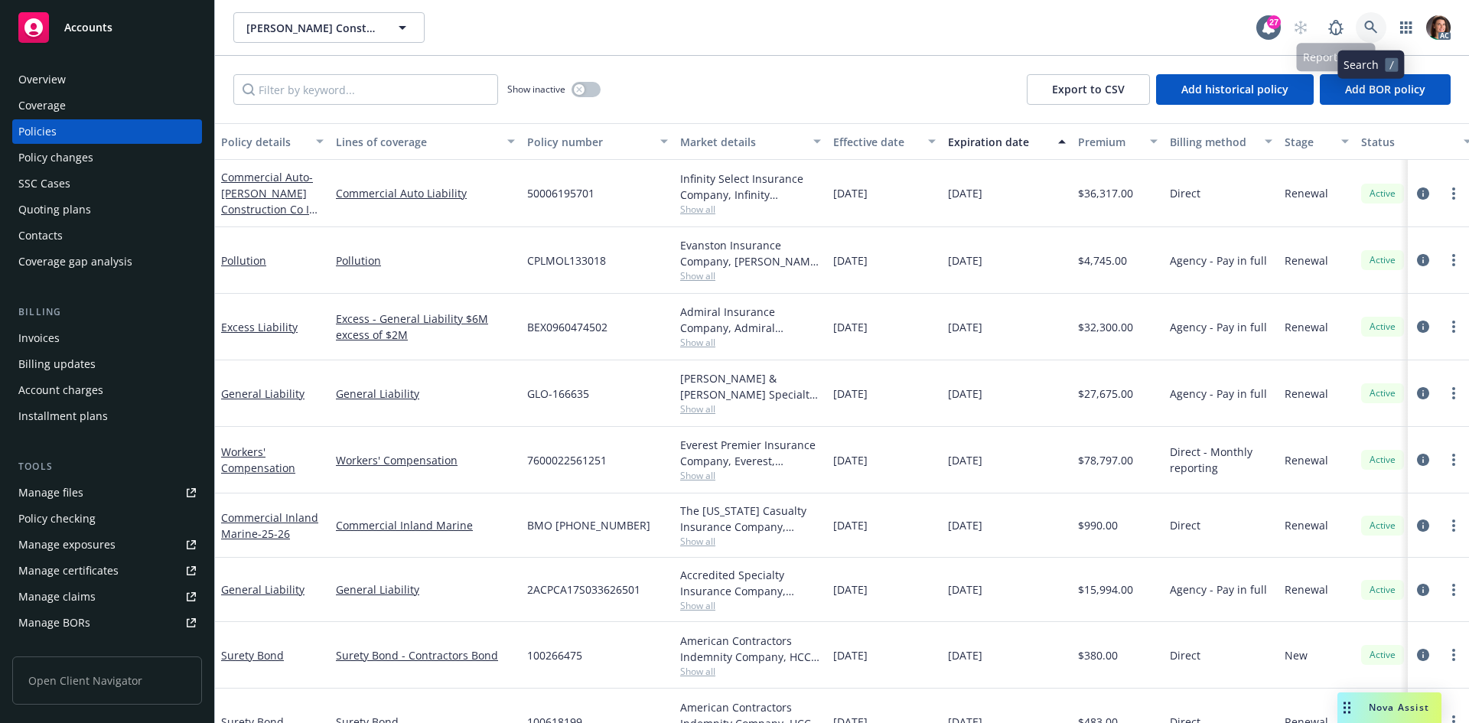
click at [1368, 28] on icon at bounding box center [1371, 28] width 14 height 14
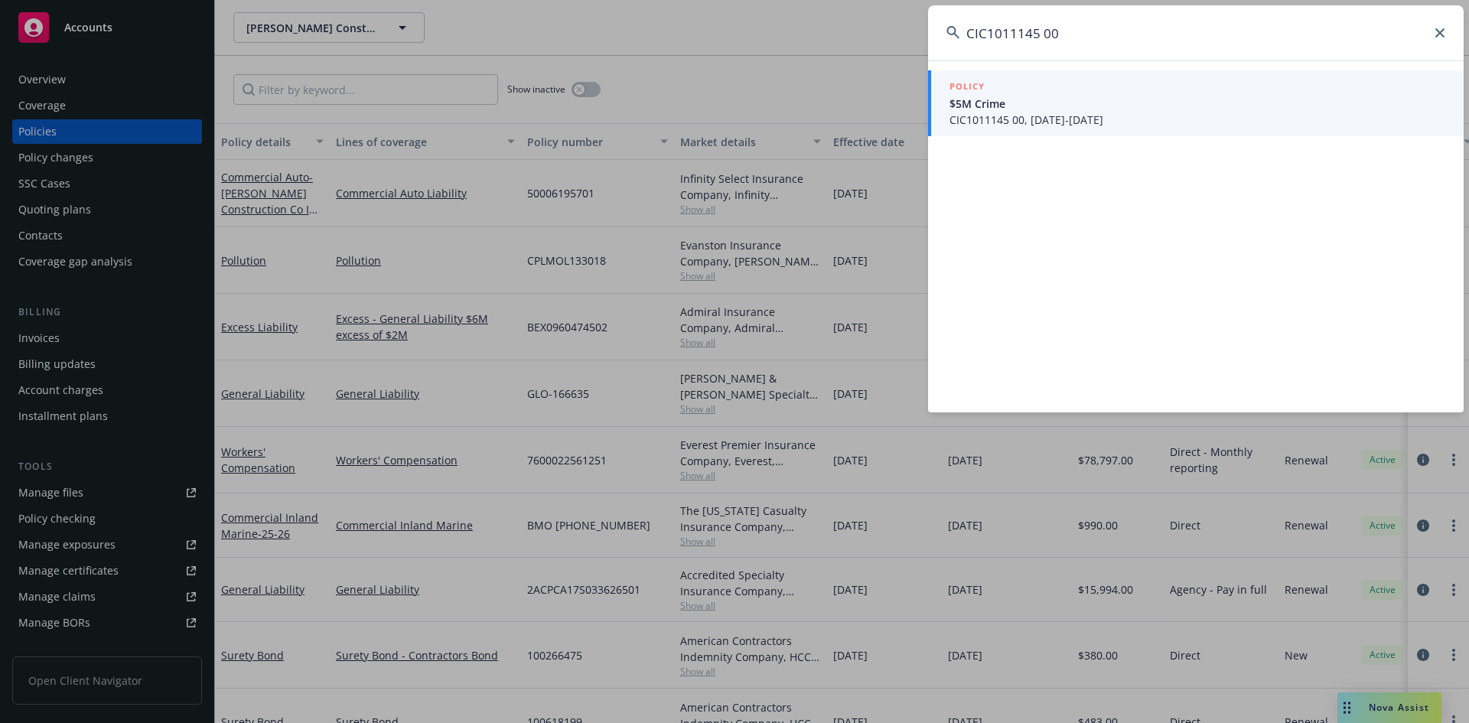
type input "CIC1011145 00"
click at [993, 111] on span "$5M Crime" at bounding box center [1197, 104] width 496 height 16
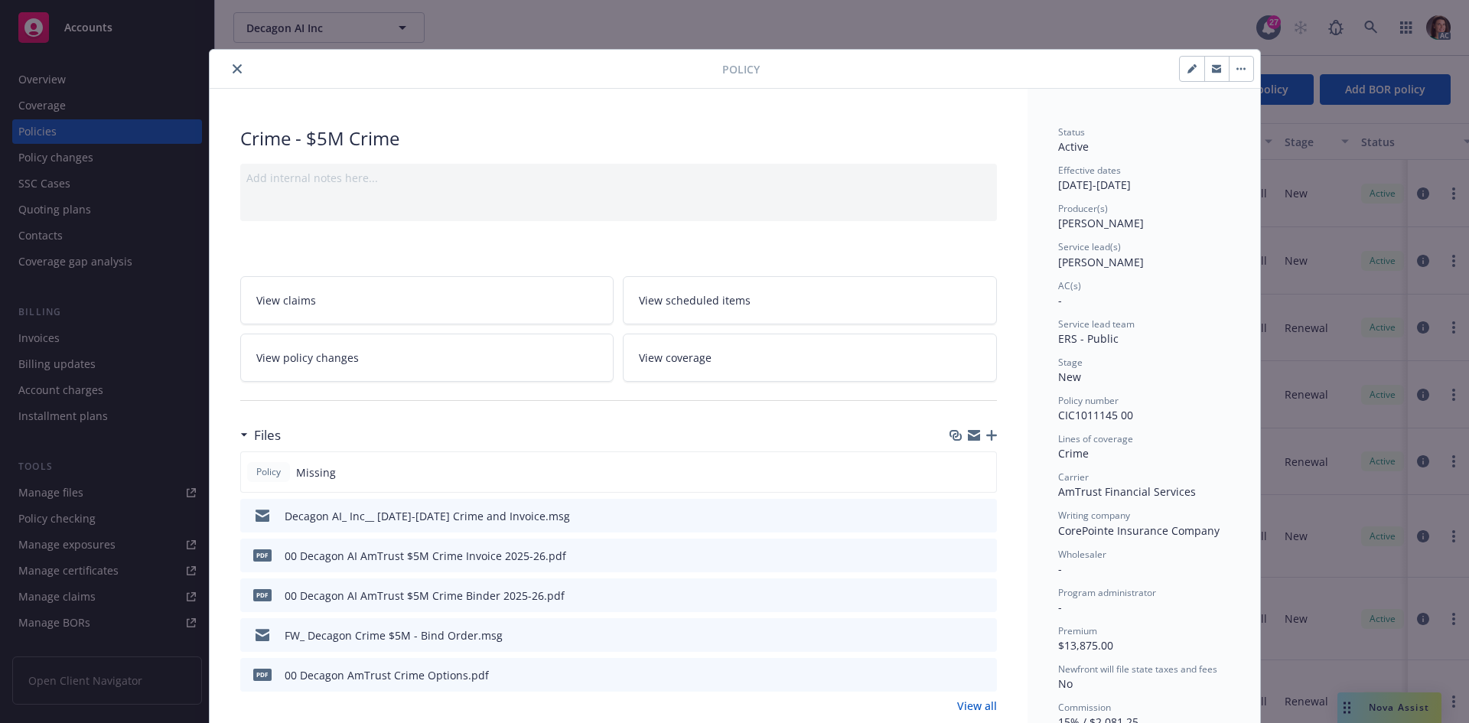
click at [981, 559] on icon "preview file" at bounding box center [982, 554] width 14 height 11
click at [228, 60] on button "close" at bounding box center [237, 69] width 18 height 18
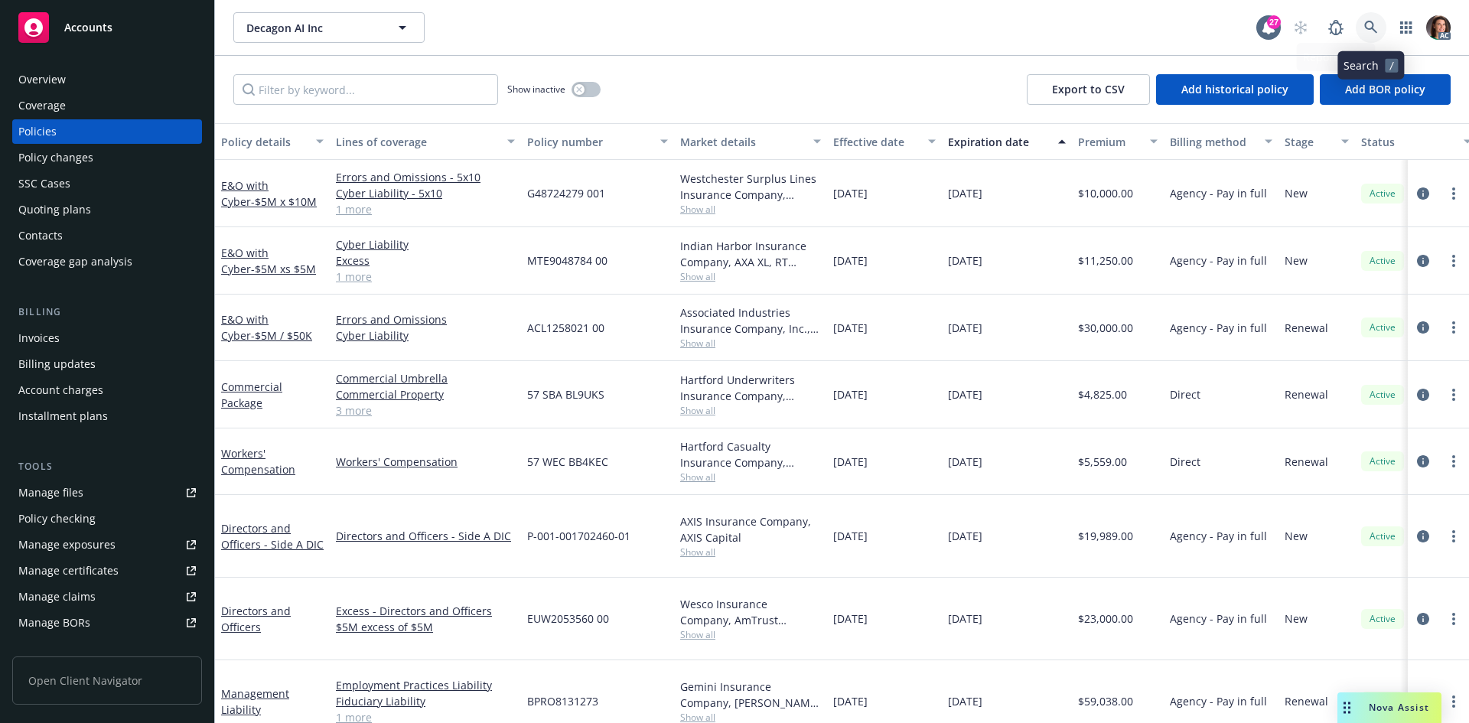
click at [1362, 28] on link at bounding box center [1370, 27] width 31 height 31
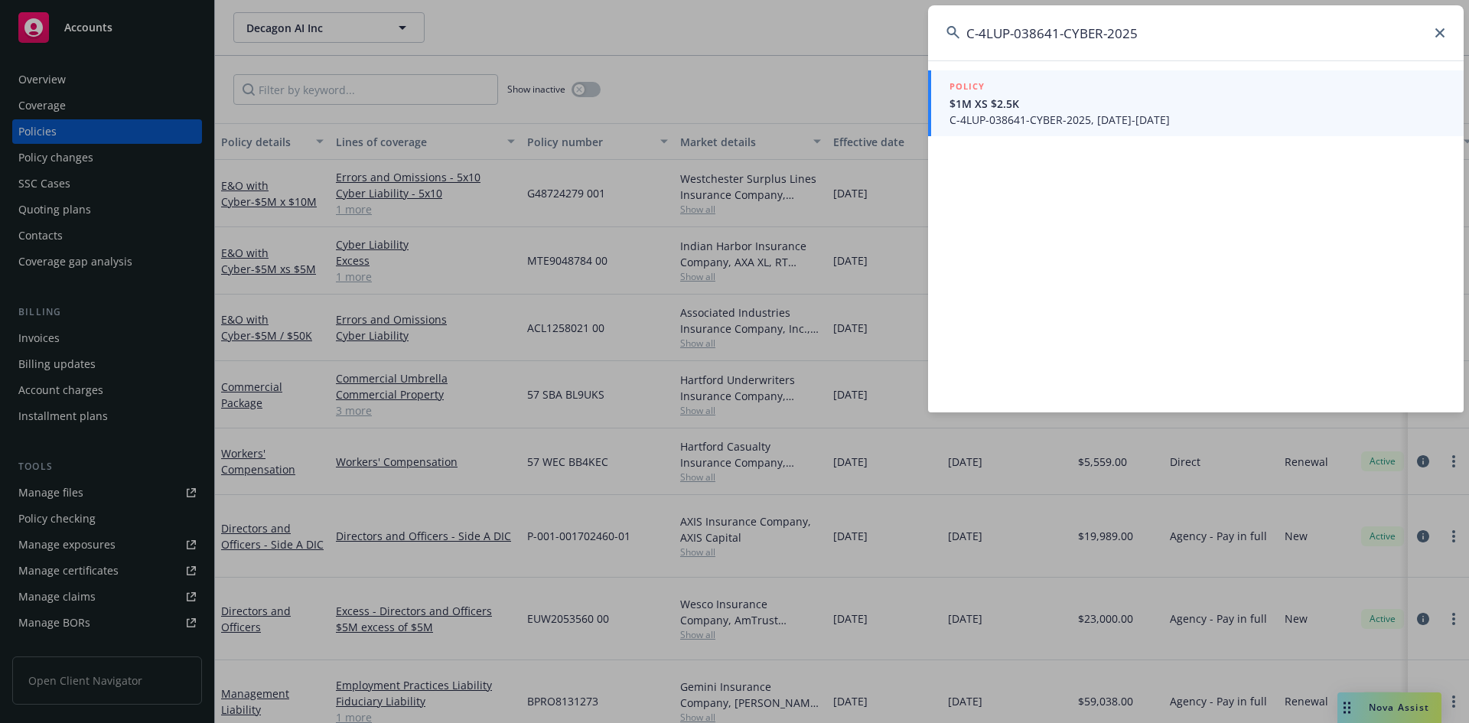
type input "C-4LUP-038641-CYBER-2025"
click at [1018, 112] on span "C-4LUP-038641-CYBER-2025, [DATE]-[DATE]" at bounding box center [1197, 120] width 496 height 16
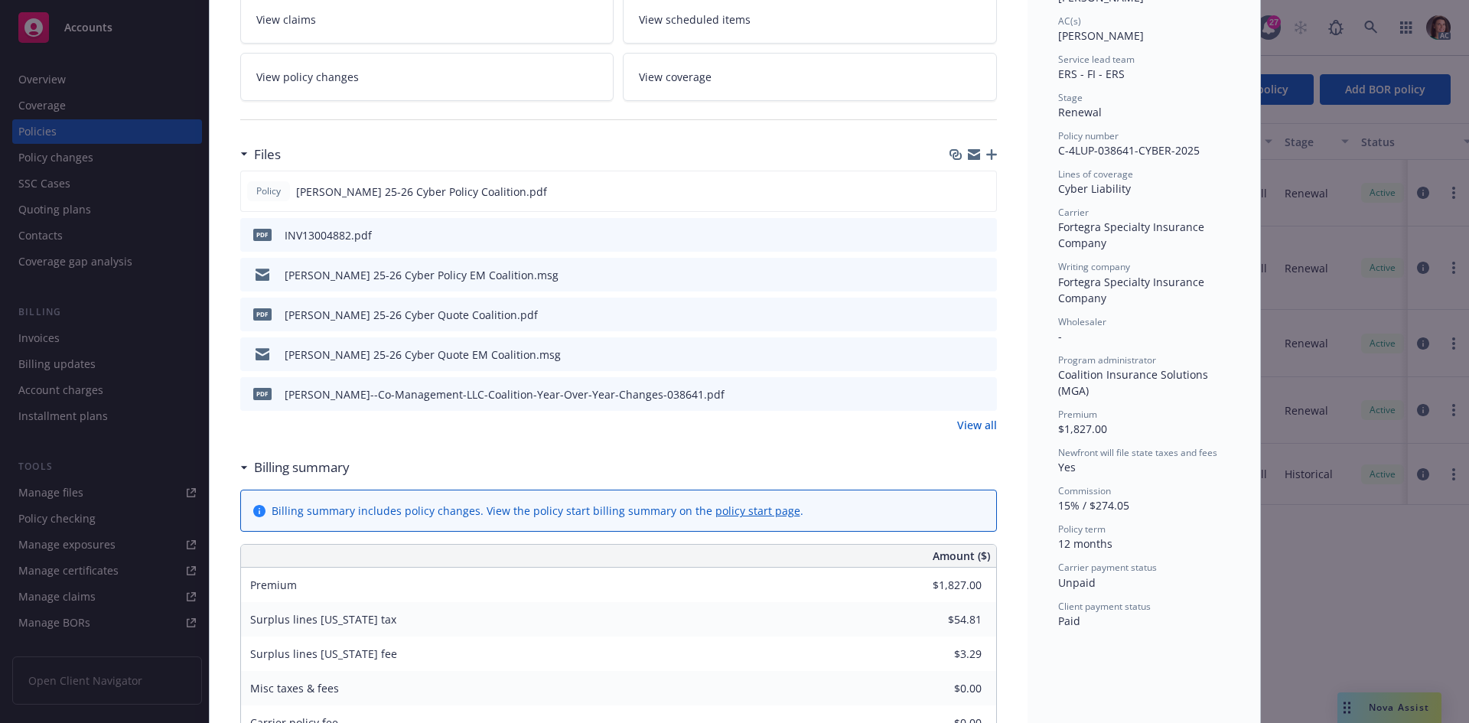
scroll to position [306, 0]
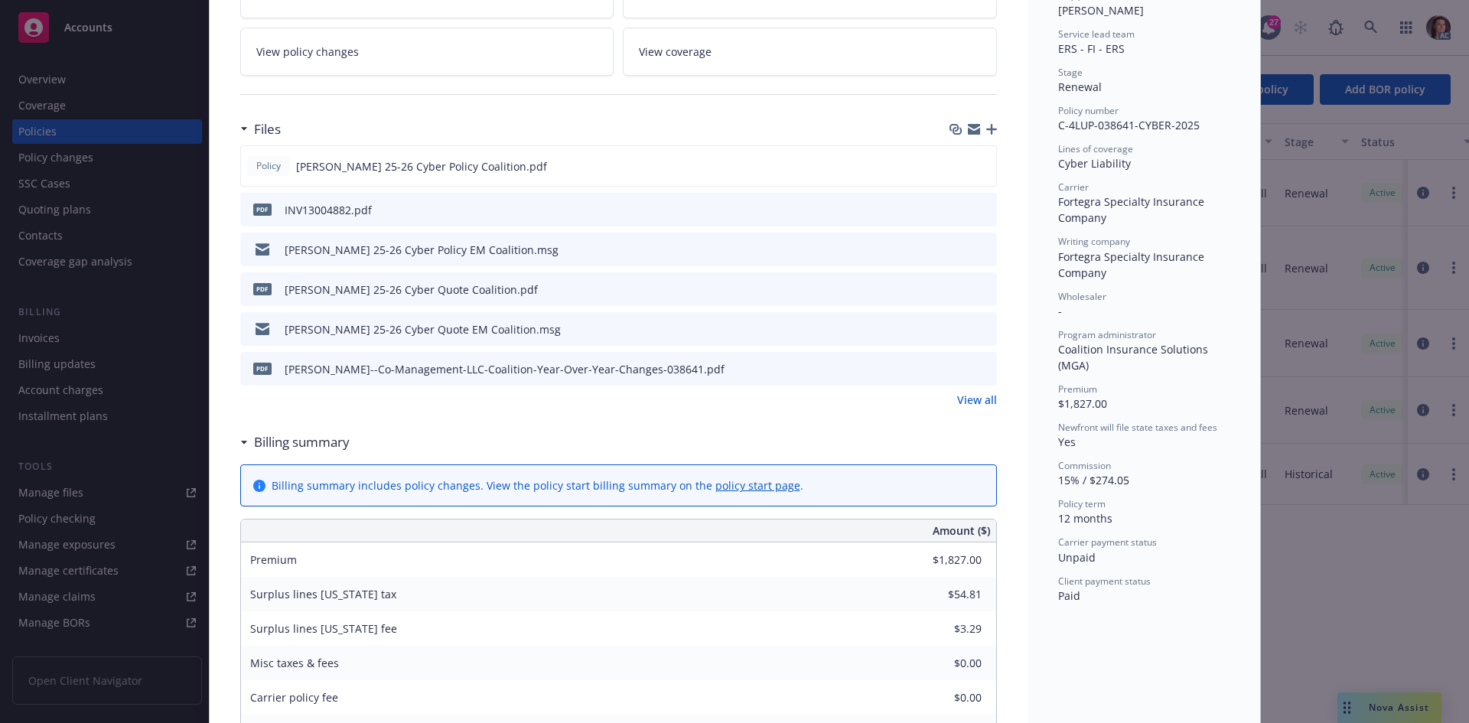
click at [984, 204] on div "pdf INV13004882.pdf" at bounding box center [618, 210] width 756 height 34
click at [978, 207] on icon "preview file" at bounding box center [982, 208] width 14 height 11
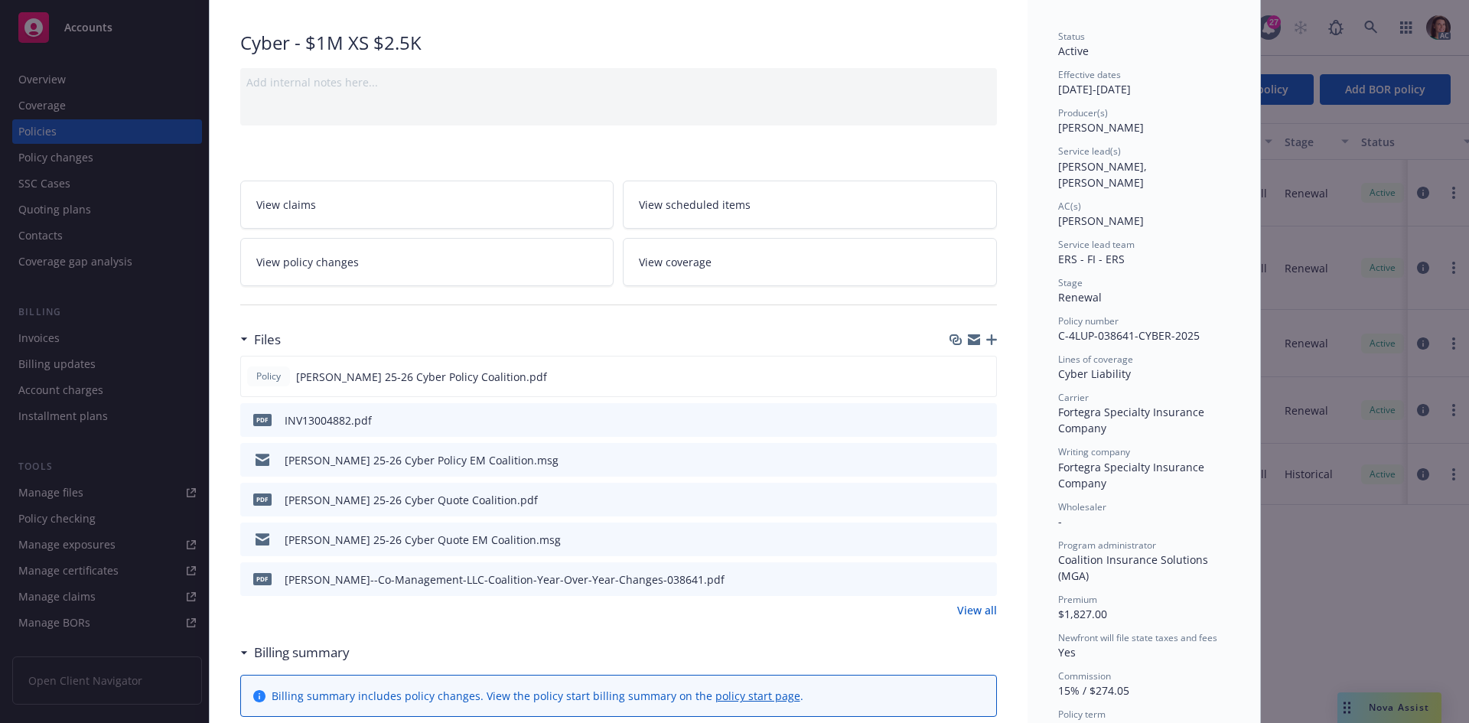
scroll to position [0, 0]
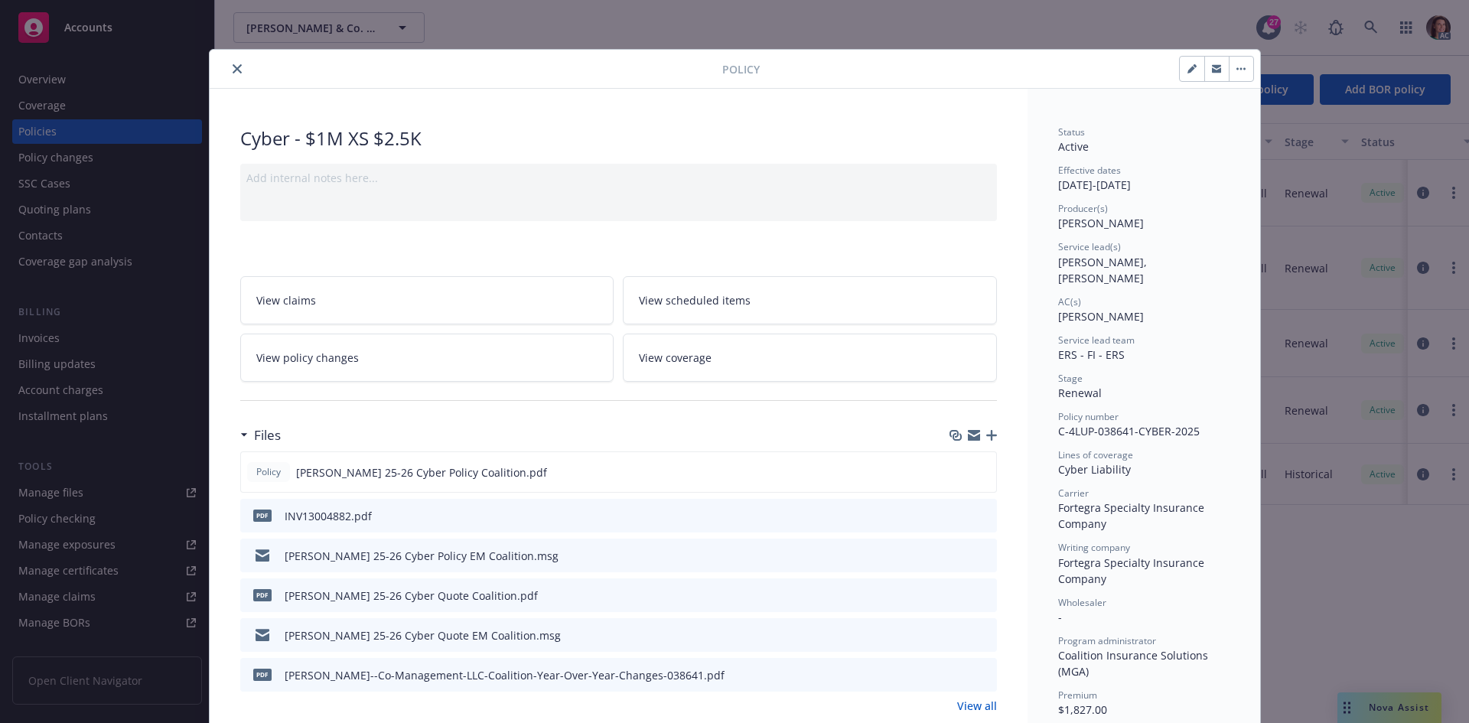
click at [233, 67] on icon "close" at bounding box center [237, 68] width 9 height 9
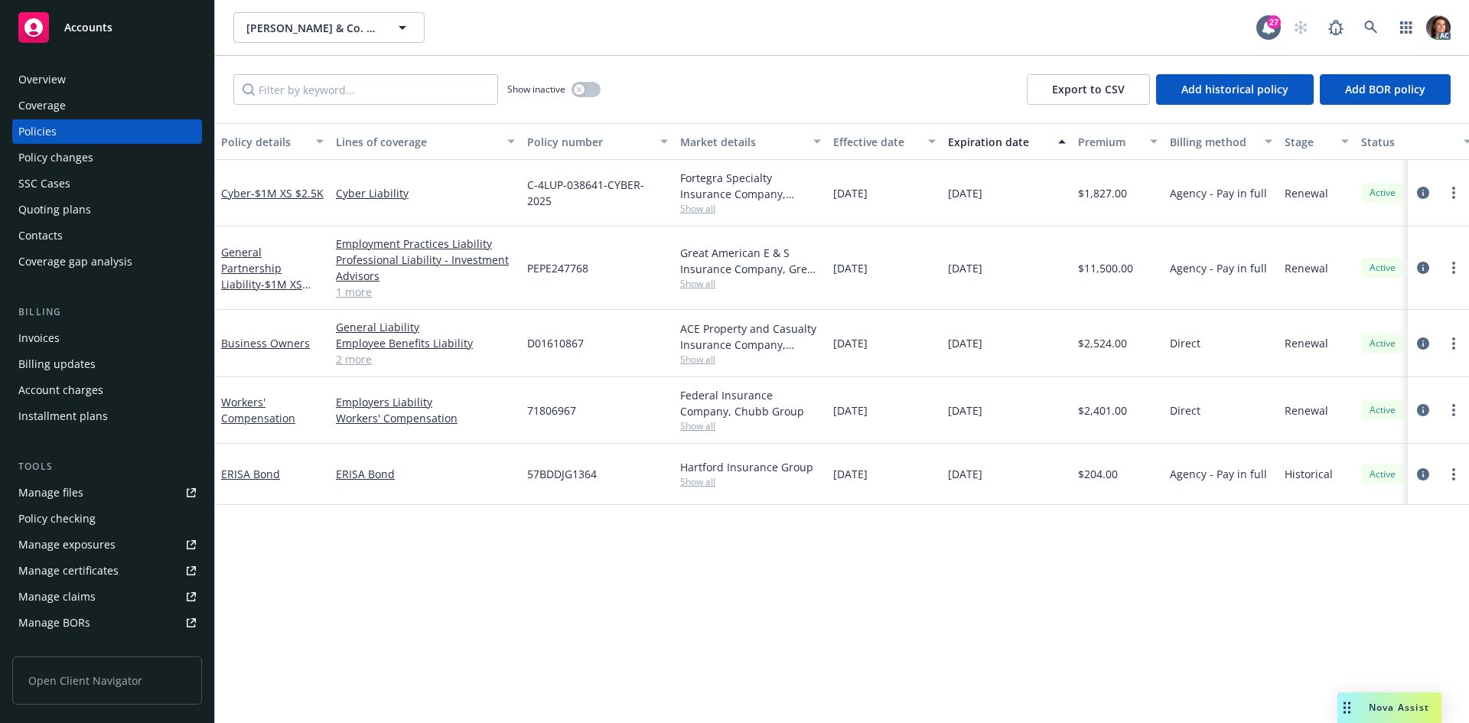
click at [1386, 25] on div "AC" at bounding box center [1367, 27] width 165 height 31
click at [1380, 25] on link at bounding box center [1370, 27] width 31 height 31
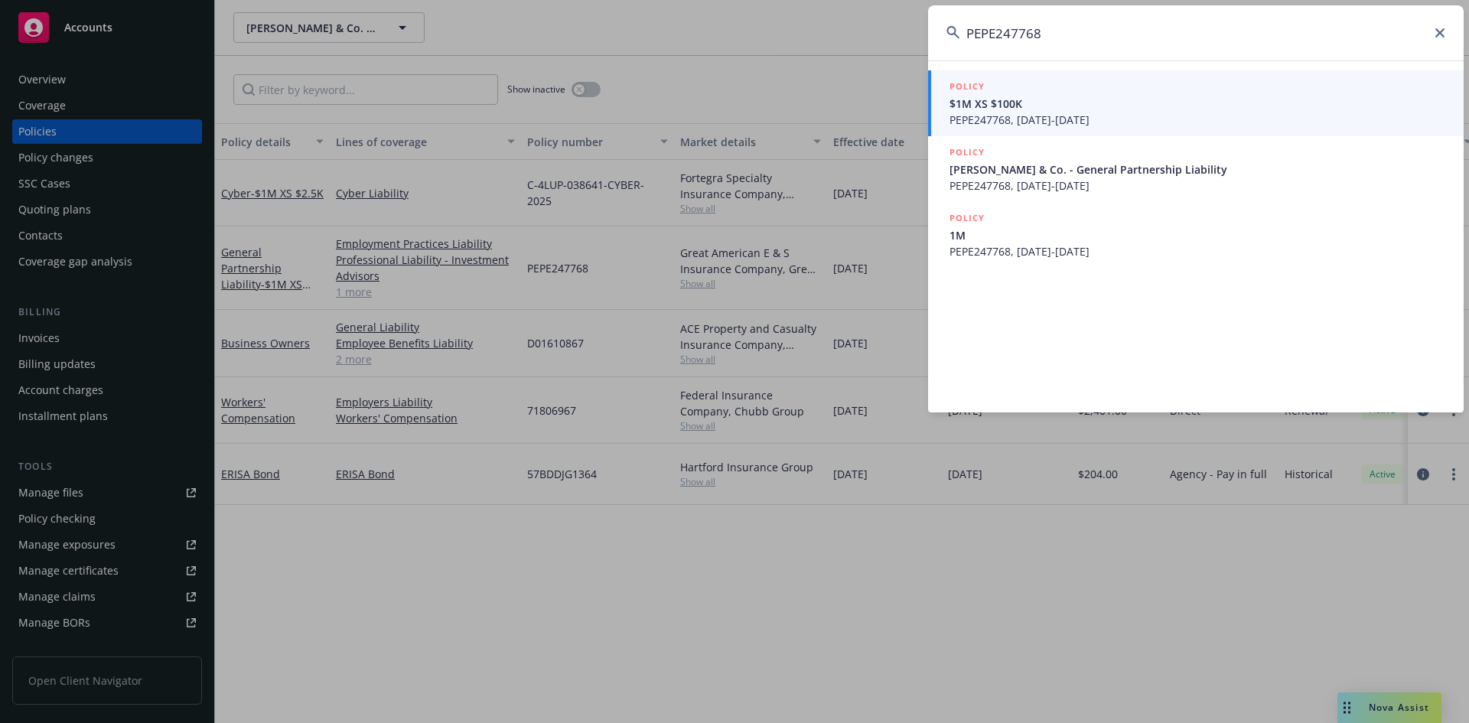
type input "PEPE247768"
click at [1012, 112] on span "PEPE247768, [DATE]-[DATE]" at bounding box center [1197, 120] width 496 height 16
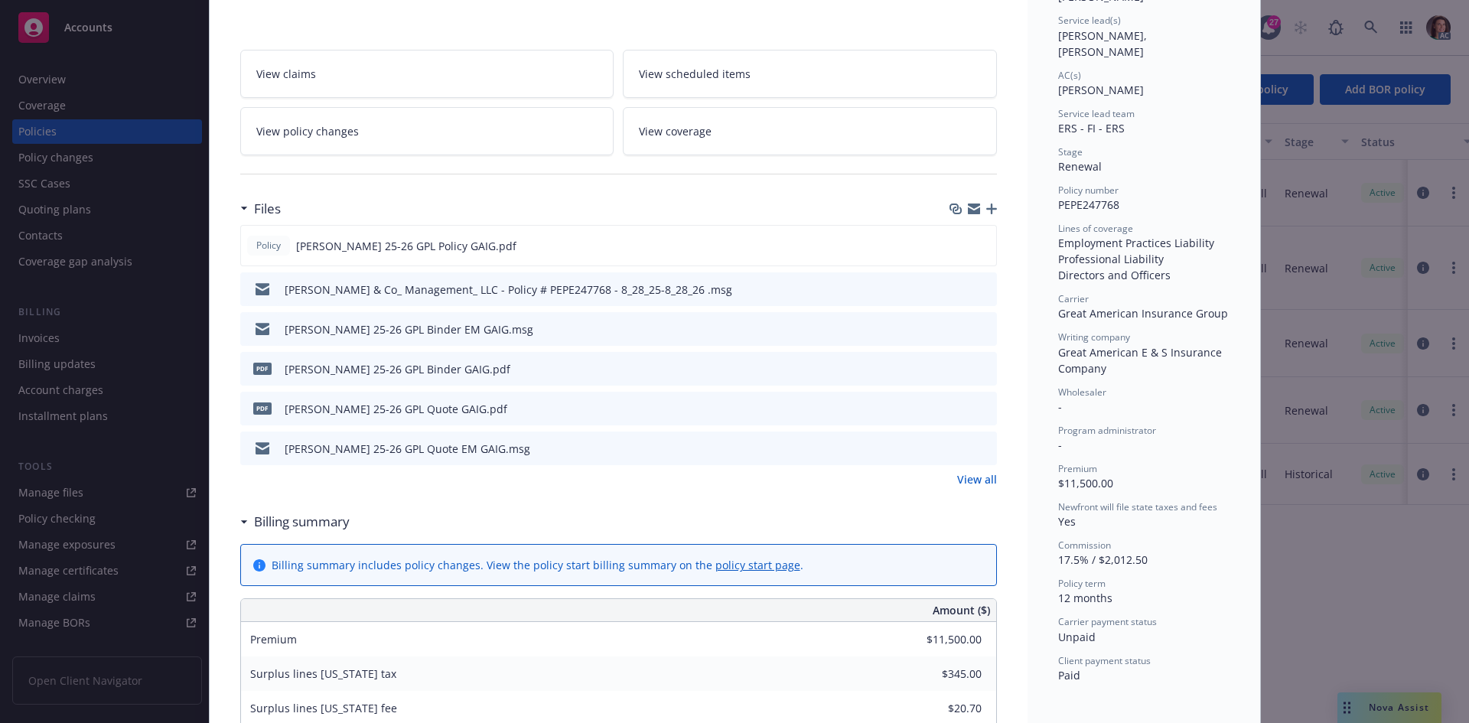
scroll to position [229, 0]
click at [972, 480] on link "View all" at bounding box center [977, 476] width 40 height 16
